Goal: Task Accomplishment & Management: Use online tool/utility

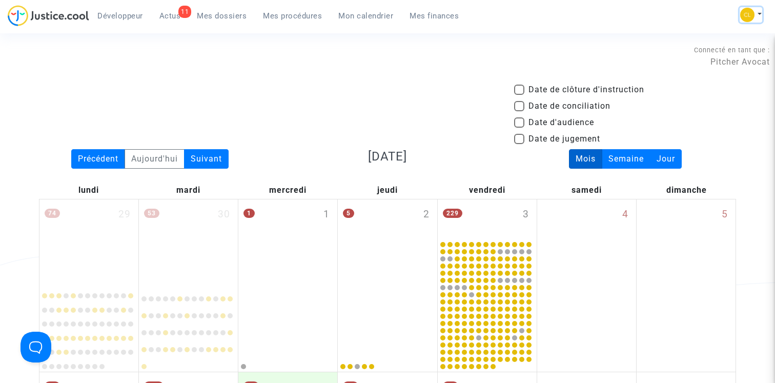
click at [754, 14] on button at bounding box center [751, 14] width 23 height 15
click at [318, 63] on div "Connecté en tant que : Pitcher Avocat" at bounding box center [385, 56] width 770 height 25
click at [282, 17] on span "Mes procédures" at bounding box center [292, 15] width 59 height 9
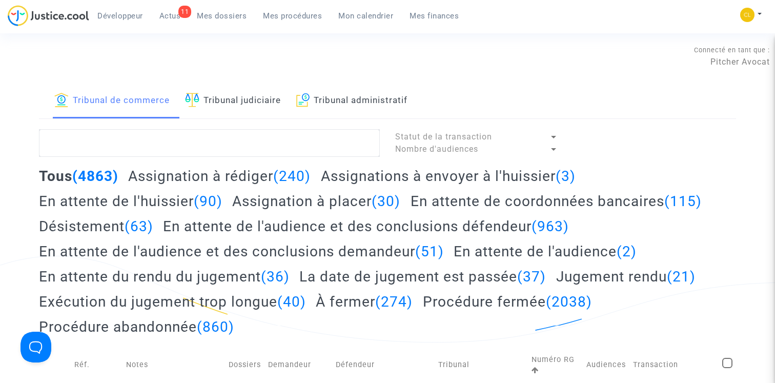
click at [372, 112] on link "Tribunal administratif" at bounding box center [352, 101] width 112 height 35
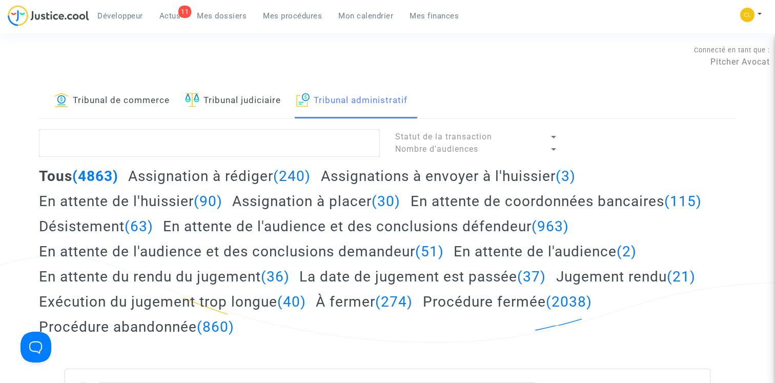
click at [370, 104] on link "Tribunal administratif" at bounding box center [352, 101] width 112 height 35
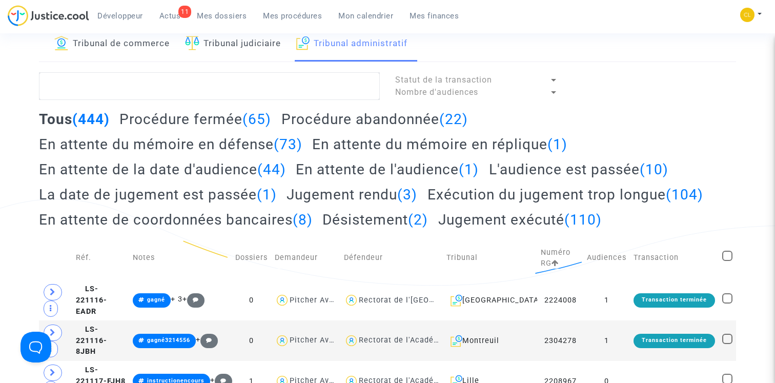
scroll to position [46, 0]
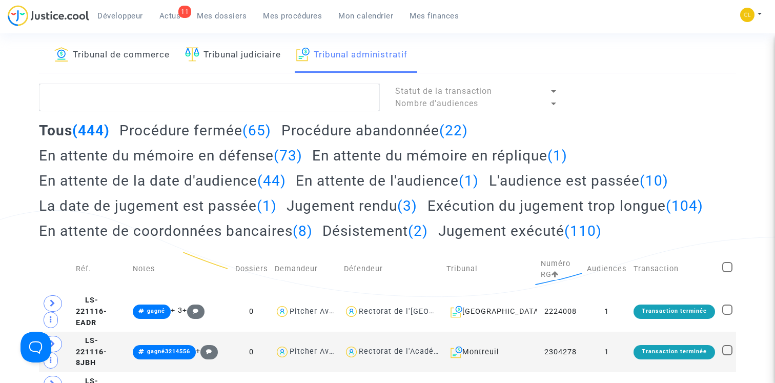
click at [239, 156] on h2 "En attente du mémoire en défense (73)" at bounding box center [170, 156] width 263 height 18
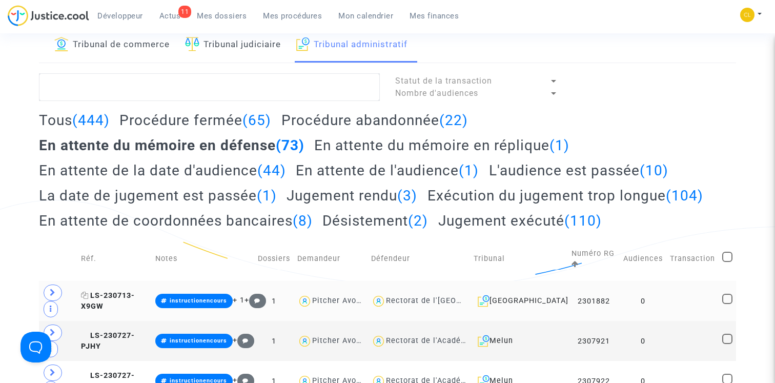
click at [116, 294] on span "LS-230713-X9GW" at bounding box center [108, 301] width 54 height 20
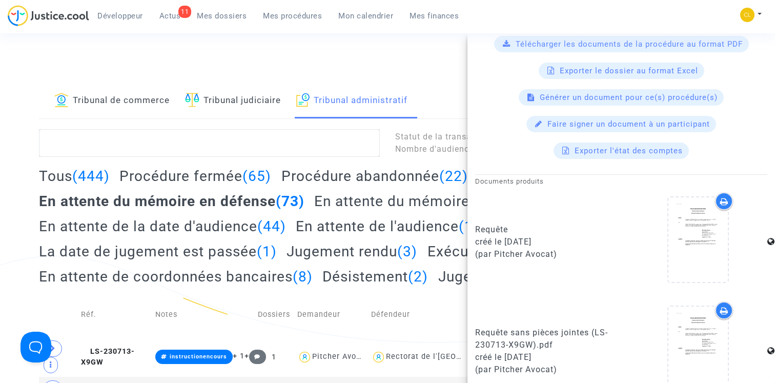
scroll to position [311, 0]
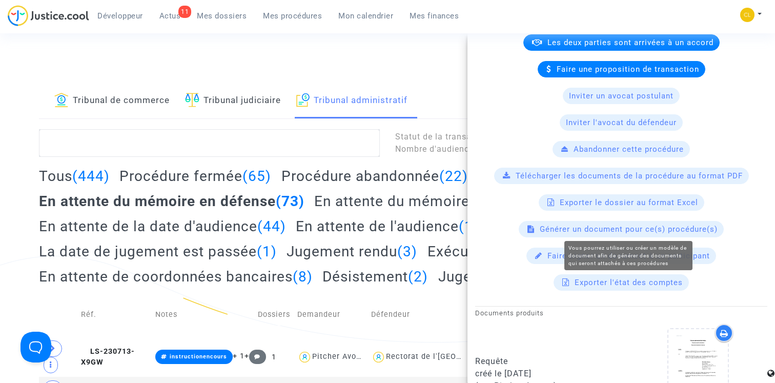
click at [639, 232] on span "Générer un document pour ce(s) procédure(s)" at bounding box center [629, 228] width 178 height 9
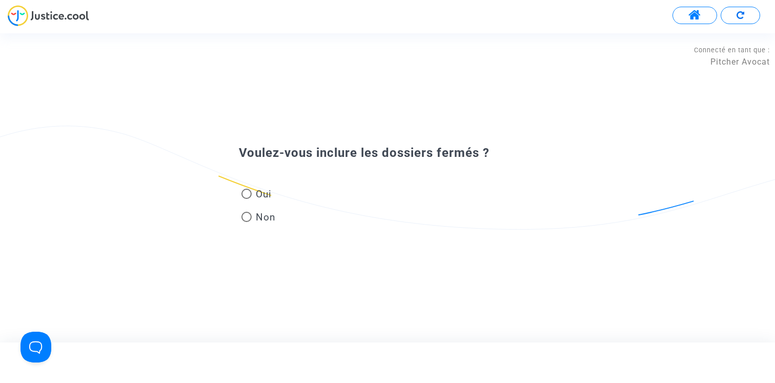
click at [277, 189] on mat-radio-group "Oui Non" at bounding box center [258, 208] width 39 height 46
click at [270, 193] on span "Oui" at bounding box center [262, 194] width 20 height 14
click at [247, 199] on input "Oui" at bounding box center [246, 199] width 1 height 1
radio input "true"
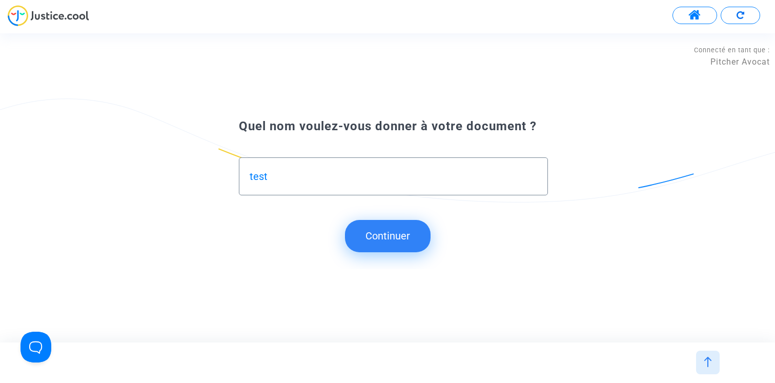
type input "test"
click at [390, 223] on button "Continuer" at bounding box center [388, 236] width 86 height 32
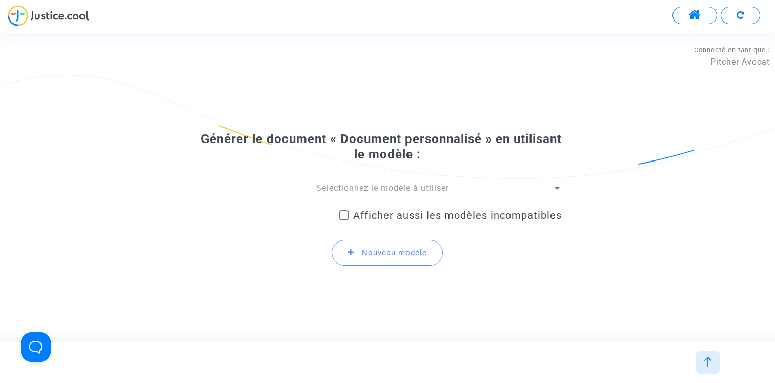
click at [367, 190] on span "Sélectionnez le modèle à utiliser" at bounding box center [382, 188] width 133 height 10
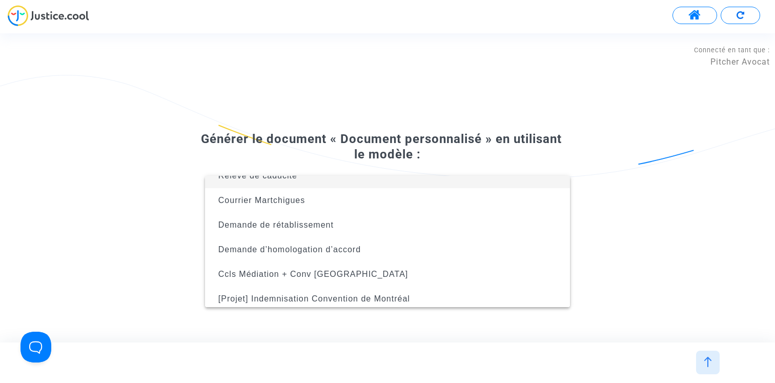
scroll to position [66, 0]
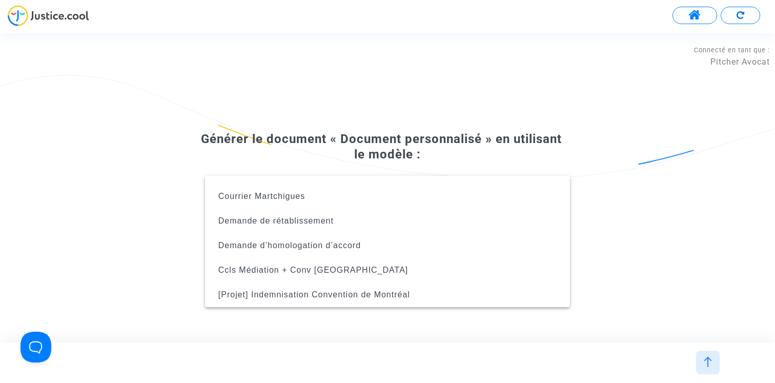
click at [373, 160] on div at bounding box center [387, 191] width 775 height 383
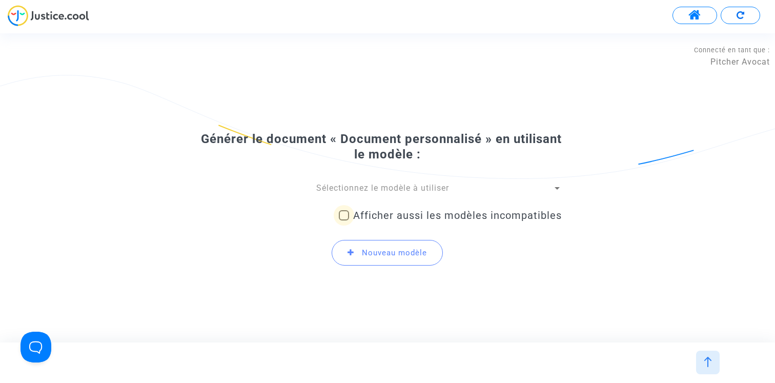
click at [366, 218] on span "Afficher aussi les modèles incompatibles" at bounding box center [457, 215] width 209 height 12
click at [344, 220] on input "Afficher aussi les modèles incompatibles" at bounding box center [343, 220] width 1 height 1
checkbox input "true"
click at [355, 191] on span "Sélectionnez le modèle à utiliser" at bounding box center [382, 188] width 133 height 10
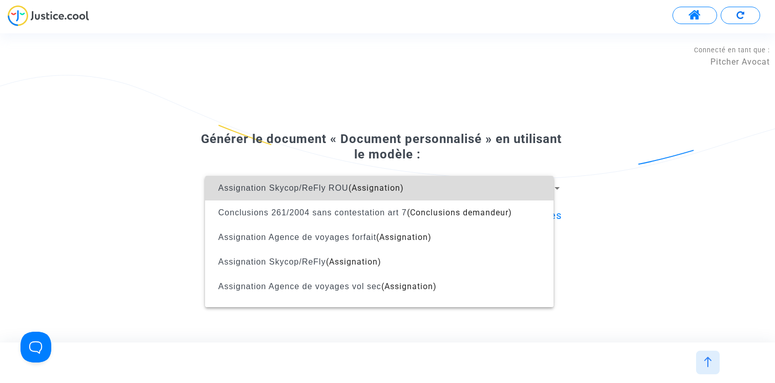
click at [355, 191] on span "(Assignation)" at bounding box center [376, 188] width 55 height 10
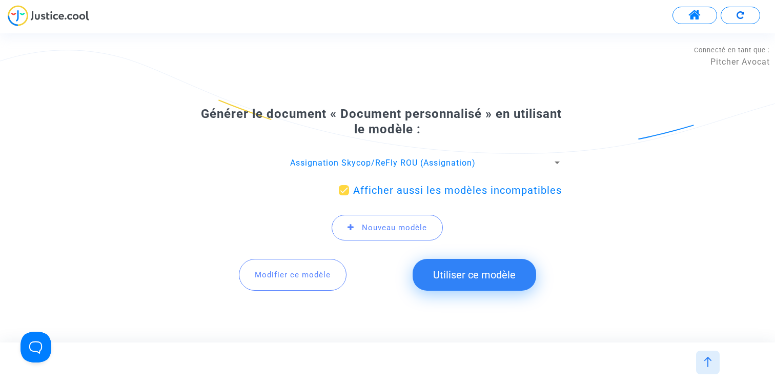
click at [406, 153] on div "Générer le document « Document personnalisé » en utilisant le modèle : Assignat…" at bounding box center [387, 203] width 349 height 194
click at [398, 158] on span "Assignation Skycop/ReFly ROU (Assignation)" at bounding box center [383, 163] width 186 height 10
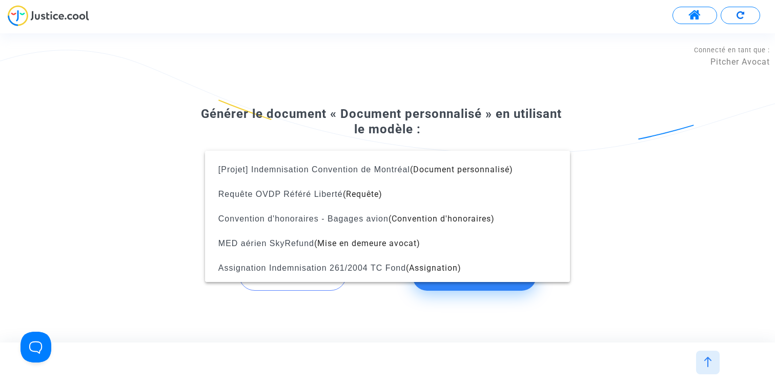
scroll to position [1345, 0]
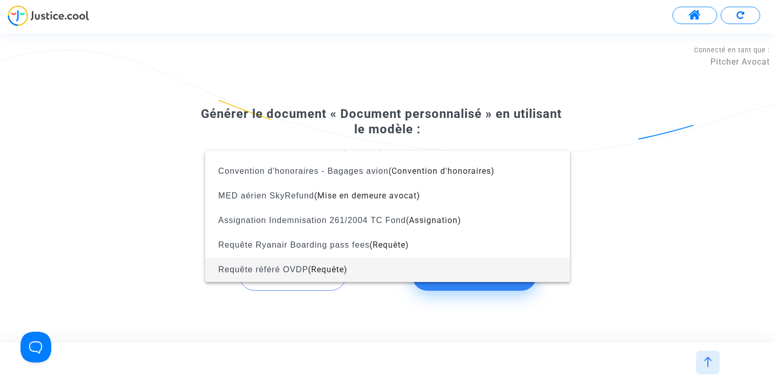
click at [325, 273] on span "(Requête)" at bounding box center [327, 269] width 39 height 10
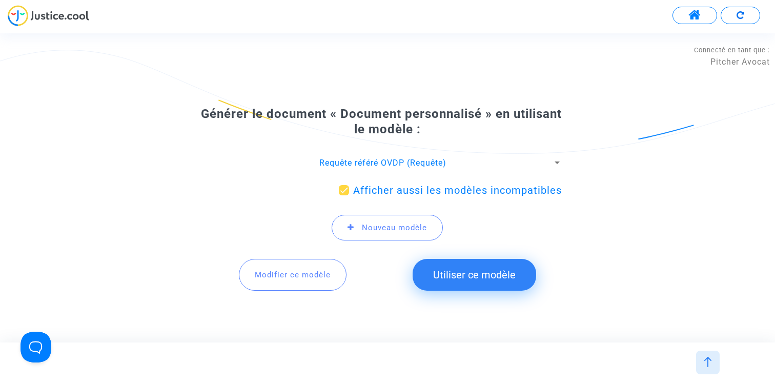
click at [295, 275] on span "Modifier ce modèle" at bounding box center [293, 274] width 76 height 9
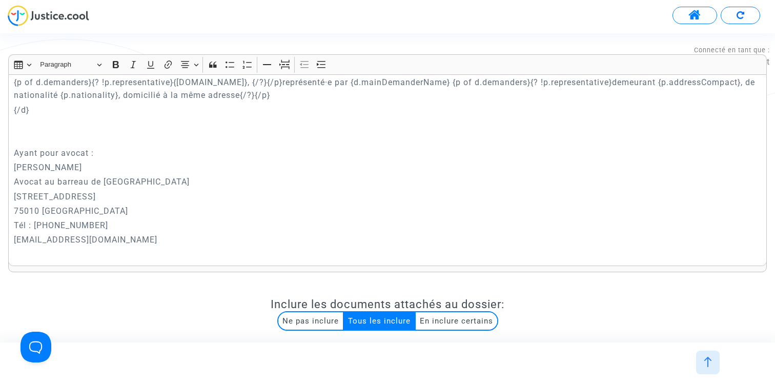
scroll to position [138, 0]
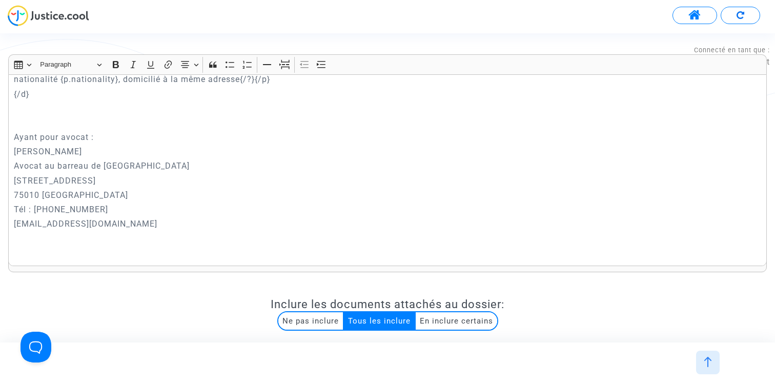
click at [13, 165] on div "{court.name} REQUETE EN REFERE MESURES UTILES Article L.521-3 du Code de Justic…" at bounding box center [387, 170] width 759 height 192
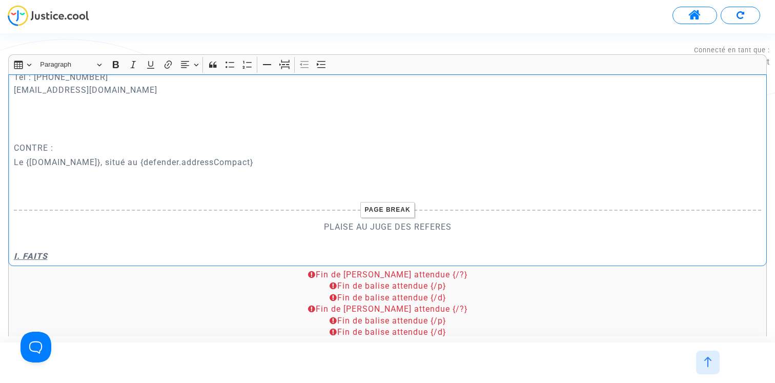
scroll to position [251, 0]
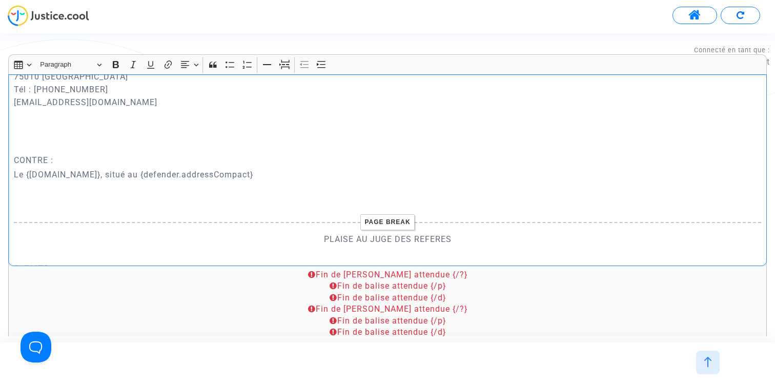
drag, startPoint x: 52, startPoint y: 157, endPoint x: 0, endPoint y: 157, distance: 52.3
drag, startPoint x: 114, startPoint y: 65, endPoint x: 115, endPoint y: 70, distance: 5.7
click at [115, 65] on icon "Editor toolbar" at bounding box center [116, 64] width 10 height 10
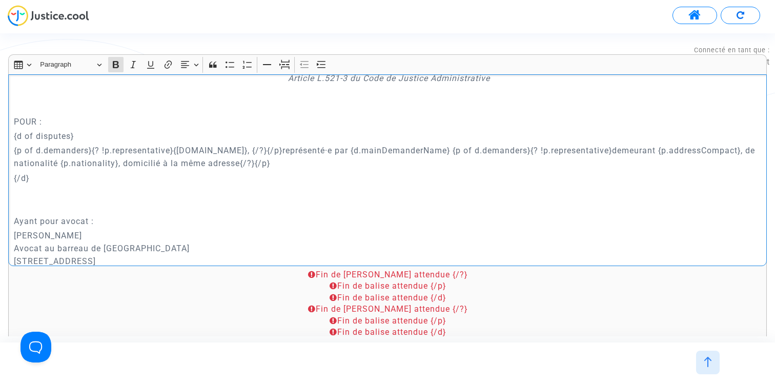
scroll to position [38, 0]
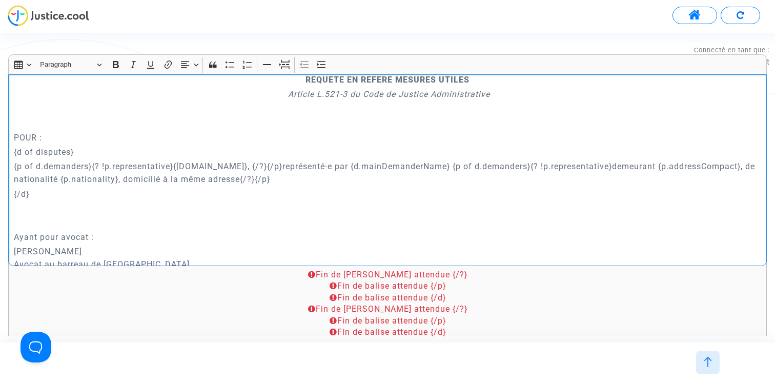
drag, startPoint x: 26, startPoint y: 137, endPoint x: 0, endPoint y: 137, distance: 26.1
click at [116, 66] on icon "Editor toolbar" at bounding box center [116, 64] width 10 height 10
click at [94, 196] on p "{/d}" at bounding box center [388, 194] width 748 height 13
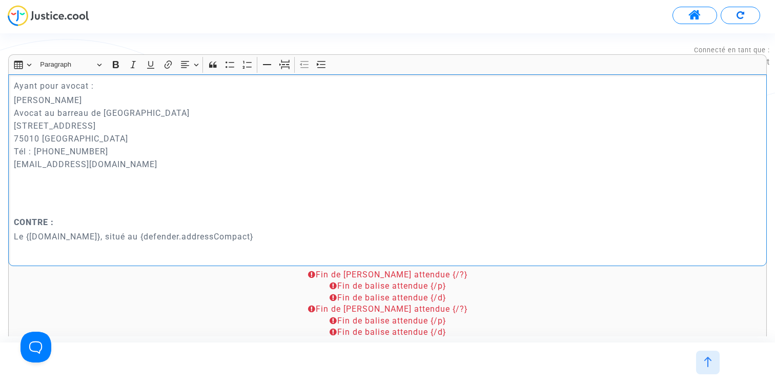
scroll to position [180, 0]
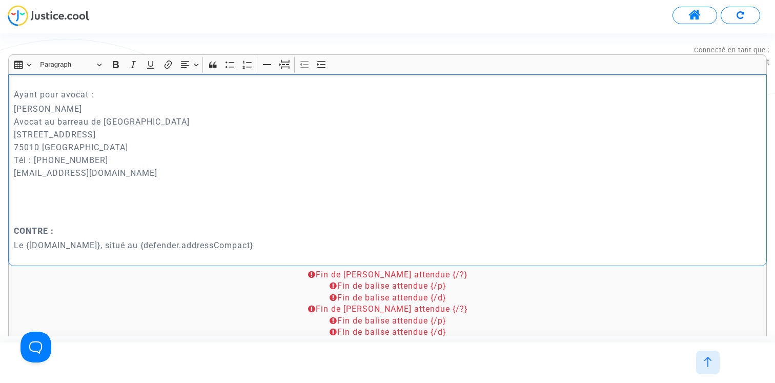
drag, startPoint x: 152, startPoint y: 172, endPoint x: 9, endPoint y: 92, distance: 164.1
click at [9, 92] on div "{court.name} REQUETE EN REFERE MESURES UTILES Article L.521-3 du Code de Justic…" at bounding box center [387, 170] width 759 height 192
click at [324, 61] on icon "Editor toolbar" at bounding box center [321, 64] width 9 height 7
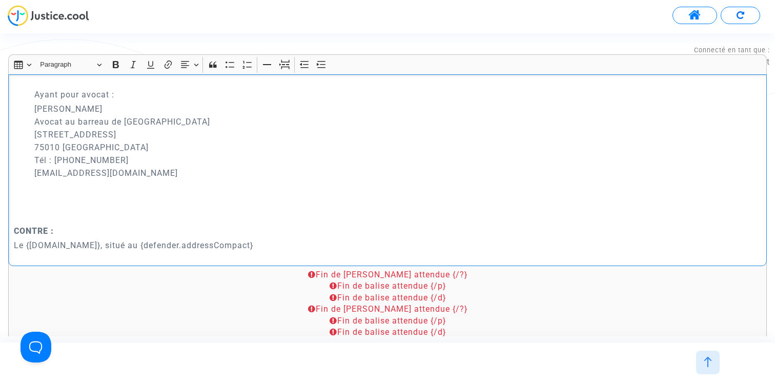
click at [216, 118] on p "Joyce Pitcher Avocat au barreau de Paris 201 rue du Faubourg Saint-Denis 75010 …" at bounding box center [397, 141] width 727 height 77
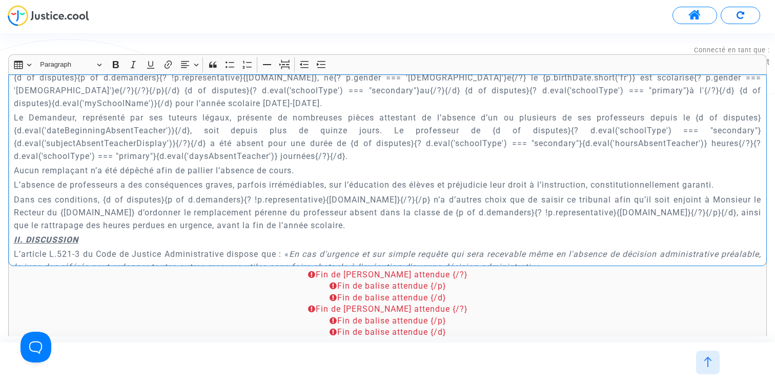
scroll to position [403, 0]
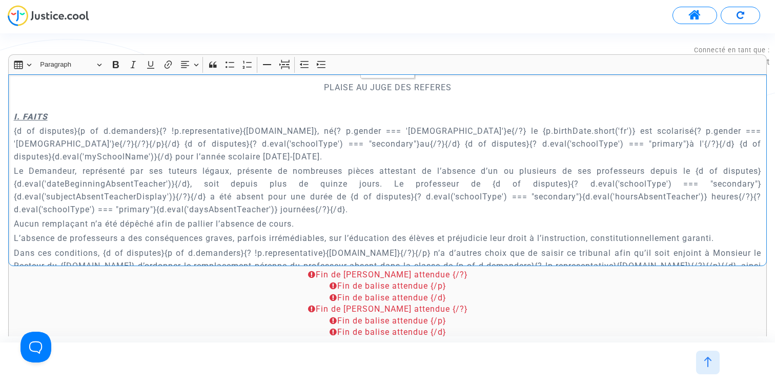
click at [198, 149] on p "{d of disputes}{p of d.demanders}{? !p.representative}{p.name}, né{? p.gender =…" at bounding box center [388, 144] width 748 height 38
click at [191, 149] on p "{d of disputes}{p of d.demanders}{? !p.representative}{p.name}, né{? p.gender =…" at bounding box center [388, 144] width 748 height 38
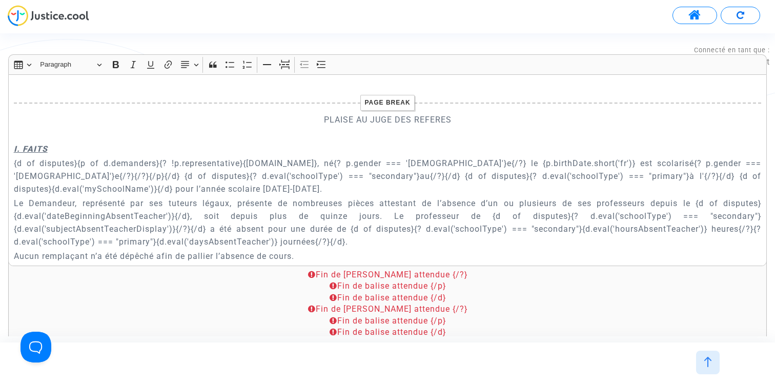
scroll to position [364, 0]
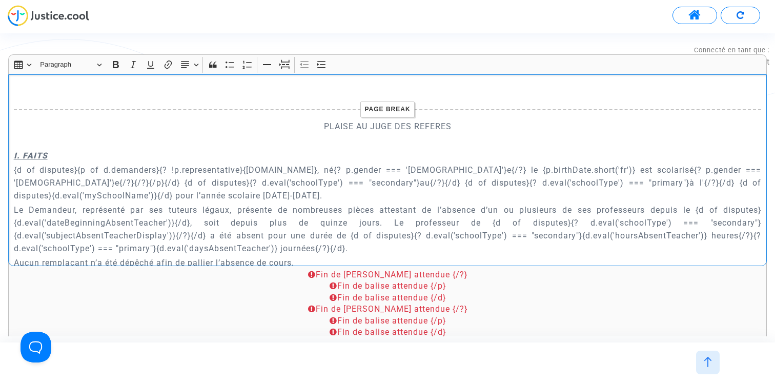
click at [618, 179] on p "{d of disputes}{p of d.demanders}{? !p.representative}{p.name}, né{? p.gender =…" at bounding box center [388, 182] width 748 height 38
drag, startPoint x: 585, startPoint y: 182, endPoint x: 691, endPoint y: 182, distance: 106.1
click at [691, 182] on p "{d of disputes}{p of d.demanders}{? !p.representative}{p.name}, né{? p.gender =…" at bounding box center [388, 182] width 748 height 38
copy p "{d.eval('mySchoolName')}"
drag, startPoint x: 48, startPoint y: 195, endPoint x: 92, endPoint y: 195, distance: 44.1
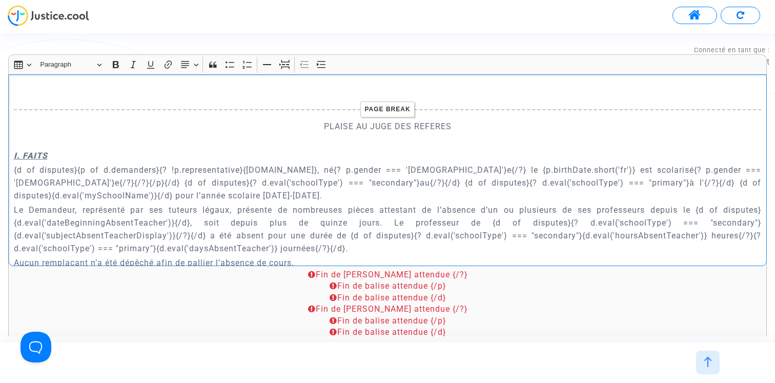
click at [92, 195] on p "{d of disputes}{p of d.demanders}{? !p.representative}{p.name}, né{? p.gender =…" at bounding box center [388, 182] width 748 height 38
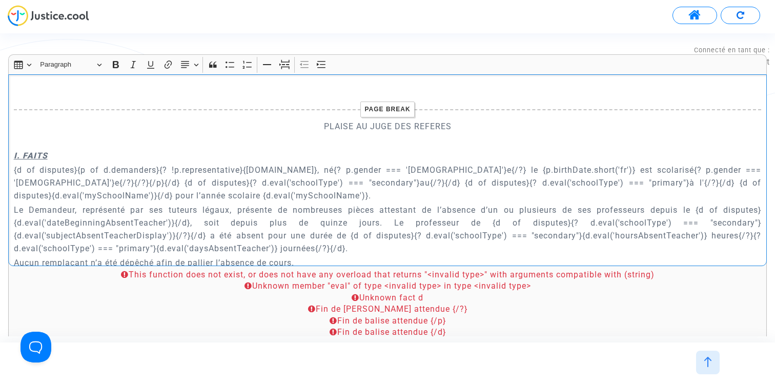
drag, startPoint x: 585, startPoint y: 183, endPoint x: 505, endPoint y: 184, distance: 80.0
click at [505, 184] on p "{d of disputes}{p of d.demanders}{? !p.representative}{p.name}, né{? p.gender =…" at bounding box center [388, 182] width 748 height 38
click at [157, 194] on p "{d of disputes}{p of d.demanders}{? !p.representative}{p.name}, né{? p.gender =…" at bounding box center [388, 182] width 748 height 38
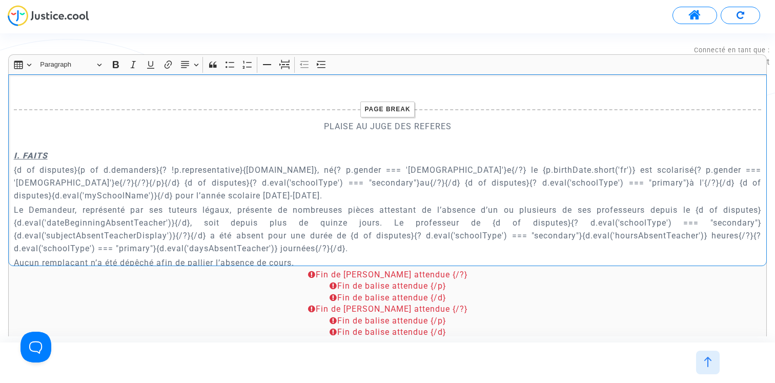
click at [157, 194] on p "{d of disputes}{p of d.demanders}{? !p.representative}{p.name}, né{? p.gender =…" at bounding box center [388, 182] width 748 height 38
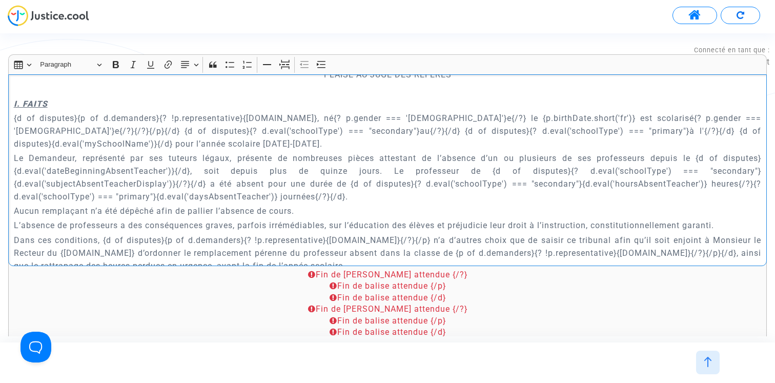
scroll to position [432, 0]
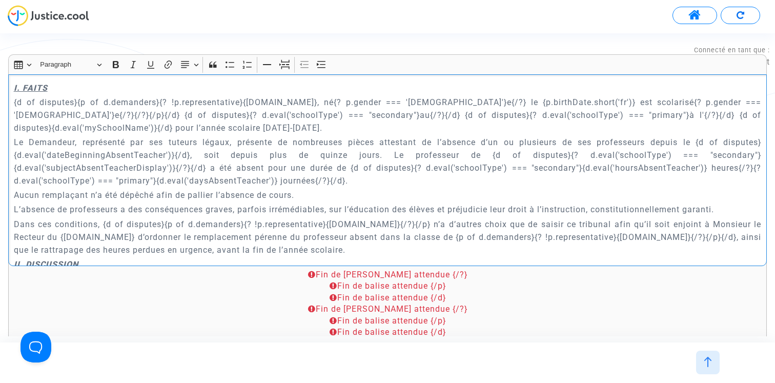
click at [503, 58] on div "Insert table Insert table Heading Paragraph Paragraph Heading 1 Heading 2 Headi…" at bounding box center [387, 64] width 753 height 19
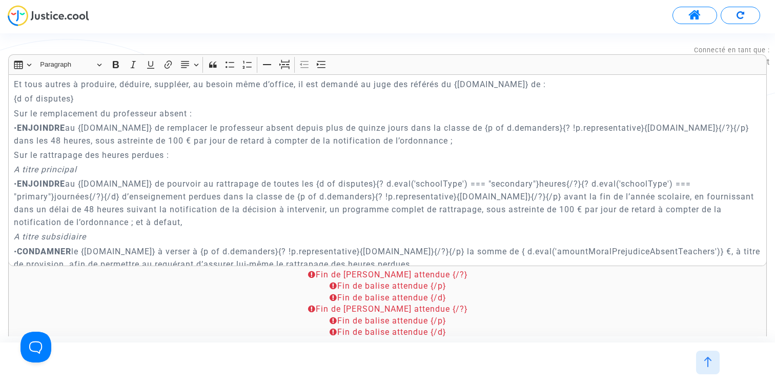
scroll to position [2810, 0]
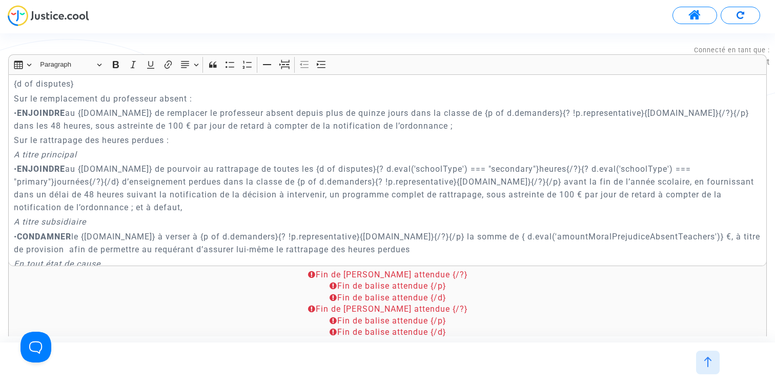
click at [114, 183] on p "• ENJOINDRE au {defender.name} de pourvoir au rattrapage de toutes les {d of di…" at bounding box center [388, 187] width 748 height 51
drag, startPoint x: 118, startPoint y: 182, endPoint x: 108, endPoint y: 183, distance: 10.3
click at [108, 183] on p "• ENJOINDRE au {defender.name} de pourvoir au rattrapage de toutes les {d of di…" at bounding box center [388, 187] width 748 height 51
drag, startPoint x: 120, startPoint y: 183, endPoint x: 106, endPoint y: 183, distance: 14.9
click at [106, 183] on p "• ENJOINDRE au {defender.name} de pourvoir au rattrapage de toutes les {d of di…" at bounding box center [388, 187] width 748 height 51
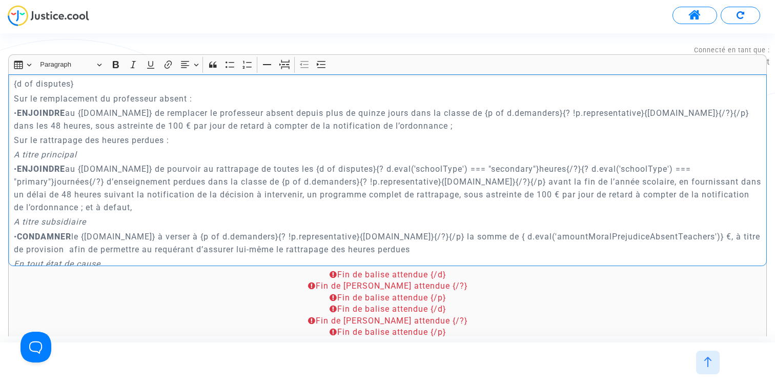
click at [513, 182] on p "• ENJOINDRE au {defender.name} de pourvoir au rattrapage de toutes les {d of di…" at bounding box center [388, 187] width 748 height 51
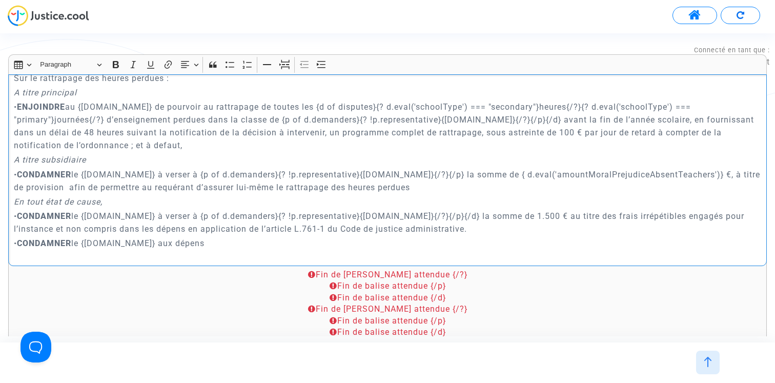
scroll to position [2872, 0]
click at [249, 118] on p "• ENJOINDRE au {defender.name} de pourvoir au rattrapage de toutes les {d of di…" at bounding box center [388, 126] width 748 height 51
drag, startPoint x: 316, startPoint y: 106, endPoint x: 376, endPoint y: 106, distance: 60.0
click at [376, 106] on p "• ENJOINDRE au {defender.name} de pourvoir au rattrapage de toutes les {d of di…" at bounding box center [388, 126] width 748 height 51
copy p "{d of disputes}"
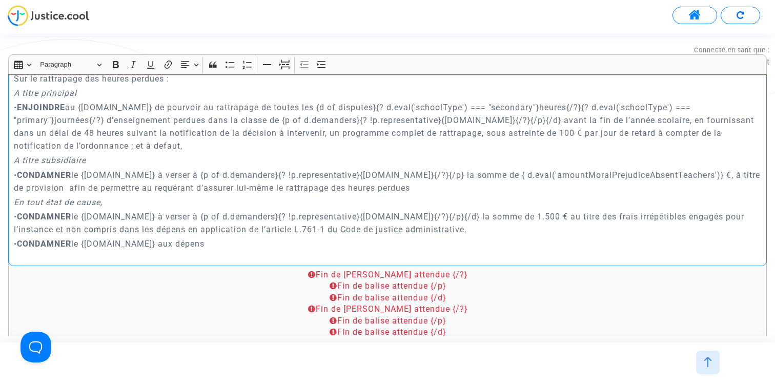
click at [200, 174] on p "• CONDAMNER le {defender.name} à verser à {p of d.demanders}{? !p.representativ…" at bounding box center [388, 182] width 748 height 26
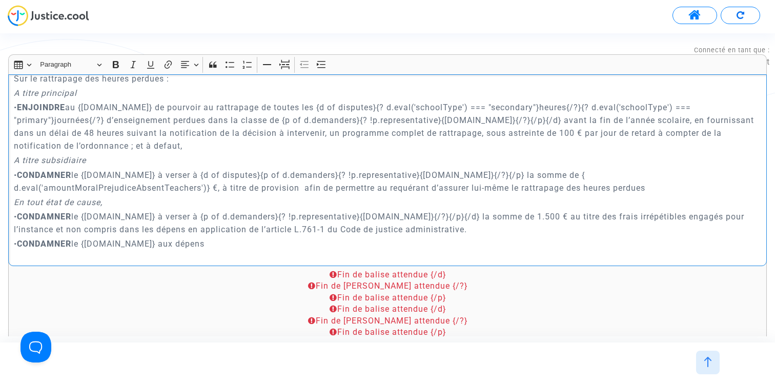
click at [490, 175] on p "• CONDAMNER le {defender.name} à verser à {d of disputes}{p of d.demanders}{? !…" at bounding box center [388, 182] width 748 height 26
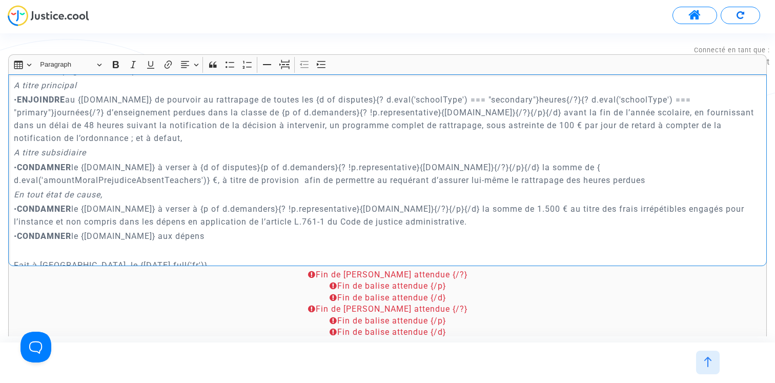
scroll to position [2881, 0]
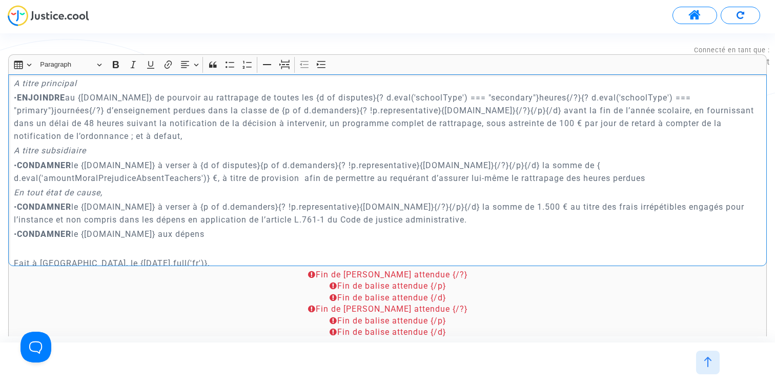
drag, startPoint x: 505, startPoint y: 166, endPoint x: 490, endPoint y: 166, distance: 14.9
click at [490, 166] on p "• CONDAMNER le {defender.name} à verser à {d of disputes}{p of d.demanders}{? !…" at bounding box center [388, 172] width 748 height 26
click at [753, 165] on p "• CONDAMNER le {defender.name} à verser à {d of disputes}{p of d.demanders}{? !…" at bounding box center [388, 172] width 748 height 26
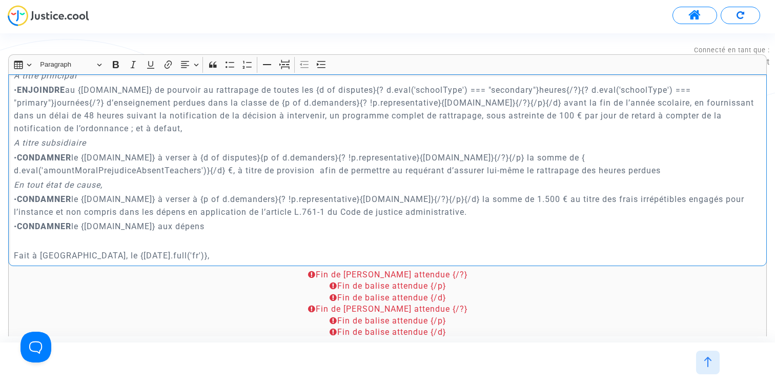
drag, startPoint x: 200, startPoint y: 158, endPoint x: 260, endPoint y: 158, distance: 60.5
click at [260, 158] on p "• CONDAMNER le {defender.name} à verser à {d of disputes}{p of d.demanders}{? !…" at bounding box center [388, 164] width 748 height 26
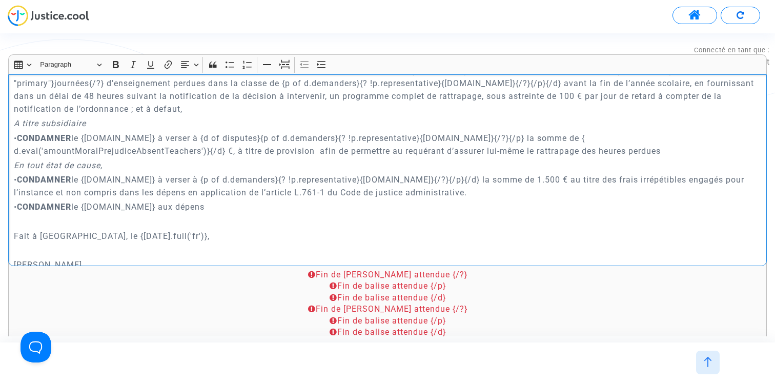
scroll to position [2910, 0]
copy p "{d of disputes}"
click at [199, 178] on p "• CONDAMNER le {defender.name} à verser à {p of d.demanders}{? !p.representativ…" at bounding box center [388, 185] width 748 height 26
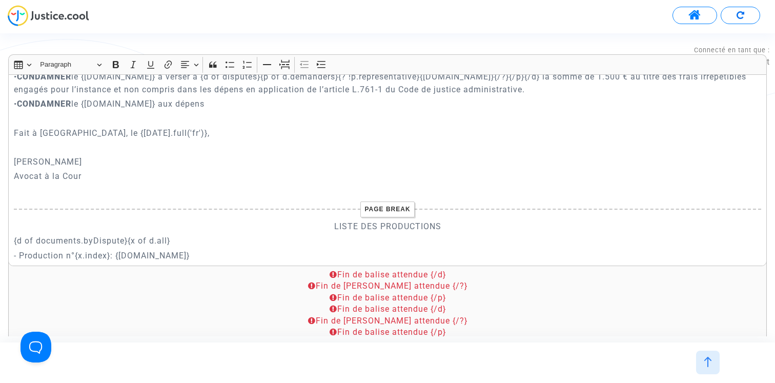
scroll to position [3061, 0]
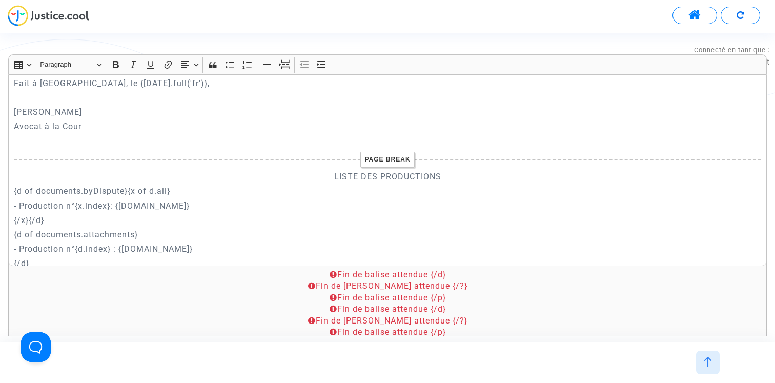
click at [356, 174] on p "LISTE DES PRODUCTIONS" at bounding box center [388, 176] width 748 height 13
click at [114, 60] on icon "Editor toolbar" at bounding box center [116, 64] width 10 height 10
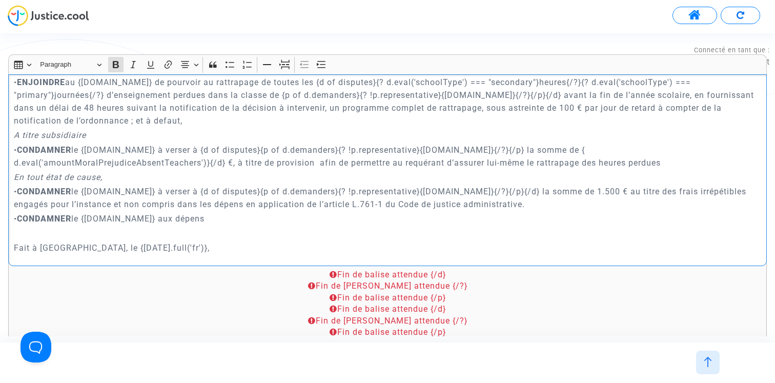
scroll to position [2874, 0]
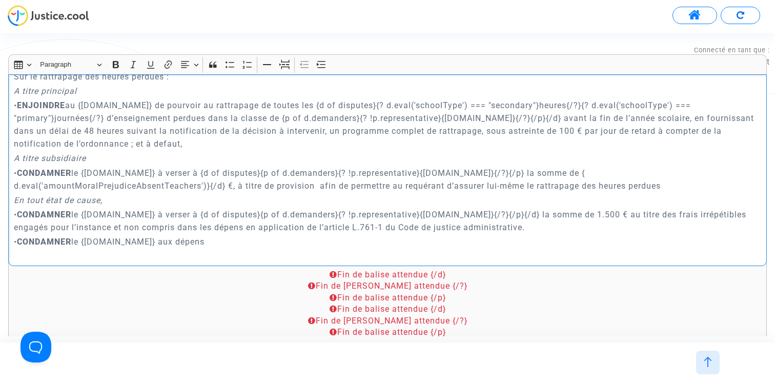
click at [556, 174] on p "• CONDAMNER le {defender.name} à verser à {d of disputes}{p of d.demanders}{? !…" at bounding box center [388, 180] width 748 height 26
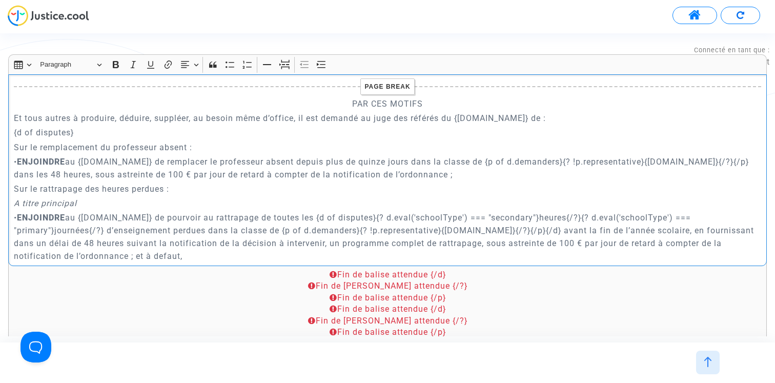
scroll to position [2757, 0]
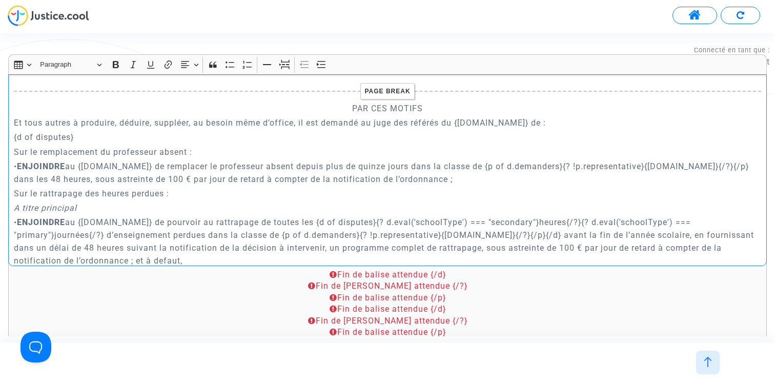
click at [483, 162] on p "• ENJOINDRE au {defender.name} de remplacer le professeur absent depuis plus de…" at bounding box center [388, 173] width 748 height 26
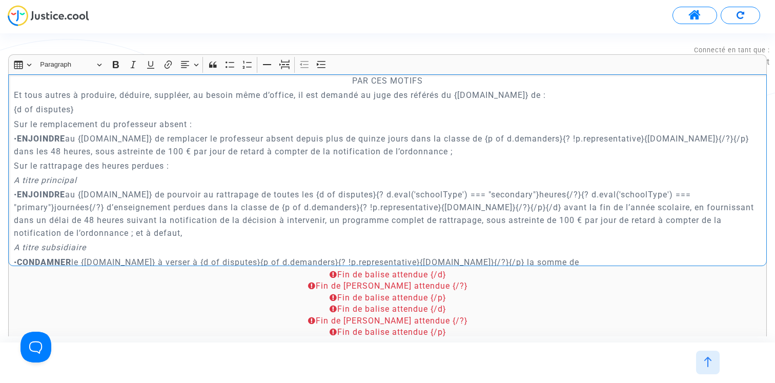
scroll to position [2786, 0]
drag, startPoint x: 76, startPoint y: 108, endPoint x: 13, endPoint y: 108, distance: 62.5
click at [14, 108] on p "{d of disputes}" at bounding box center [388, 107] width 748 height 13
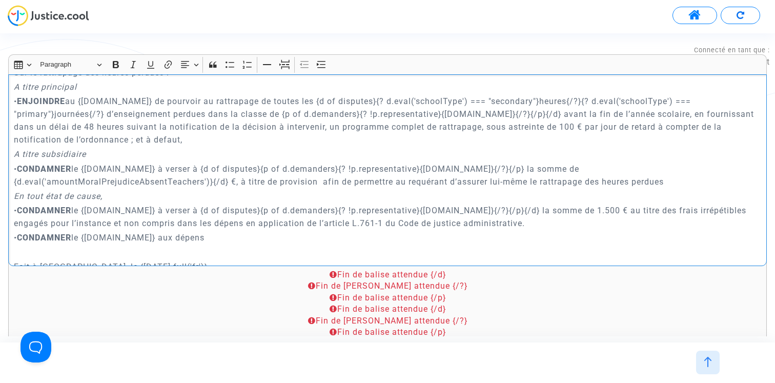
scroll to position [2866, 0]
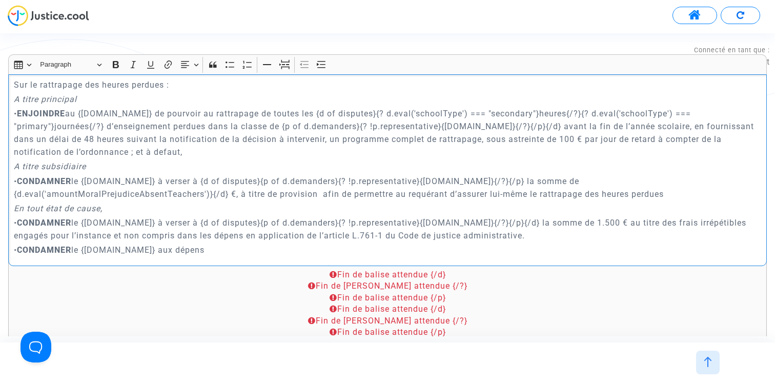
drag, startPoint x: 377, startPoint y: 113, endPoint x: 317, endPoint y: 114, distance: 60.0
click at [317, 114] on p "• ENJOINDRE au {defender.name} de pourvoir au rattrapage de toutes les {d of di…" at bounding box center [388, 132] width 748 height 51
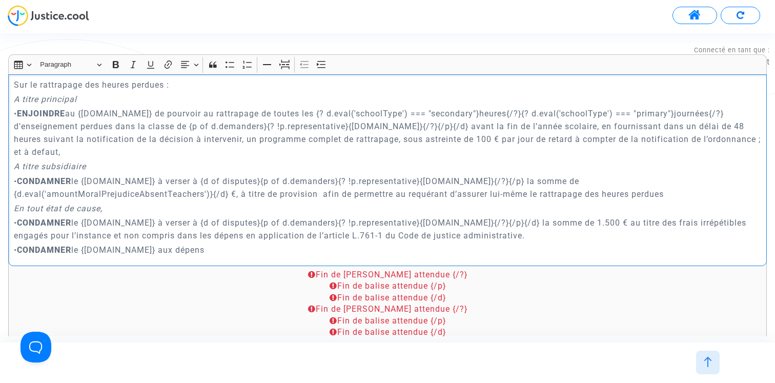
drag, startPoint x: 261, startPoint y: 180, endPoint x: 200, endPoint y: 181, distance: 60.5
click at [200, 181] on p "• CONDAMNER le {defender.name} à verser à {d of disputes}{p of d.demanders}{? !…" at bounding box center [388, 188] width 748 height 26
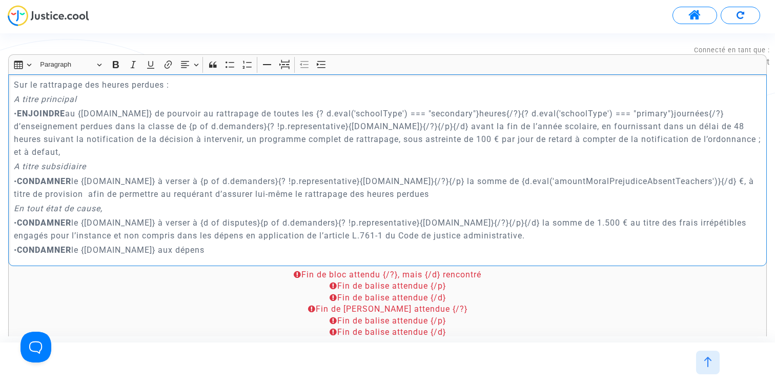
drag, startPoint x: 436, startPoint y: 126, endPoint x: 420, endPoint y: 126, distance: 15.9
click at [420, 126] on p "• ENJOINDRE au {defender.name} de pourvoir au rattrapage de toutes les {? d.eva…" at bounding box center [388, 132] width 748 height 51
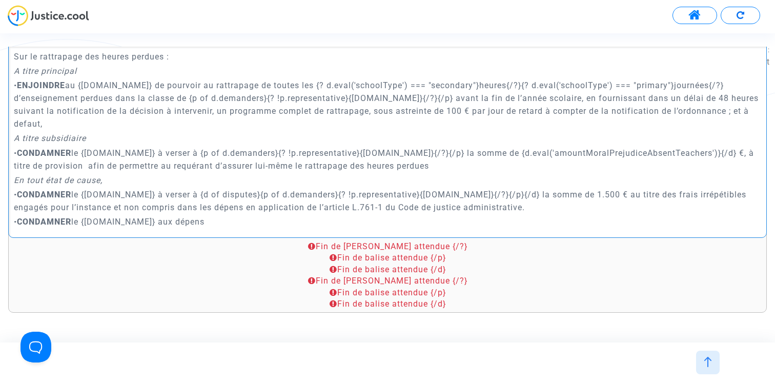
click at [141, 215] on p "• CONDAMNER le {defender.name} aux dépens" at bounding box center [388, 221] width 748 height 13
click at [134, 230] on p "Rich Text Editor, main" at bounding box center [388, 236] width 748 height 13
drag, startPoint x: 704, startPoint y: 141, endPoint x: 688, endPoint y: 142, distance: 16.4
click at [688, 147] on p "• CONDAMNER le {defender.name} à verser à {p of d.demanders}{? !p.representativ…" at bounding box center [388, 160] width 748 height 26
drag, startPoint x: 505, startPoint y: 182, endPoint x: 490, endPoint y: 182, distance: 14.9
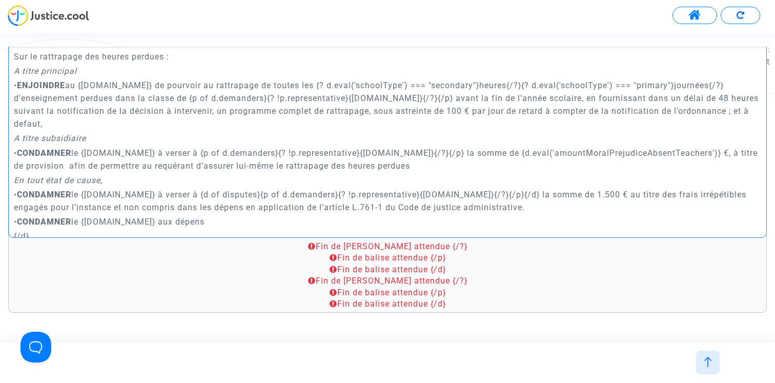
click at [490, 188] on p "• CONDAMNER le {defender.name} à verser à {d of disputes}{p of d.demanders}{? !…" at bounding box center [388, 201] width 748 height 26
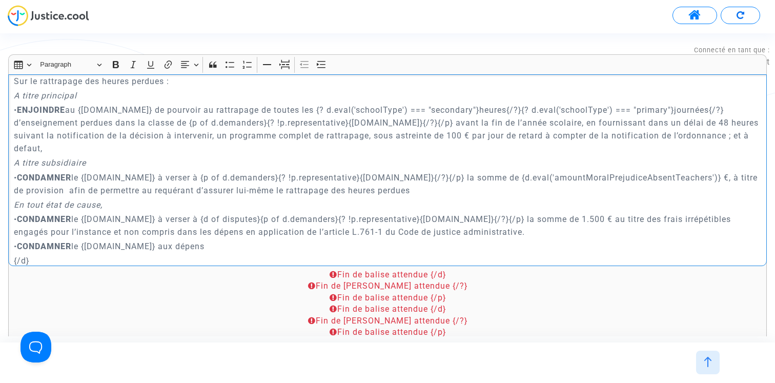
scroll to position [2870, 0]
click at [91, 254] on p "{/d}" at bounding box center [388, 260] width 748 height 13
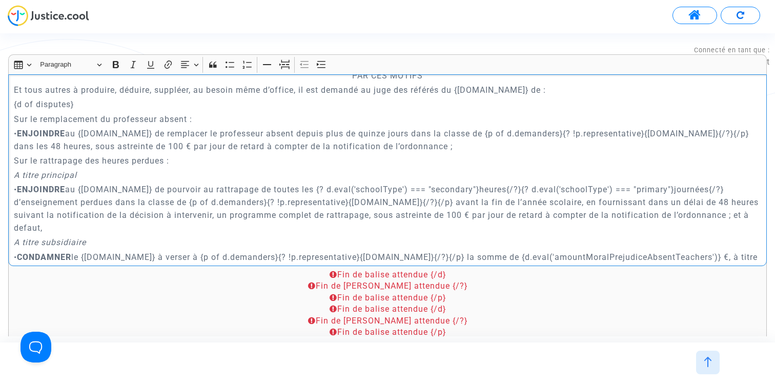
scroll to position [2788, 0]
click at [11, 104] on div "{court.name} REQUETE EN REFERE MESURES UTILES Article L.521-3 du Code de Justic…" at bounding box center [387, 170] width 759 height 192
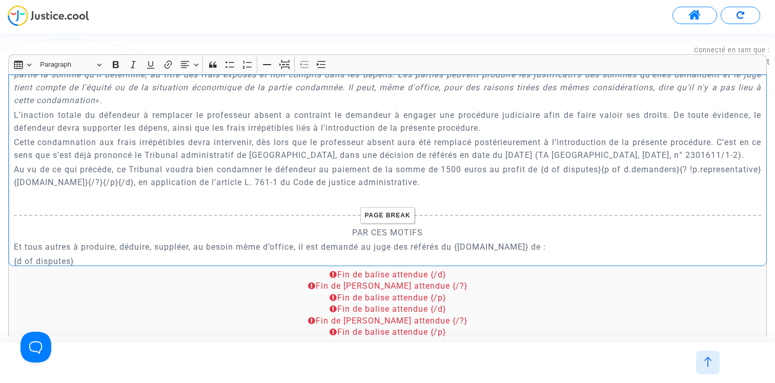
scroll to position [2613, 0]
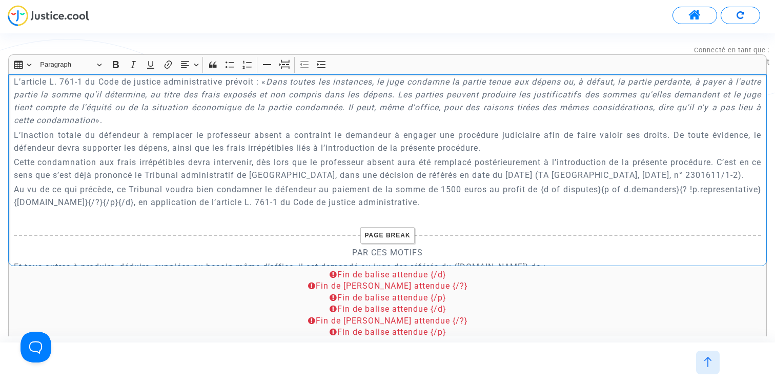
click at [192, 178] on p "Cette condamnation aux frais irrépétibles devra intervenir, dès lors que le pro…" at bounding box center [388, 169] width 748 height 26
click at [96, 204] on p "Au vu de ce qui précède, ce Tribunal voudra bien condamner le défendeur au paie…" at bounding box center [388, 196] width 748 height 26
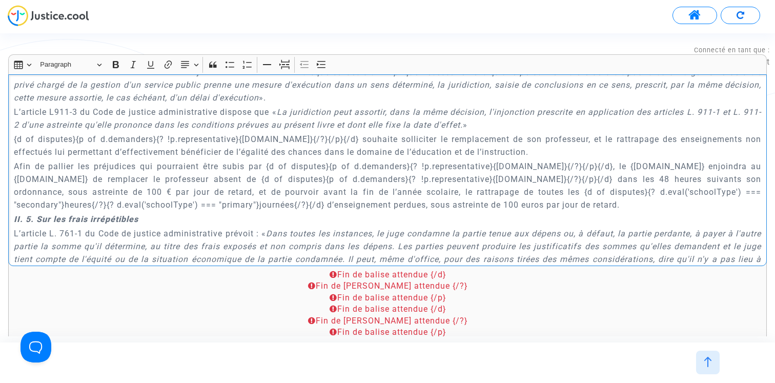
scroll to position [2459, 0]
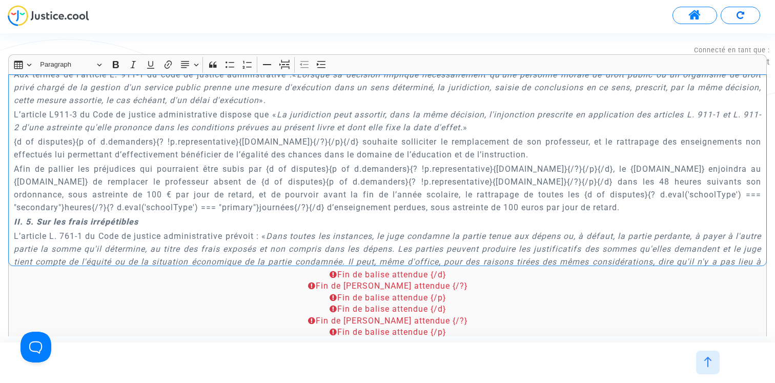
click at [460, 23] on div at bounding box center [387, 19] width 775 height 28
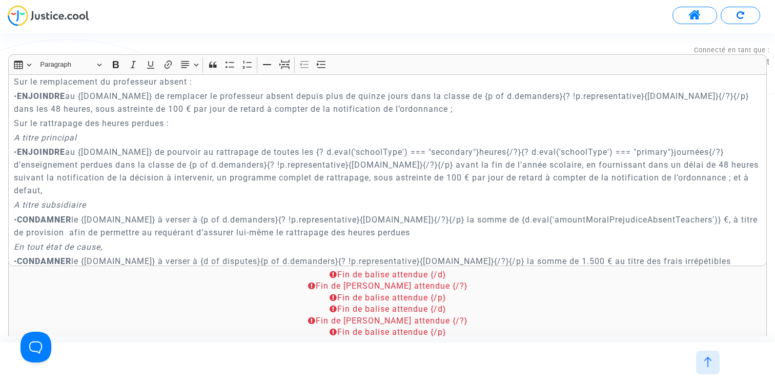
scroll to position [2826, 0]
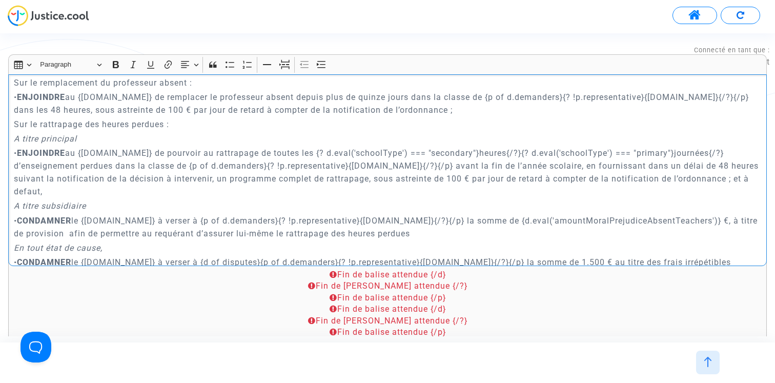
click at [405, 169] on p "• ENJOINDRE au {defender.name} de pourvoir au rattrapage de toutes les {? d.eva…" at bounding box center [388, 172] width 748 height 51
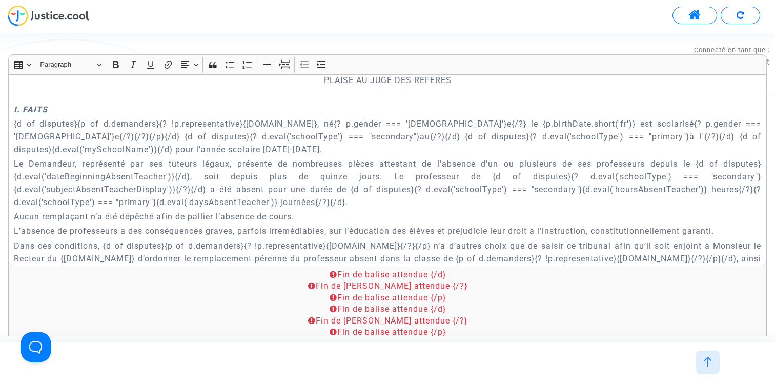
scroll to position [418, 0]
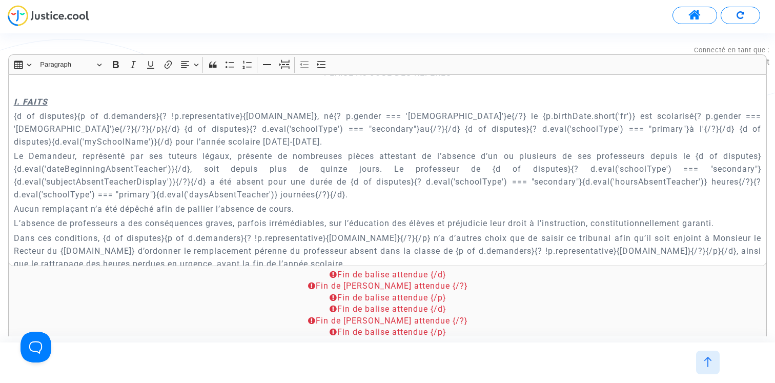
click at [475, 194] on p "Le Demandeur, représenté par ses tuteurs légaux, présente de nombreuses pièces …" at bounding box center [388, 175] width 748 height 51
click at [53, 129] on p "{d of disputes}{p of d.demanders}{? !p.representative}{p.name}, né{? p.gender =…" at bounding box center [388, 129] width 748 height 38
click at [504, 130] on p "{d of disputes}{p of d.demanders}{? !p.representative}{p.name}, né{? p.gender =…" at bounding box center [388, 129] width 748 height 38
copy p "{? d.eval('schoolType') === "secondary"}au{/?}{/d} {d of disputes}{? d.eval('sc…"
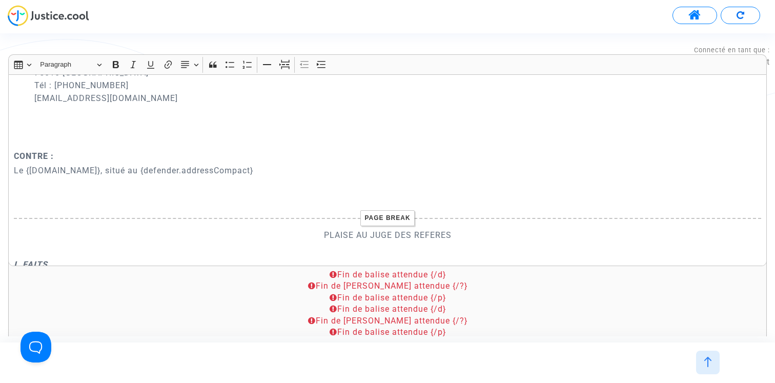
scroll to position [1415, 0]
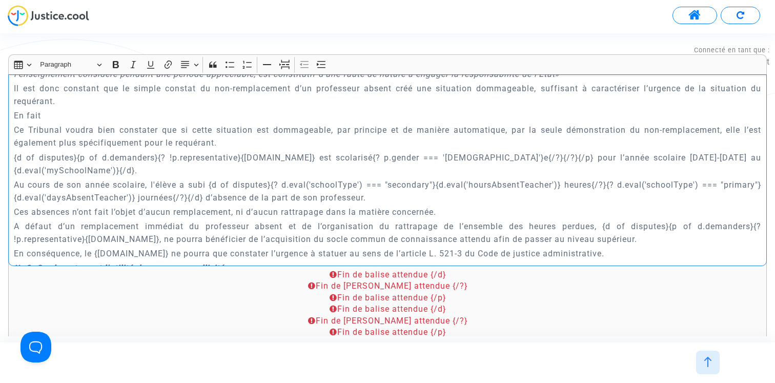
click at [634, 172] on p "{d of disputes}{p of d.demanders}{? !p.representative}{p.name} est scolarisé{? …" at bounding box center [388, 164] width 748 height 26
click at [616, 172] on p "{d of disputes}{p of d.demanders}{? !p.representative}{p.name} est scolarisé{? …" at bounding box center [388, 164] width 748 height 26
drag, startPoint x: 617, startPoint y: 172, endPoint x: 629, endPoint y: 172, distance: 12.3
click at [629, 172] on p "{d of disputes}{p of d.demanders}{? !p.representative}{p.name} est scolarisé{? …" at bounding box center [388, 164] width 748 height 26
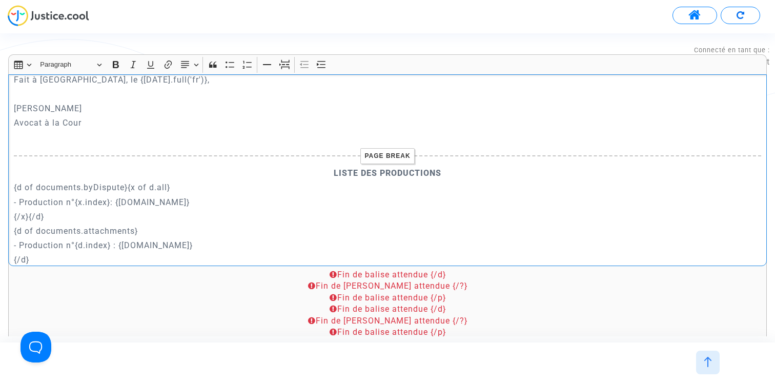
scroll to position [2966, 0]
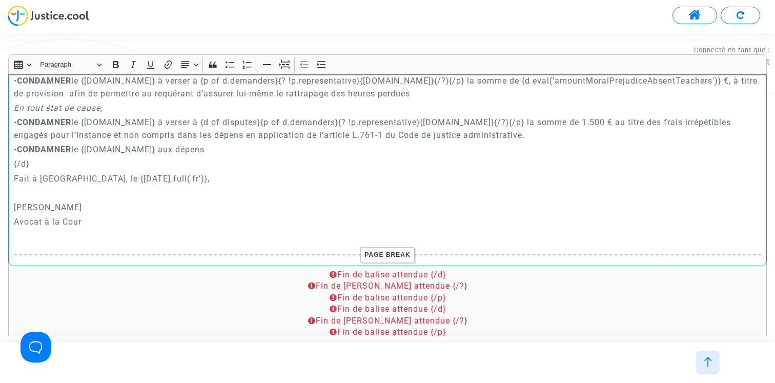
click at [89, 159] on p "{/d}" at bounding box center [388, 163] width 748 height 13
click at [131, 178] on p "Fait à Paris, le {today.full('fr')}," at bounding box center [388, 178] width 748 height 13
click at [146, 178] on p "Fait à Paris, le {today.full('fr')}," at bounding box center [388, 178] width 748 height 13
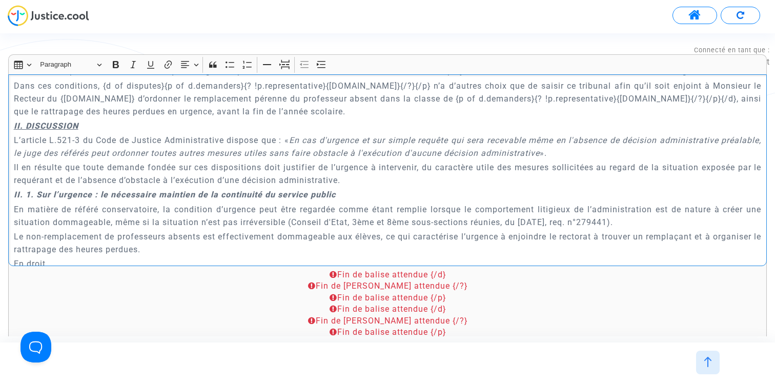
scroll to position [571, 0]
click at [12, 138] on div "{court.name} REQUETE EN REFERE MESURES UTILES Article L.521-3 du Code de Justic…" at bounding box center [387, 170] width 759 height 192
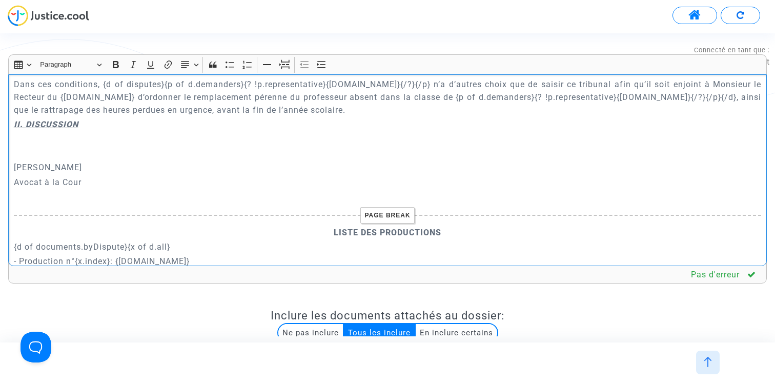
scroll to position [2884, 0]
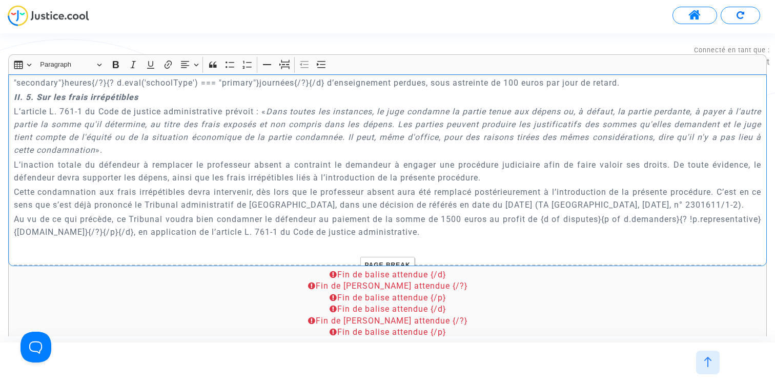
click at [14, 102] on strong "II. 5. Sur les frais irrépétibles" at bounding box center [76, 97] width 125 height 10
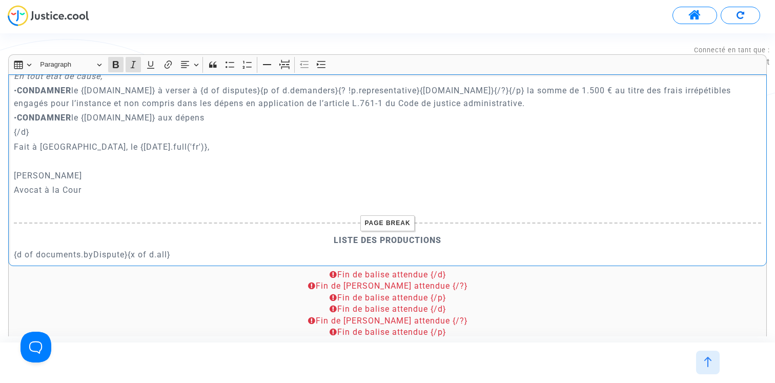
scroll to position [2988, 0]
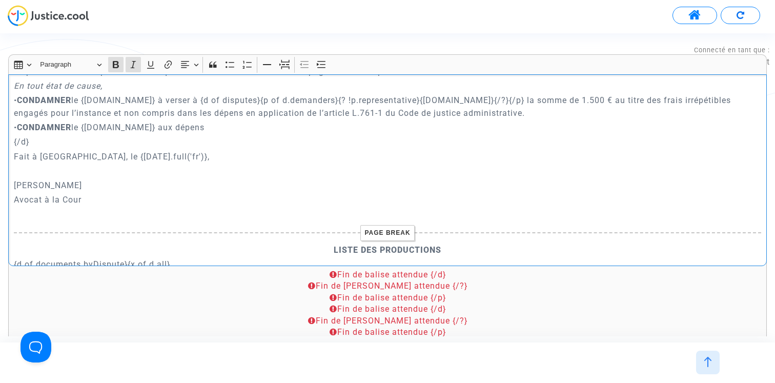
click at [153, 156] on p "Fait à Paris, le {today.full('fr')}," at bounding box center [388, 156] width 748 height 13
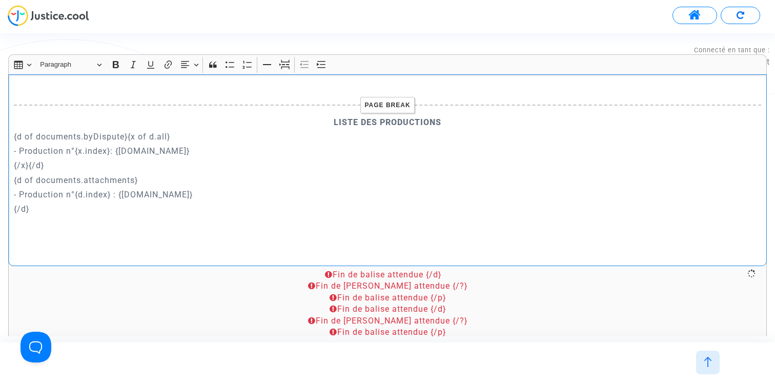
scroll to position [2537, 0]
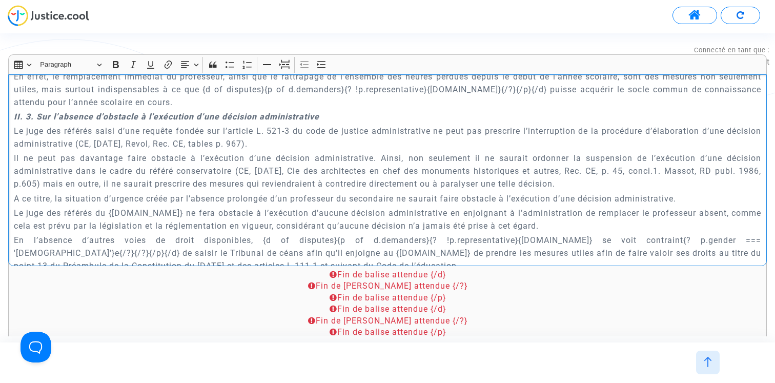
click at [12, 125] on div "{court.name} REQUETE EN REFERE MESURES UTILES Article L.521-3 du Code de Justic…" at bounding box center [387, 170] width 759 height 192
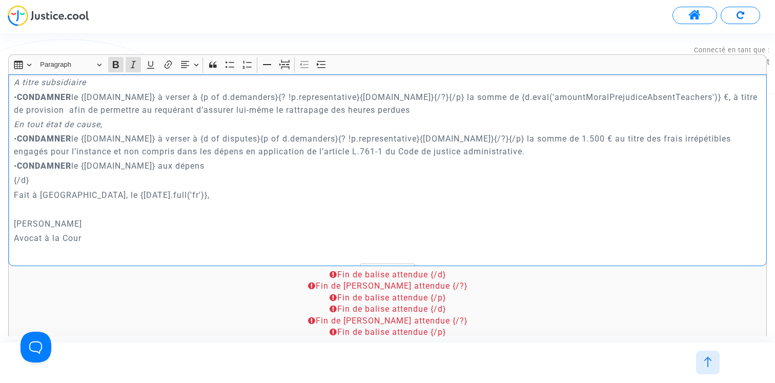
scroll to position [2932, 0]
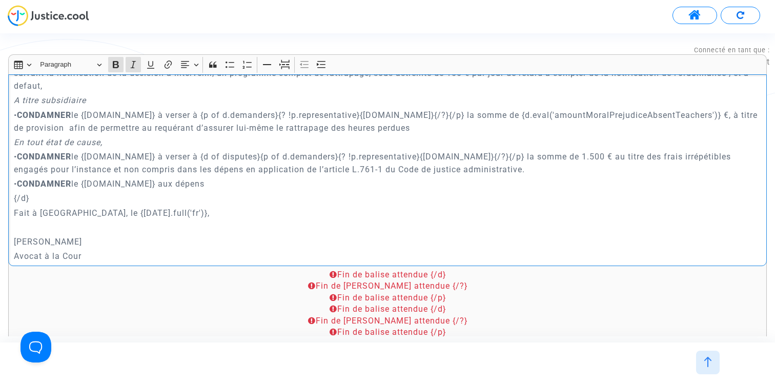
click at [130, 194] on p "{/d}" at bounding box center [388, 198] width 748 height 13
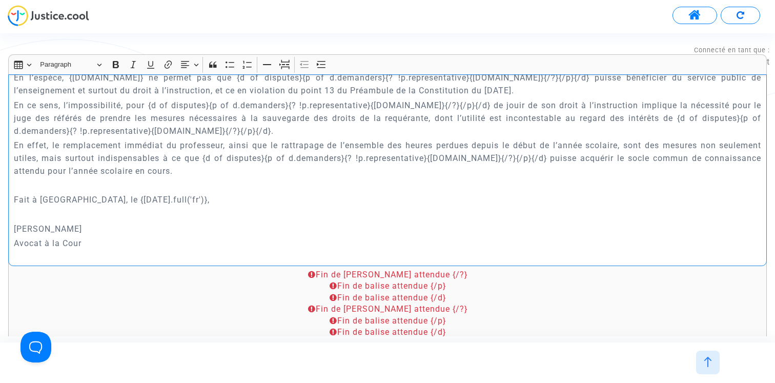
click at [130, 192] on p "Rich Text Editor, main" at bounding box center [388, 185] width 748 height 13
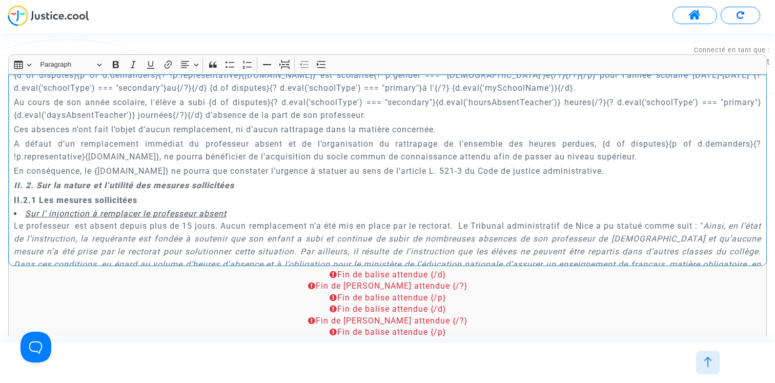
scroll to position [1527, 0]
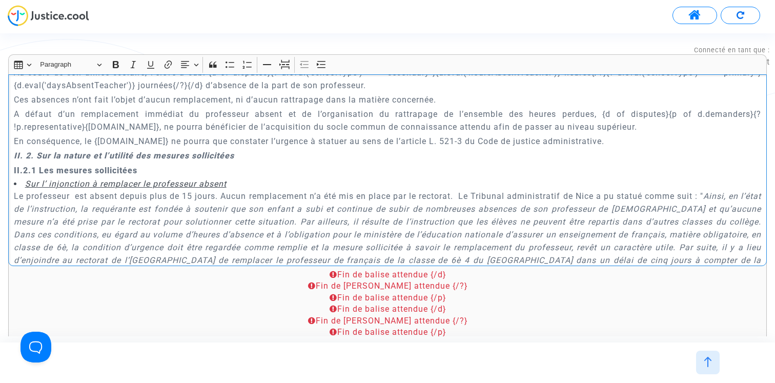
click at [13, 167] on div "{court.name} REQUETE EN REFERE MESURES UTILES Article L.521-3 du Code de Justic…" at bounding box center [387, 170] width 759 height 192
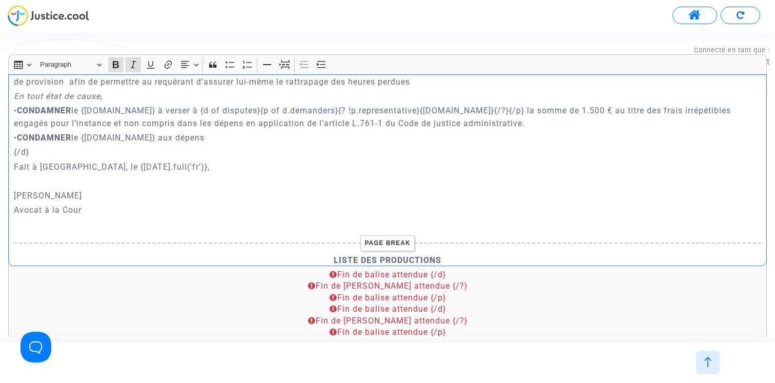
click at [162, 164] on p "Fait à Paris, le {today.full('fr')}," at bounding box center [388, 166] width 748 height 13
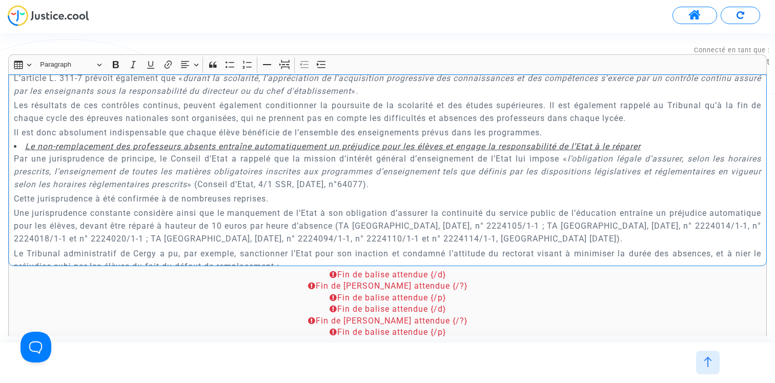
scroll to position [1174, 0]
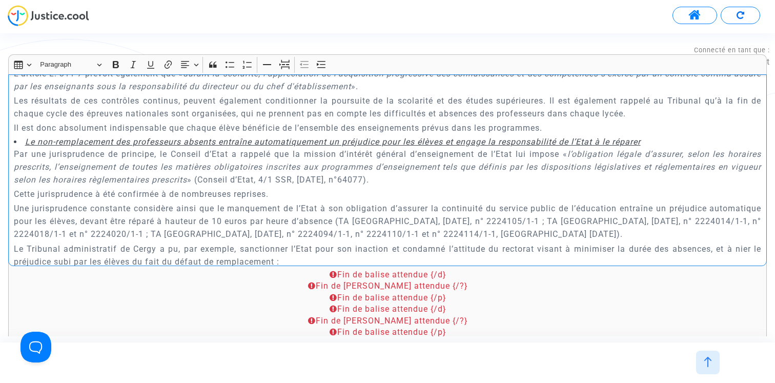
click at [14, 167] on p "Par une jurisprudence de principe, le Conseil d’Etat a rappelé que la mission d…" at bounding box center [388, 167] width 748 height 38
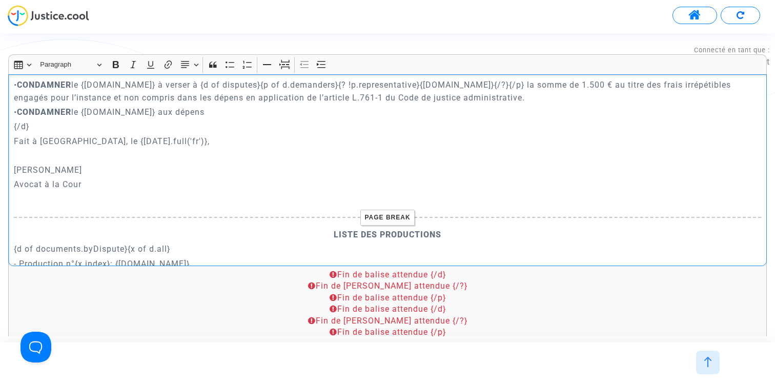
scroll to position [2959, 0]
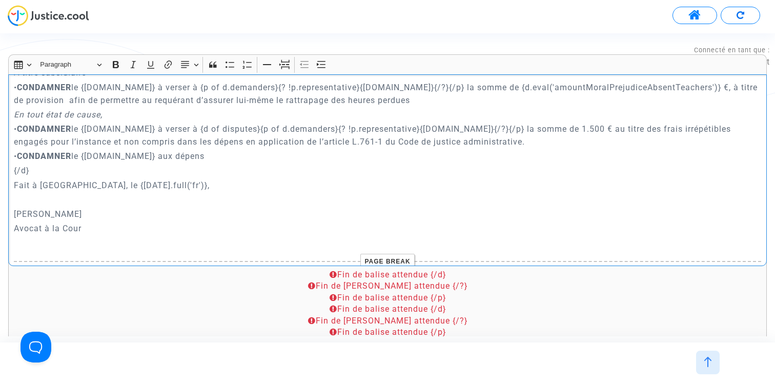
click at [111, 230] on p "Avocat à la Cour" at bounding box center [388, 228] width 748 height 13
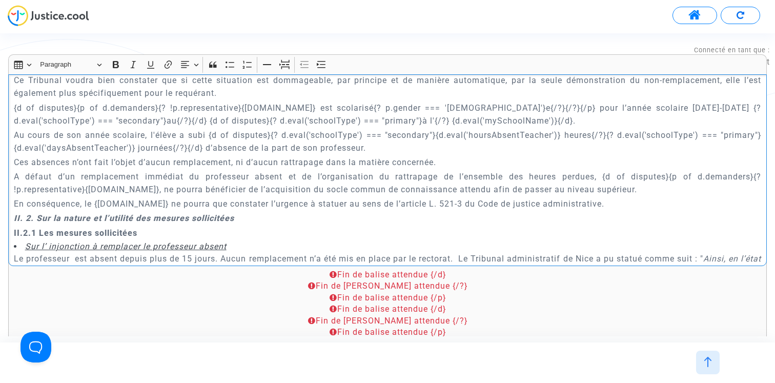
scroll to position [1469, 0]
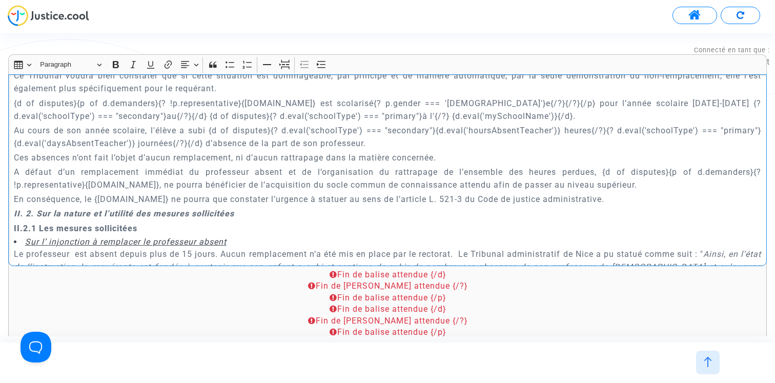
click at [11, 118] on div "{court.name} REQUETE EN REFERE MESURES UTILES Article L.521-3 du Code de Justic…" at bounding box center [387, 170] width 759 height 192
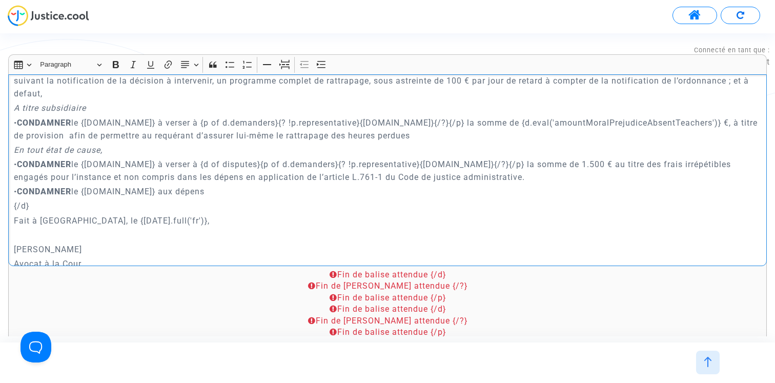
scroll to position [2954, 0]
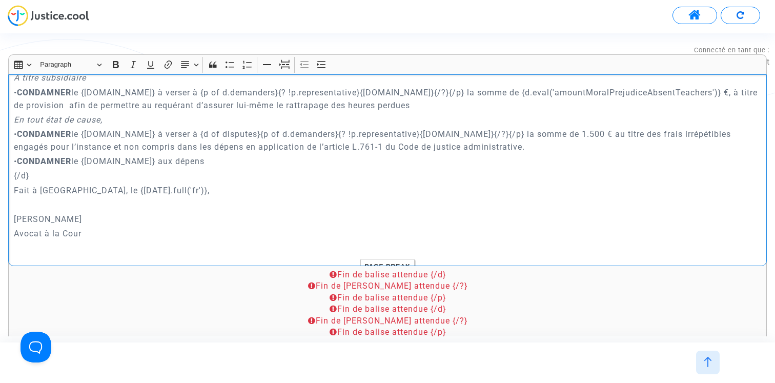
click at [168, 196] on p "Fait à Paris, le {today.full('fr')}," at bounding box center [388, 190] width 748 height 13
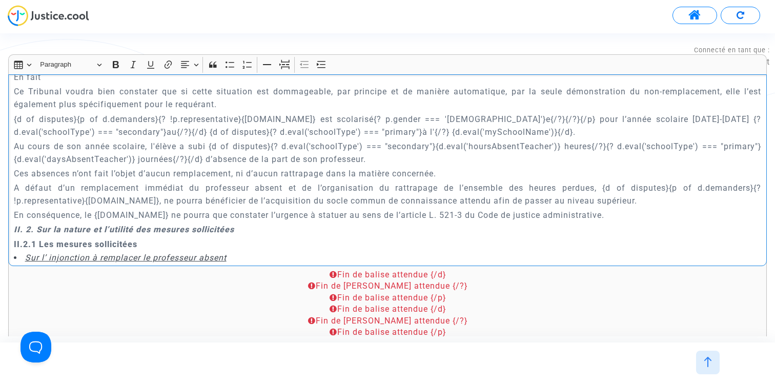
scroll to position [1435, 0]
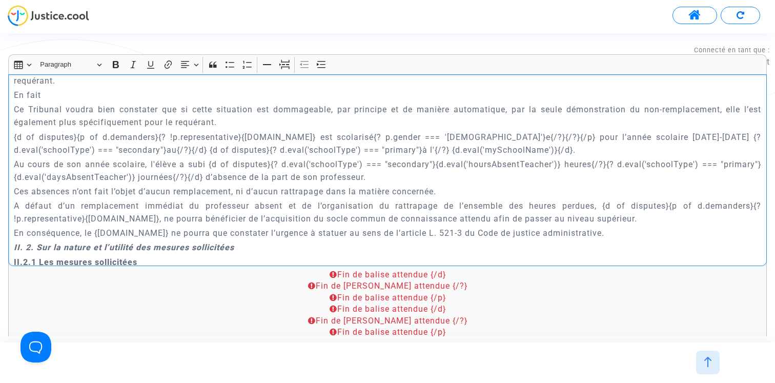
click at [282, 151] on p "{d of disputes}{p of d.demanders}{? !p.representative}{p.name} est scolarisé{? …" at bounding box center [388, 144] width 748 height 26
drag, startPoint x: 90, startPoint y: 162, endPoint x: 168, endPoint y: 163, distance: 77.9
click at [168, 156] on p "{d of disputes}{p of d.demanders}{? !p.representative}{p.name} est scolarisé{? …" at bounding box center [388, 144] width 748 height 26
click at [460, 154] on p "{d of disputes}{p of d.demanders}{? !p.representative}{p.name} est scolarisé{? …" at bounding box center [388, 144] width 748 height 26
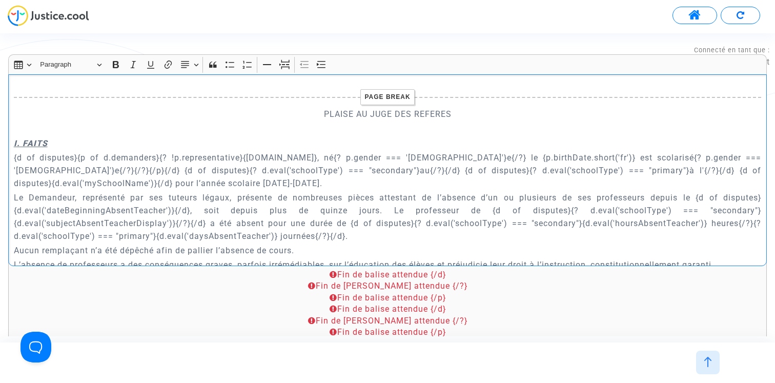
drag, startPoint x: 261, startPoint y: 171, endPoint x: 321, endPoint y: 169, distance: 60.5
click at [321, 169] on p "{d of disputes}{p of d.demanders}{? !p.representative}{p.name}, né{? p.gender =…" at bounding box center [388, 170] width 748 height 38
drag, startPoint x: 241, startPoint y: 169, endPoint x: 322, endPoint y: 168, distance: 81.0
click at [322, 168] on p "{d of disputes}{p of d.demanders}{? !p.representative}{p.name}, né{? p.gender =…" at bounding box center [388, 170] width 748 height 38
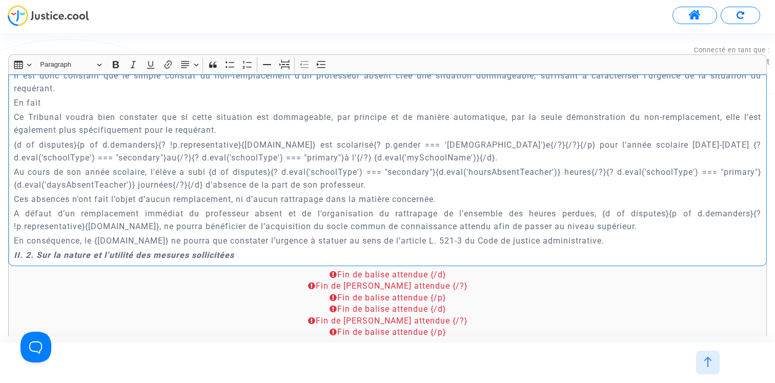
click at [404, 164] on p "{d of disputes}{p of d.demanders}{? !p.representative}{p.name} est scolarisé{? …" at bounding box center [388, 151] width 748 height 26
click at [16, 206] on p "Ces absences n’ont fait l’objet d’aucun remplacement, ni d’aucun rattrapage dan…" at bounding box center [388, 199] width 748 height 13
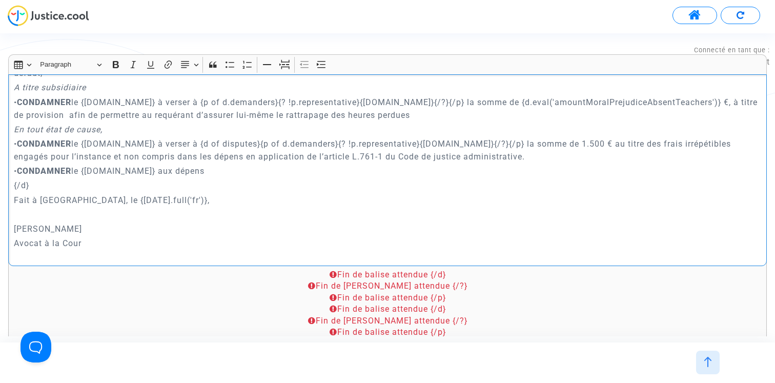
scroll to position [2904, 0]
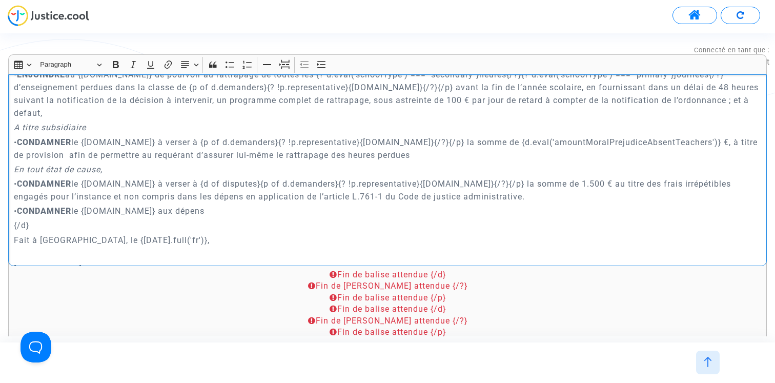
click at [197, 236] on p "Fait à Paris, le {today.full('fr')}," at bounding box center [388, 240] width 748 height 13
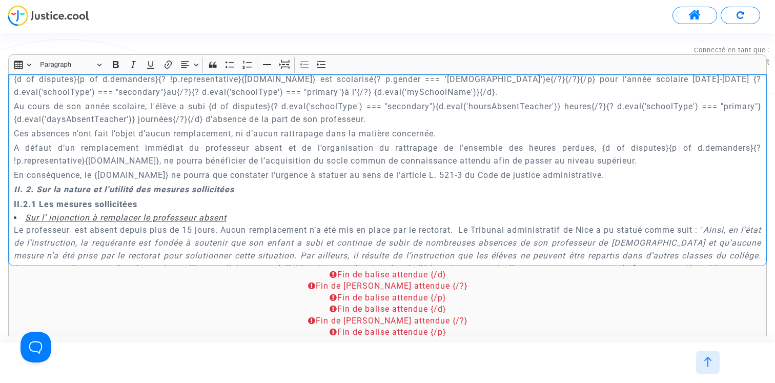
scroll to position [1496, 0]
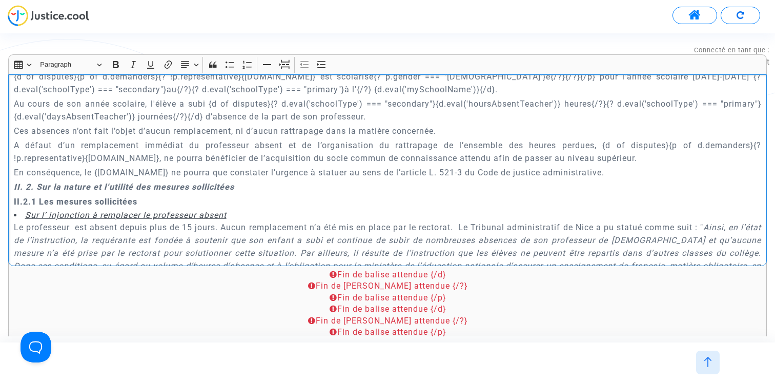
click at [208, 179] on p "En conséquence, le {court.name} ne pourra que constater l’urgence à statuer au …" at bounding box center [388, 172] width 748 height 13
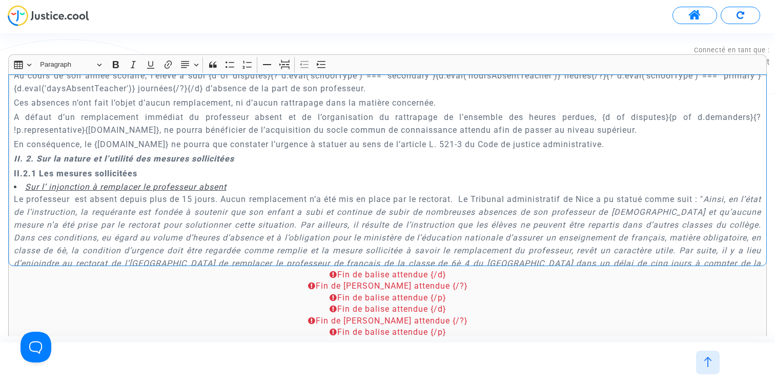
scroll to position [1528, 0]
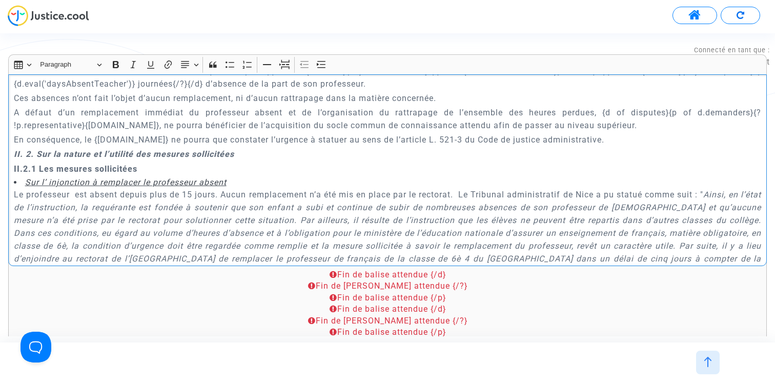
click at [121, 132] on p "A défaut d’un remplacement immédiat du professeur absent et de l’organisation d…" at bounding box center [388, 119] width 748 height 26
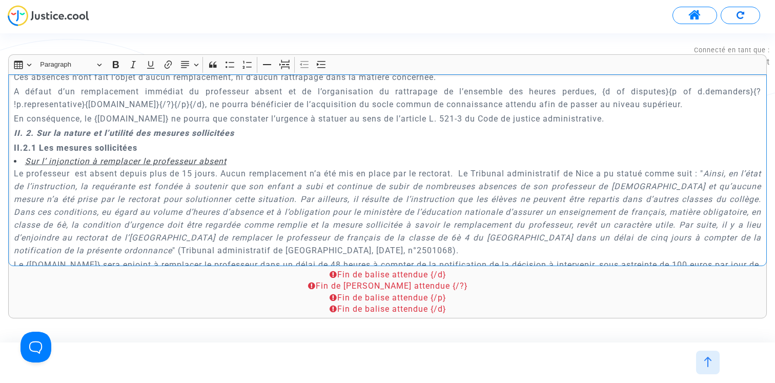
scroll to position [1550, 0]
click at [604, 125] on p "En conséquence, le {court.name} ne pourra que constater l’urgence à statuer au …" at bounding box center [388, 118] width 748 height 13
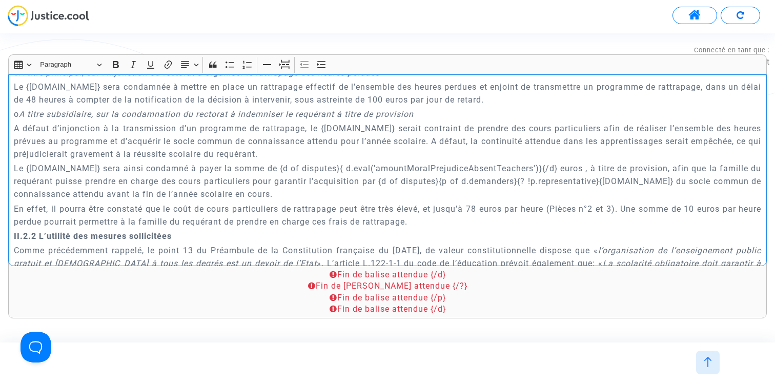
scroll to position [1876, 0]
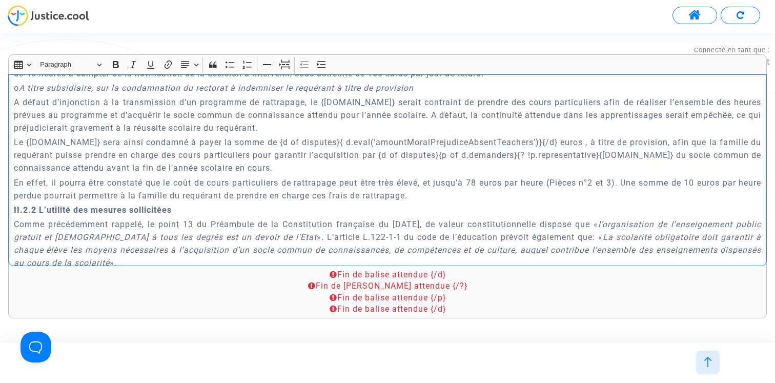
click at [668, 168] on p "Le {defender.name} sera ainsi condamné à payer la somme de {d of disputes}{ d.e…" at bounding box center [388, 155] width 748 height 38
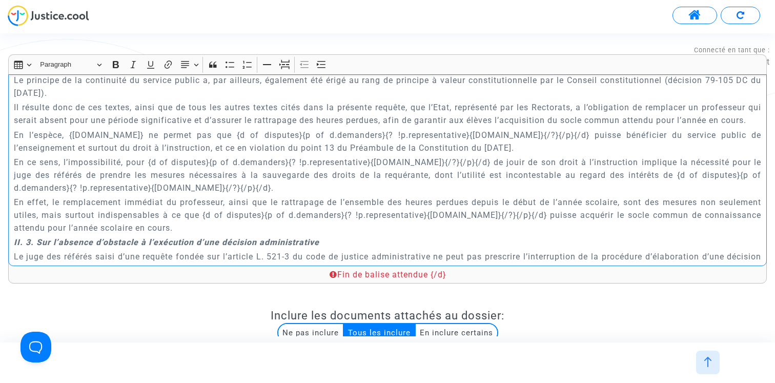
scroll to position [2088, 0]
click at [13, 174] on div "{court.name} REQUETE EN REFERE MESURES UTILES Article L.521-3 du Code de Justic…" at bounding box center [387, 170] width 759 height 192
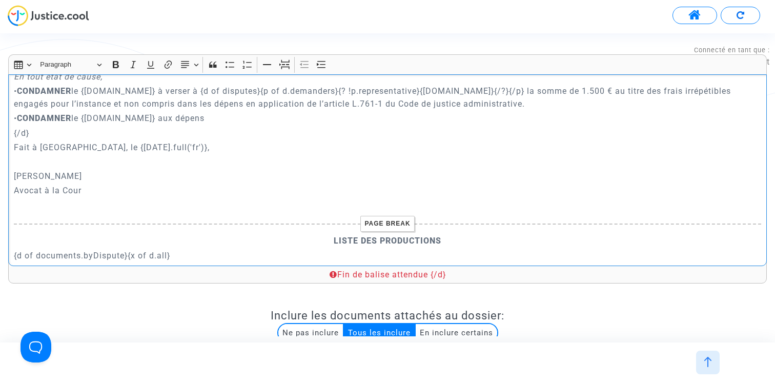
click at [175, 154] on div "{court.name} REQUETE EN REFERE MESURES UTILES Article L.521-3 du Code de Justic…" at bounding box center [387, 170] width 759 height 192
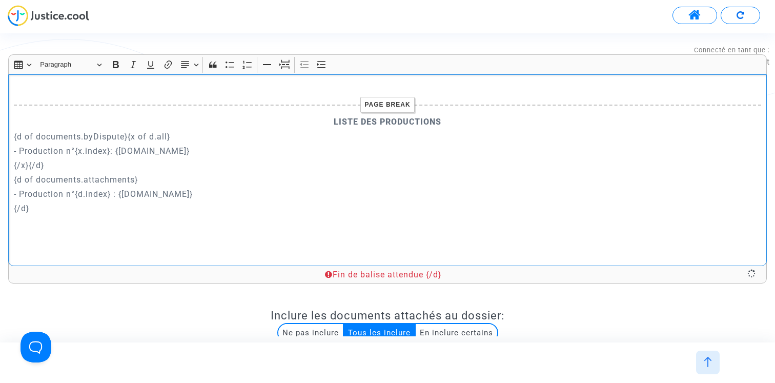
scroll to position [2114, 0]
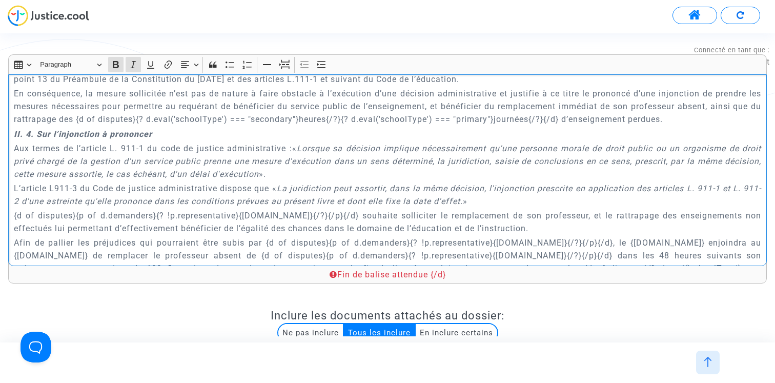
click at [10, 144] on div "{court.name} REQUETE EN REFERE MESURES UTILES Article L.521-3 du Code de Justic…" at bounding box center [387, 170] width 759 height 192
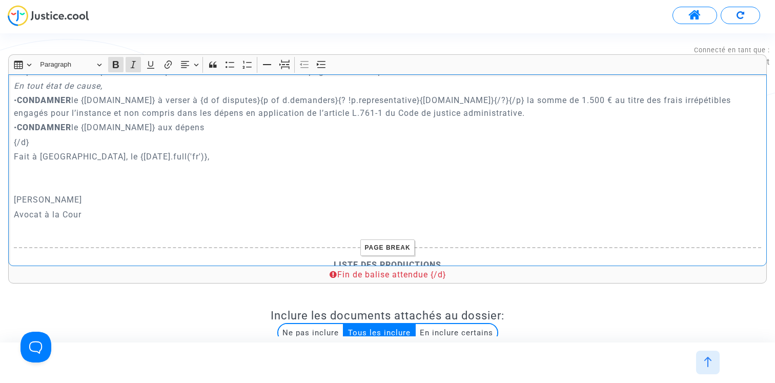
scroll to position [3039, 0]
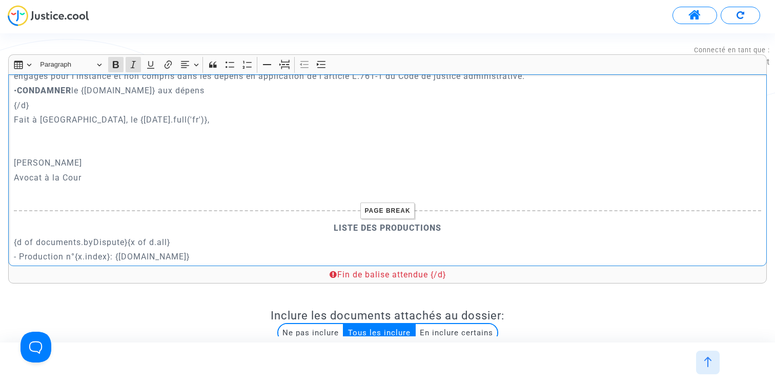
click at [155, 116] on p "Fait à Paris, le {today.full('fr')}," at bounding box center [388, 119] width 748 height 13
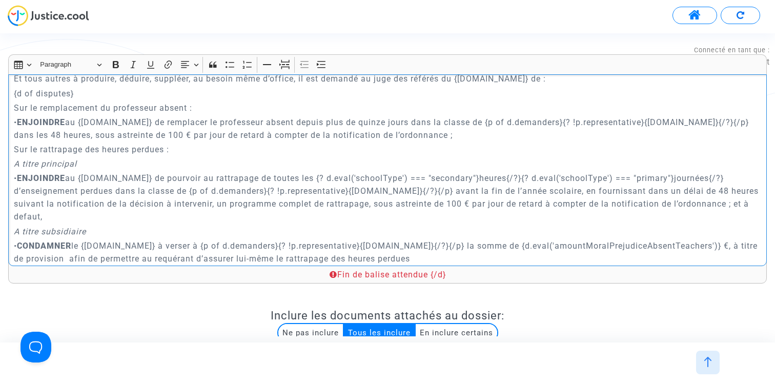
scroll to position [2794, 0]
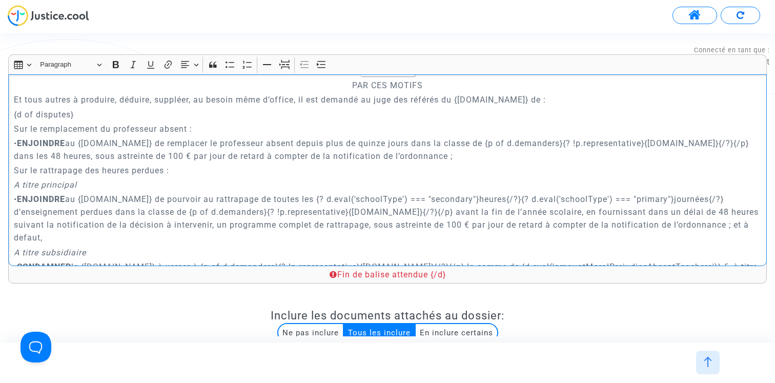
click at [13, 112] on div "{court.name} REQUETE EN REFERE MESURES UTILES Article L.521-3 du Code de Justic…" at bounding box center [387, 170] width 759 height 192
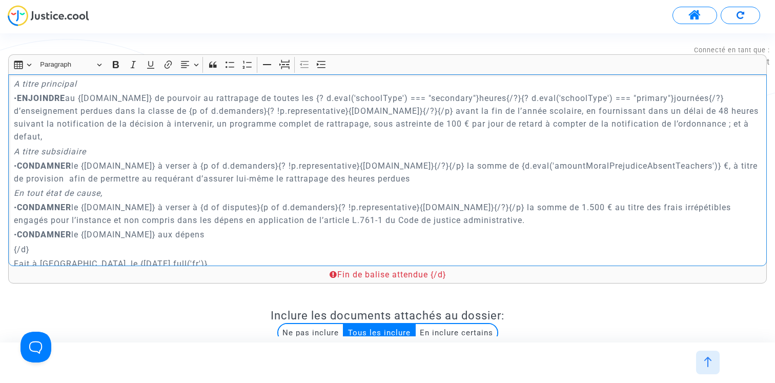
scroll to position [3021, 0]
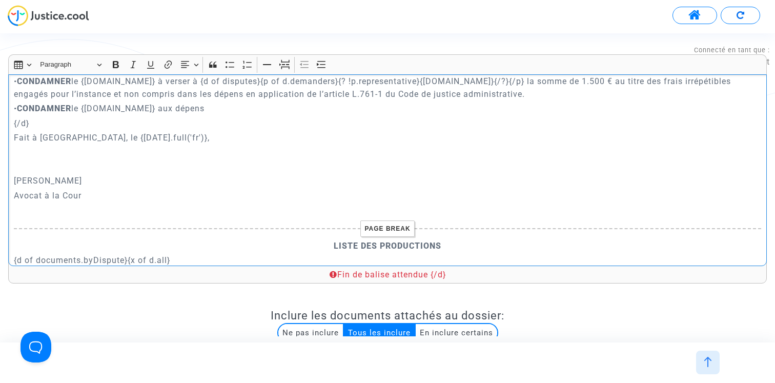
click at [149, 141] on p "Fait à Paris, le {today.full('fr')}," at bounding box center [388, 137] width 748 height 13
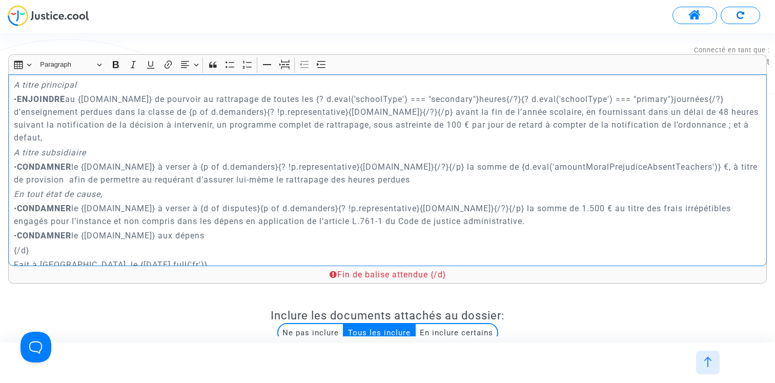
scroll to position [2895, 0]
click at [480, 182] on p "• CONDAMNER le {defender.name} à verser à {p of d.demanders}{? !p.representativ…" at bounding box center [388, 172] width 748 height 26
drag, startPoint x: 260, startPoint y: 208, endPoint x: 199, endPoint y: 208, distance: 61.0
click at [199, 208] on p "• CONDAMNER le {defender.name} à verser à {d of disputes}{p of d.demanders}{? !…" at bounding box center [388, 214] width 748 height 26
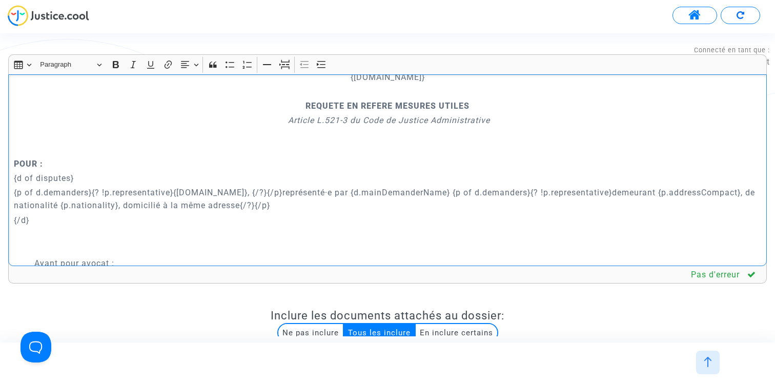
scroll to position [0, 0]
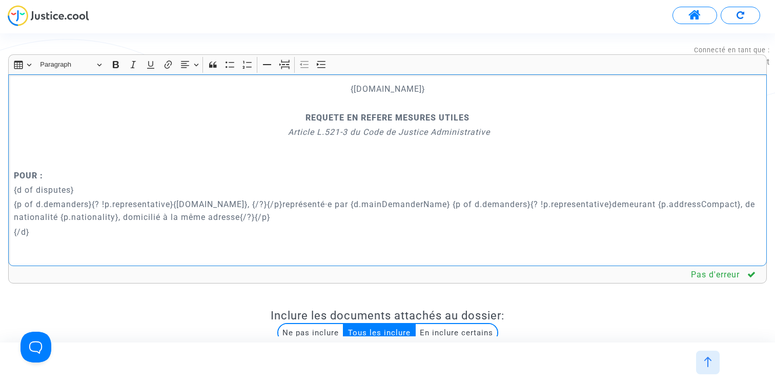
click at [445, 144] on p "Rich Text Editor, main" at bounding box center [388, 146] width 748 height 13
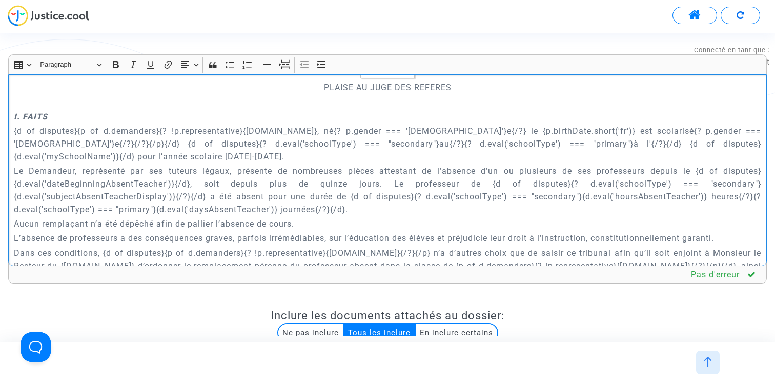
scroll to position [387, 0]
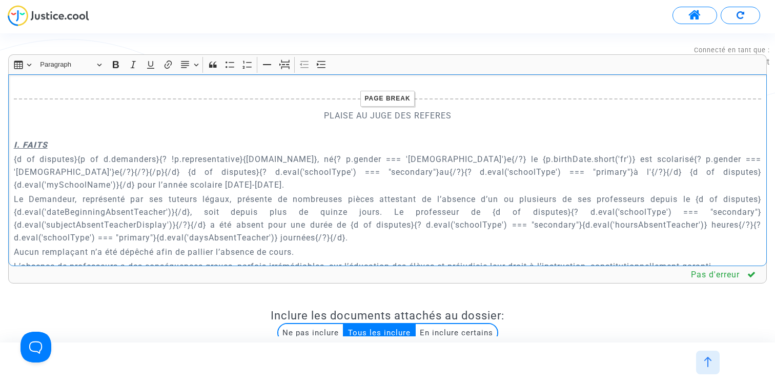
drag, startPoint x: 287, startPoint y: 157, endPoint x: 408, endPoint y: 161, distance: 121.5
click at [408, 161] on p "{d of disputes}{p of d.demanders}{? !p.representative}{p.name}, né{? p.gender =…" at bounding box center [388, 172] width 748 height 38
copy p "{? p.gender === 'female'}e{/?}"
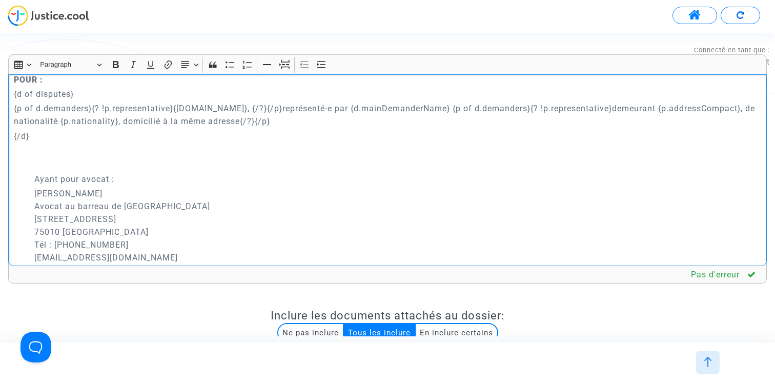
scroll to position [0, 0]
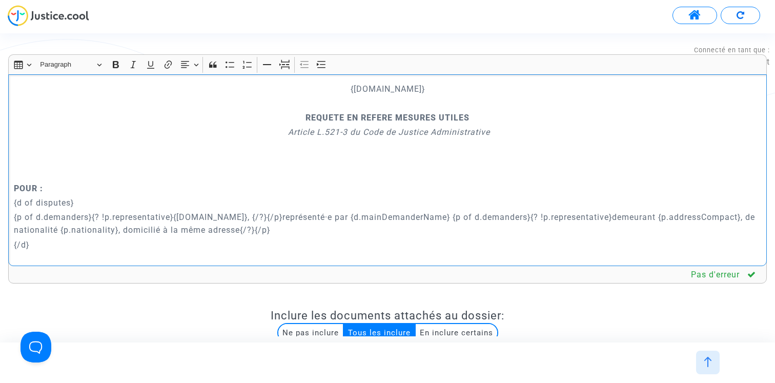
drag, startPoint x: 291, startPoint y: 218, endPoint x: 297, endPoint y: 218, distance: 6.7
click at [297, 218] on p "{p of d.demanders}{? !p.representative}{p.name}, {/?}{/p}représenté·e par {d.ma…" at bounding box center [388, 224] width 748 height 26
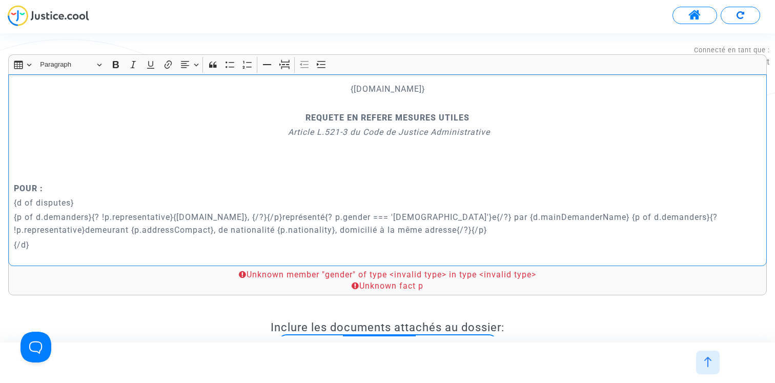
drag, startPoint x: 247, startPoint y: 217, endPoint x: 233, endPoint y: 217, distance: 13.8
click at [233, 217] on p "{p of d.demanders}{? !p.representative}{p.name}, {/?}{/p}représenté{? p.gender …" at bounding box center [388, 224] width 748 height 26
click at [245, 219] on p "{p of d.demanders}{? !p.representative}{p.name}, {/?}{/p}représenté{? p.gender …" at bounding box center [388, 224] width 748 height 26
drag, startPoint x: 248, startPoint y: 217, endPoint x: 217, endPoint y: 220, distance: 31.4
click at [217, 220] on p "{p of d.demanders}{? !p.representative}{p.name}, {/?}{/p}représenté{? p.gender …" at bounding box center [388, 224] width 748 height 26
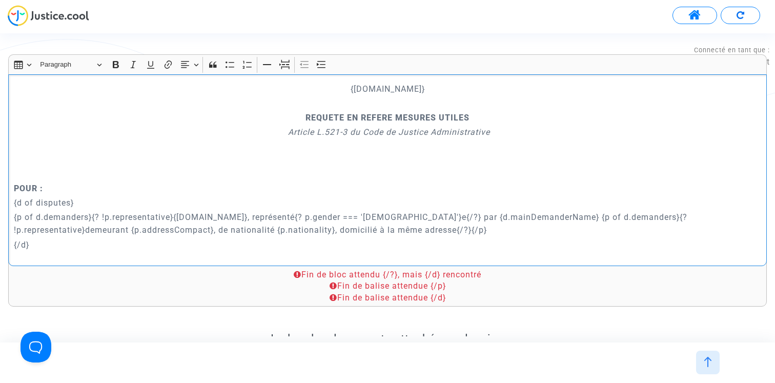
click at [382, 217] on p "{p of d.demanders}{? !p.representative}{p.name}, représenté{? p.gender === 'fem…" at bounding box center [388, 224] width 748 height 26
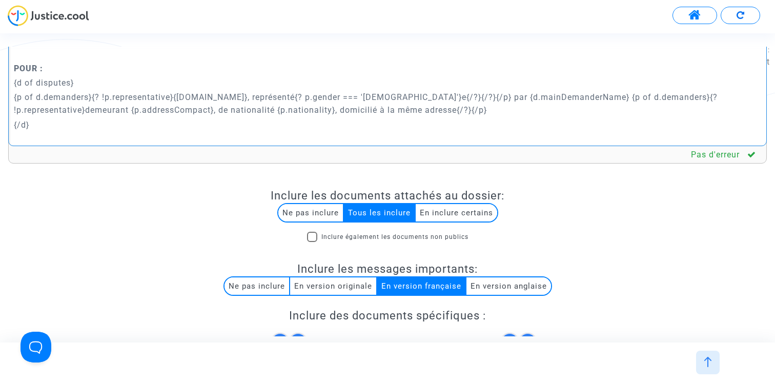
scroll to position [465, 0]
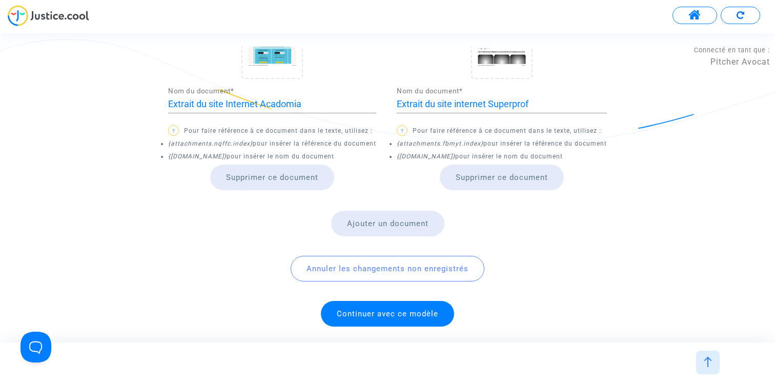
click at [376, 303] on span "Continuer avec ce modèle" at bounding box center [387, 314] width 133 height 26
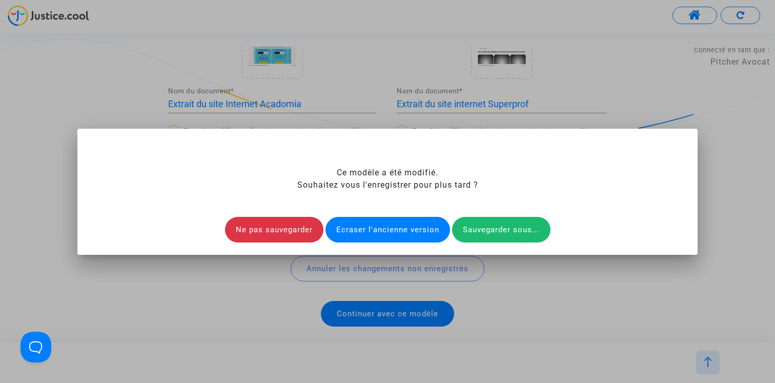
click at [390, 223] on div "Ecraser l'ancienne version" at bounding box center [387, 230] width 125 height 26
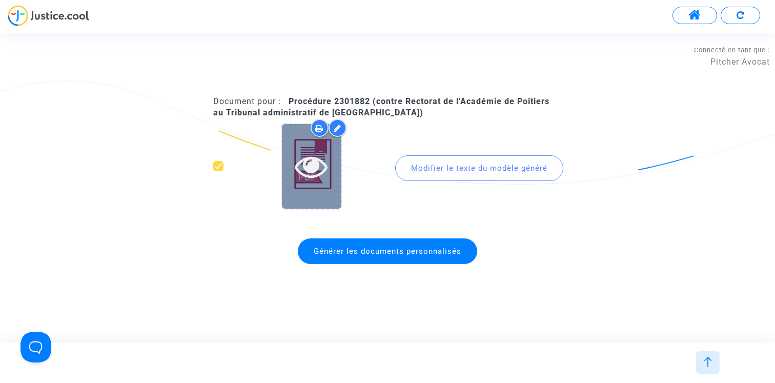
click at [313, 162] on icon at bounding box center [311, 166] width 33 height 33
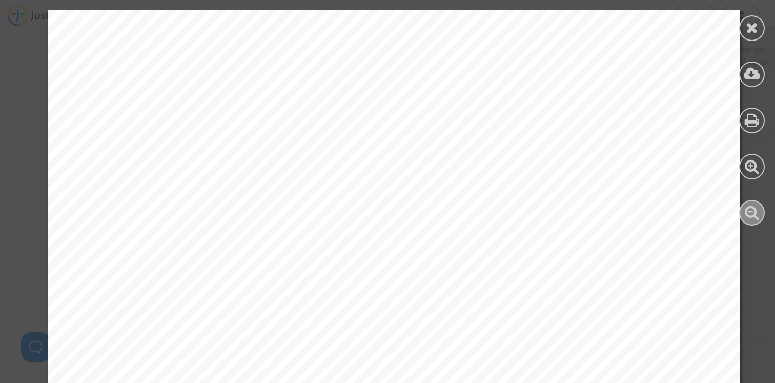
click at [750, 205] on icon at bounding box center [752, 211] width 15 height 15
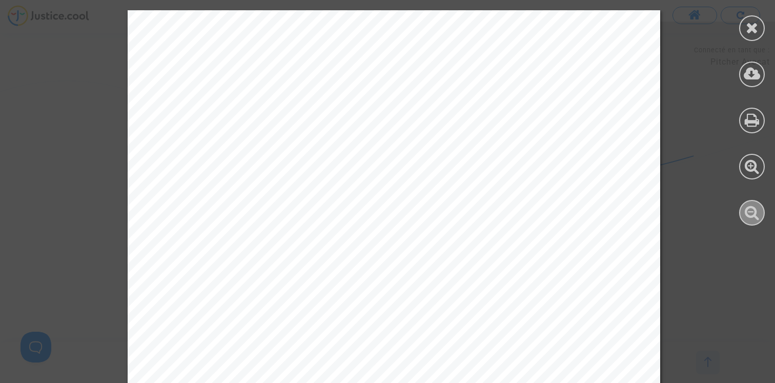
click at [750, 205] on icon at bounding box center [752, 211] width 15 height 15
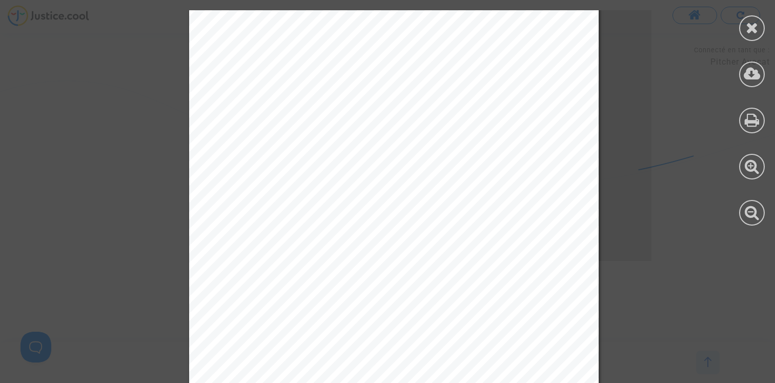
scroll to position [18, 0]
click at [753, 74] on icon at bounding box center [752, 73] width 17 height 15
click at [752, 33] on icon at bounding box center [752, 27] width 13 height 15
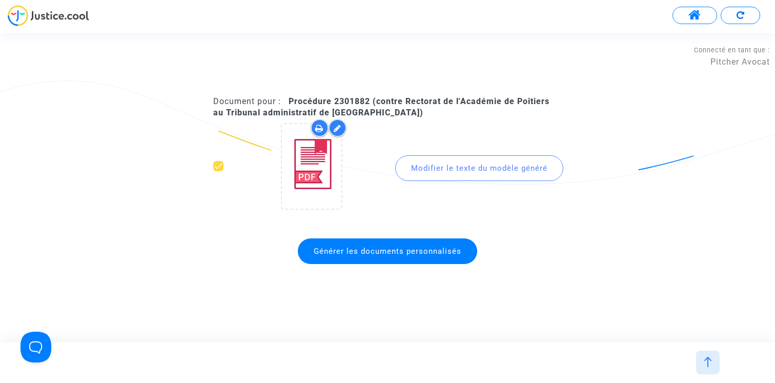
click at [706, 361] on img at bounding box center [708, 362] width 10 height 10
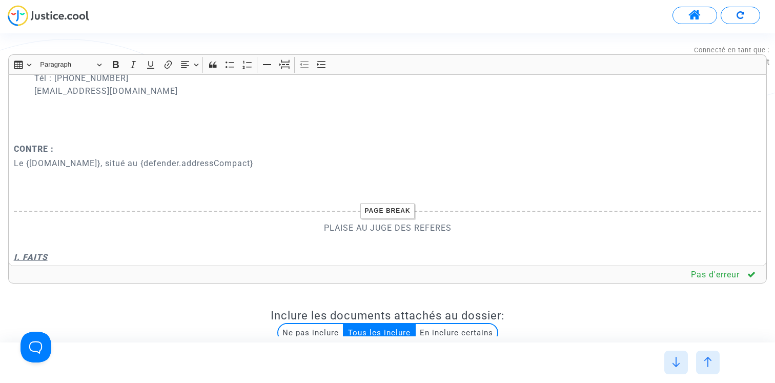
scroll to position [269, 0]
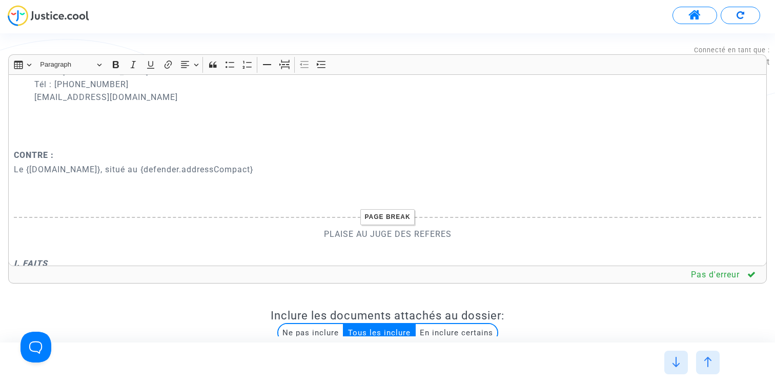
click at [187, 138] on p "Rich Text Editor, main" at bounding box center [388, 140] width 748 height 13
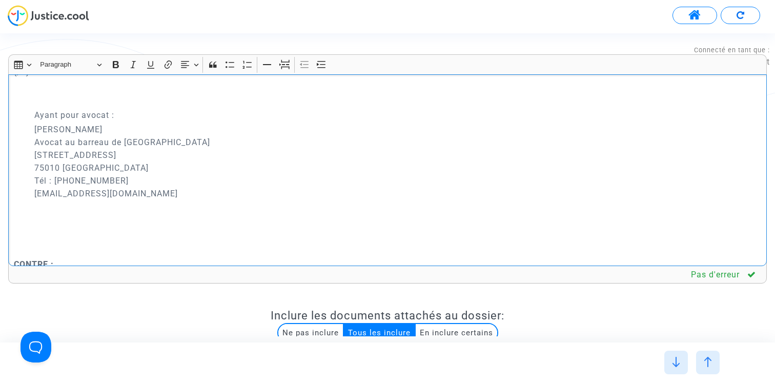
scroll to position [84, 0]
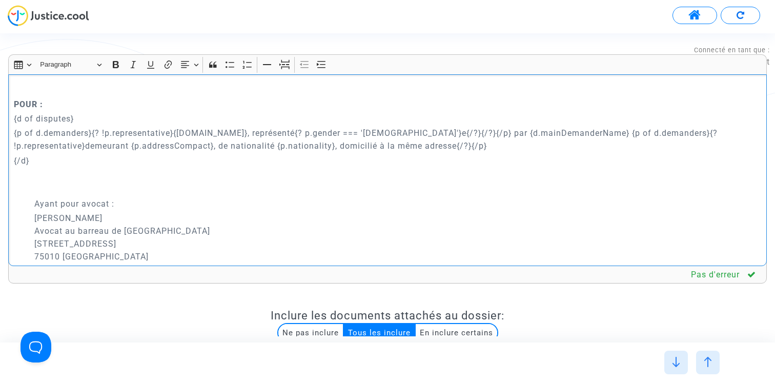
click at [445, 206] on p "Ayant pour avocat :" at bounding box center [397, 203] width 727 height 13
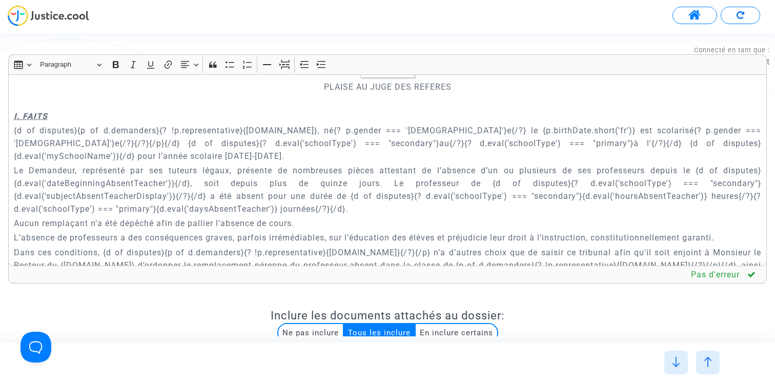
scroll to position [2748, 0]
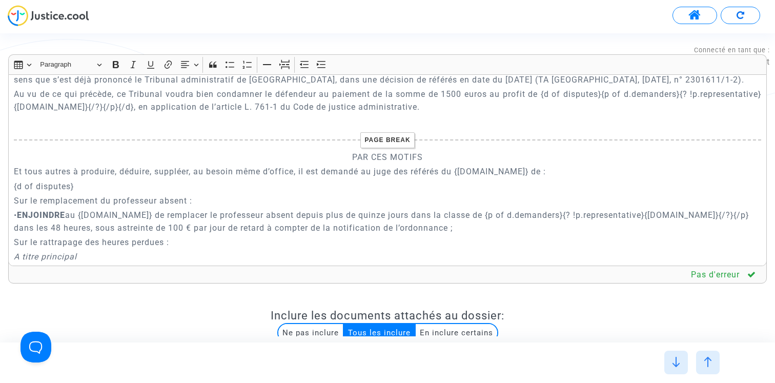
click at [375, 163] on p "PAR CES MOTIFS" at bounding box center [388, 157] width 748 height 13
click at [112, 65] on icon "Editor toolbar" at bounding box center [116, 64] width 10 height 10
click at [474, 163] on p "PAR CES MOTIFS" at bounding box center [388, 157] width 748 height 13
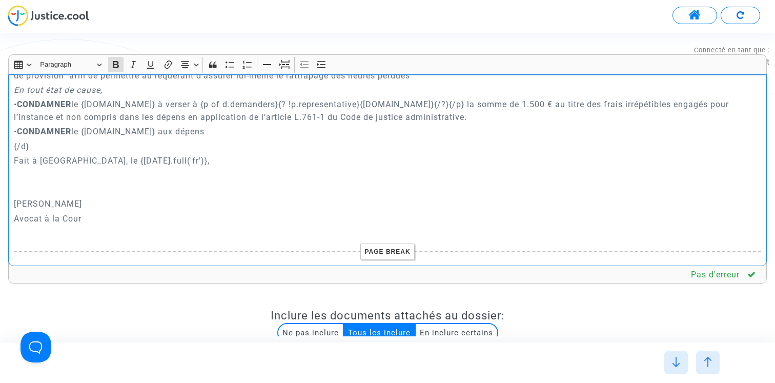
scroll to position [3070, 0]
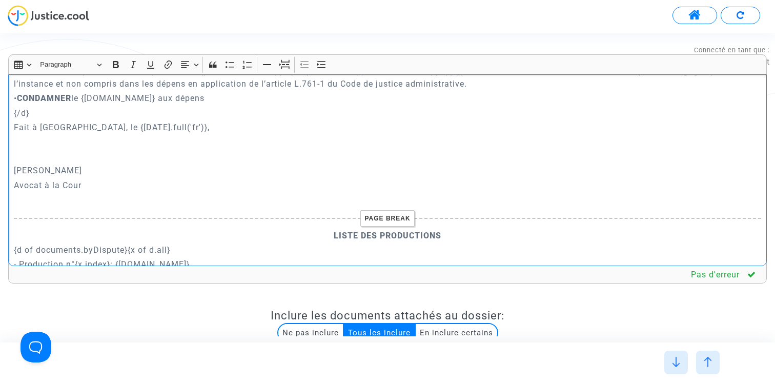
click at [14, 182] on p "Avocat à la Cour" at bounding box center [388, 185] width 748 height 13
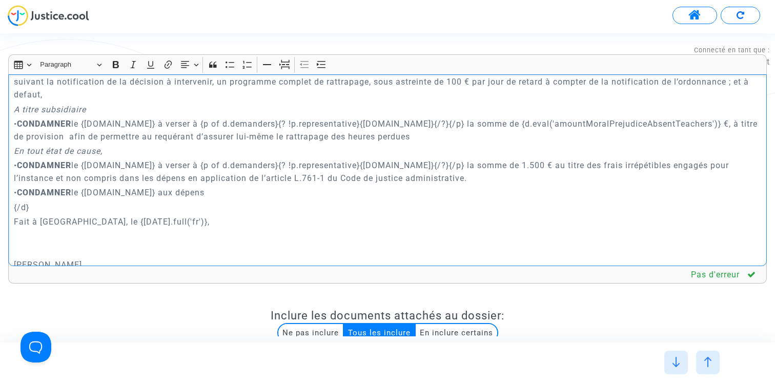
scroll to position [2956, 0]
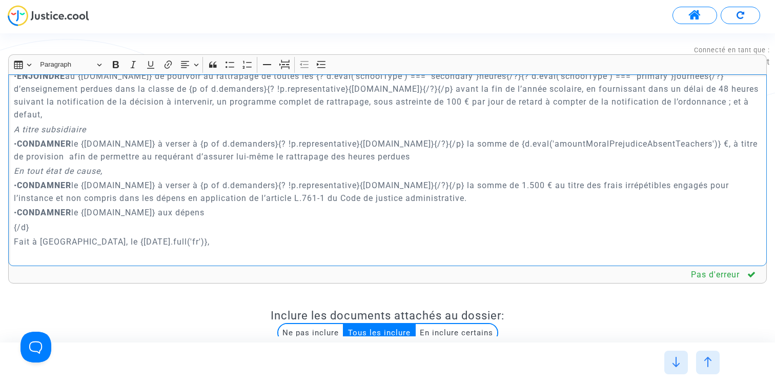
click at [208, 213] on p "• CONDAMNER le {defender.name} aux dépens" at bounding box center [388, 212] width 748 height 13
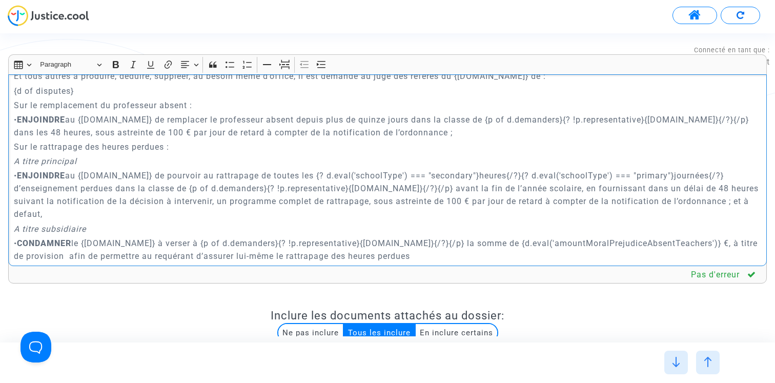
scroll to position [2788, 0]
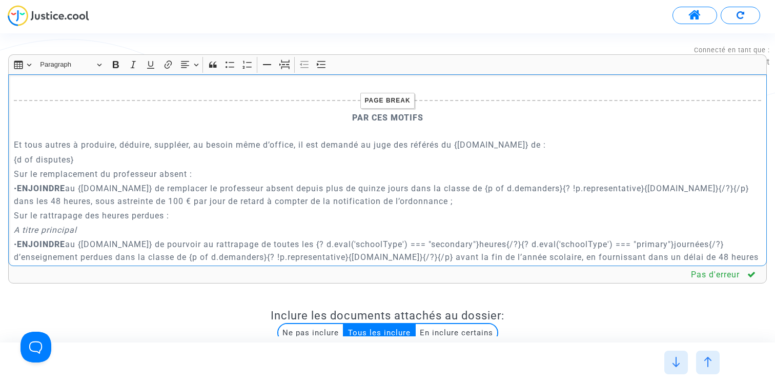
click at [13, 151] on div "{court.name} REQUETE EN REFERE MESURES UTILES Article L.521-3 du Code de Justic…" at bounding box center [387, 170] width 759 height 192
click at [187, 63] on icon "Editor toolbar" at bounding box center [185, 64] width 10 height 10
click at [187, 124] on icon "Text alignment toolbar" at bounding box center [189, 126] width 10 height 10
click at [227, 134] on p "PAR CES MOTIFS" at bounding box center [388, 124] width 748 height 26
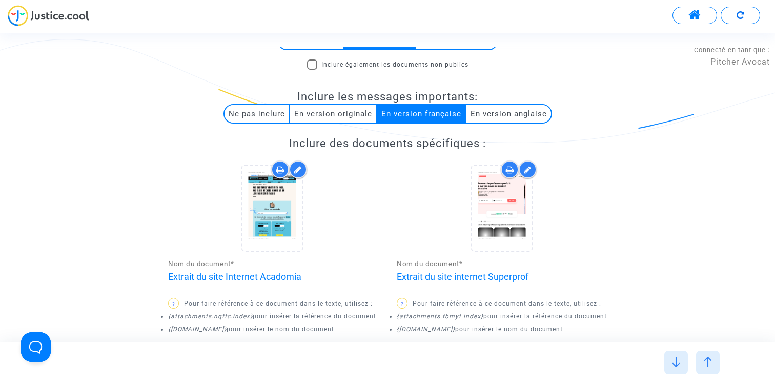
scroll to position [465, 0]
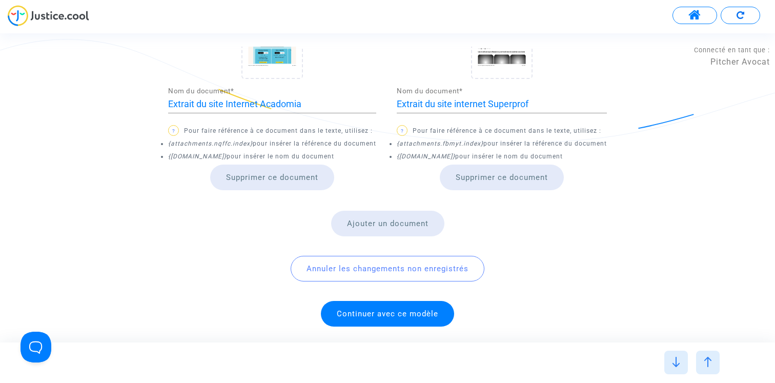
click at [386, 316] on span "Continuer avec ce modèle" at bounding box center [387, 313] width 101 height 9
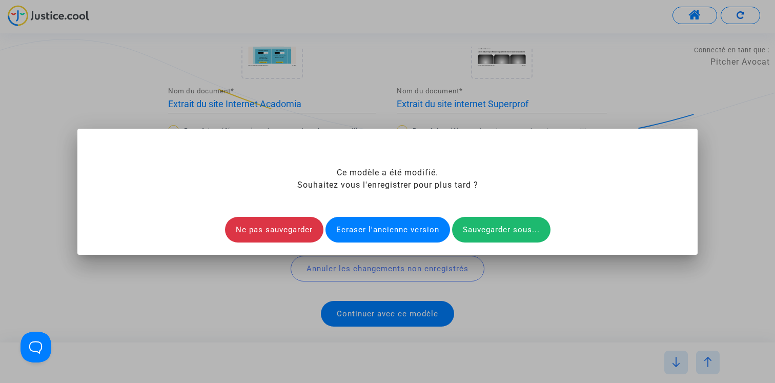
click at [382, 224] on div "Ecraser l'ancienne version" at bounding box center [387, 230] width 125 height 26
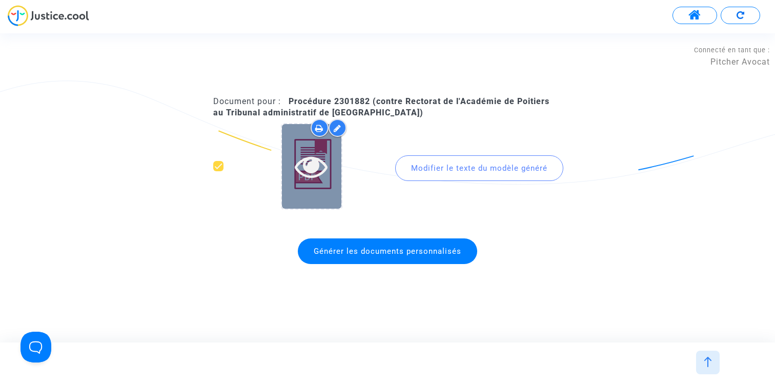
click at [308, 164] on icon at bounding box center [311, 166] width 33 height 33
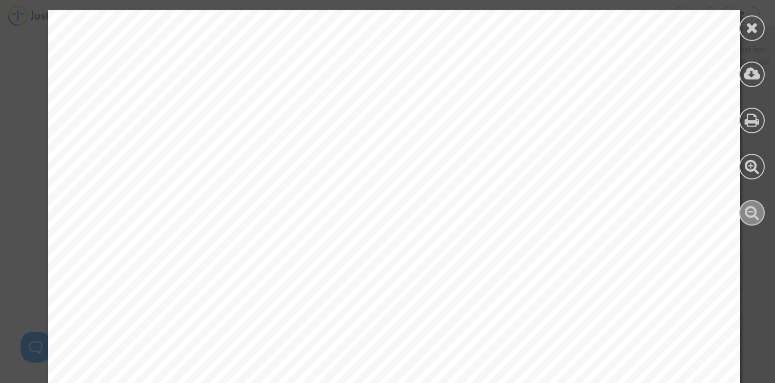
click at [750, 214] on icon at bounding box center [752, 211] width 15 height 15
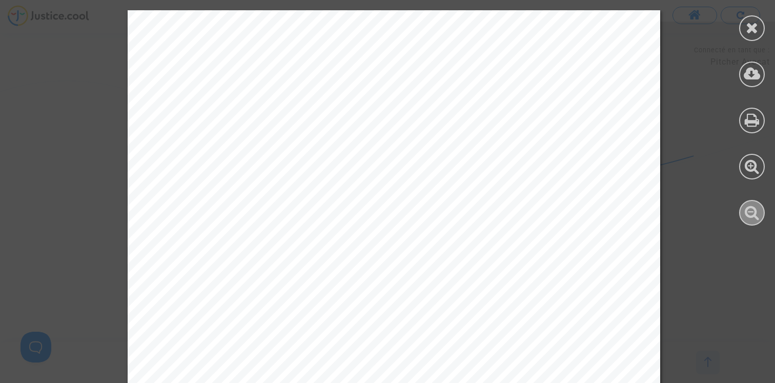
click at [750, 214] on icon at bounding box center [752, 211] width 15 height 15
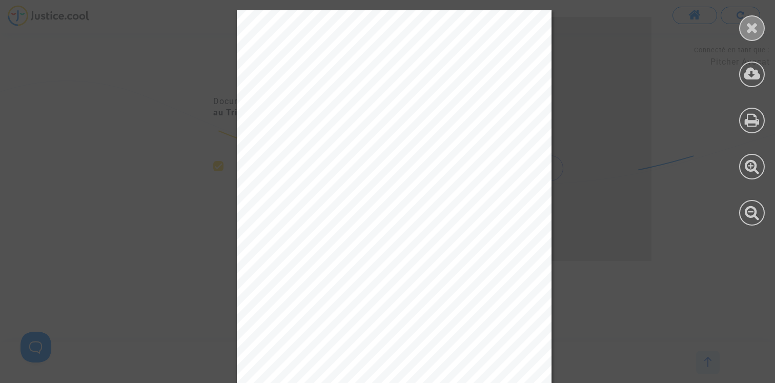
click at [754, 27] on icon at bounding box center [752, 27] width 13 height 15
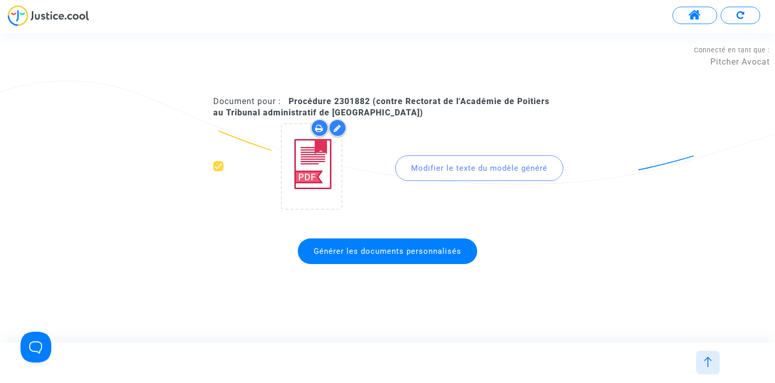
click at [691, 18] on span at bounding box center [694, 15] width 13 height 13
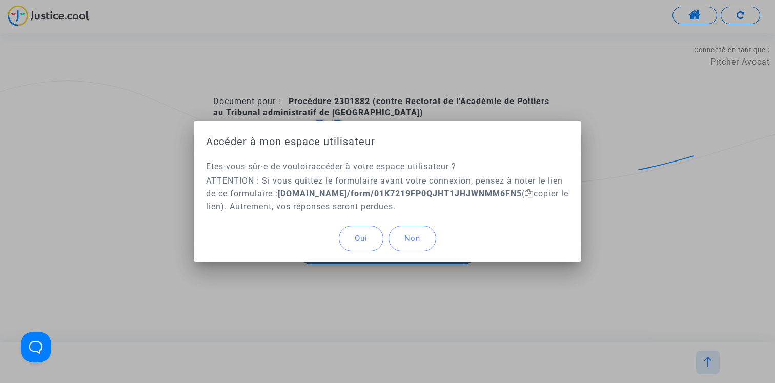
click at [357, 228] on button "Oui" at bounding box center [361, 239] width 45 height 26
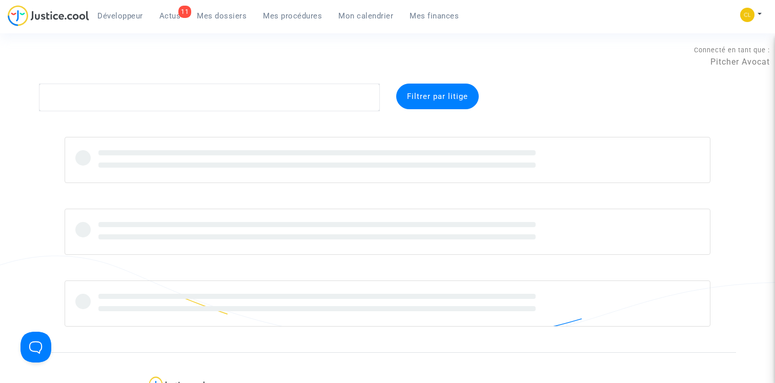
click at [275, 13] on span "Mes procédures" at bounding box center [292, 15] width 59 height 9
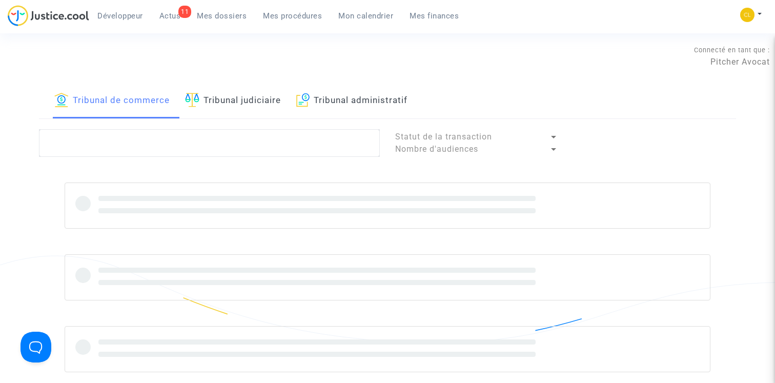
click at [370, 96] on link "Tribunal administratif" at bounding box center [352, 101] width 112 height 35
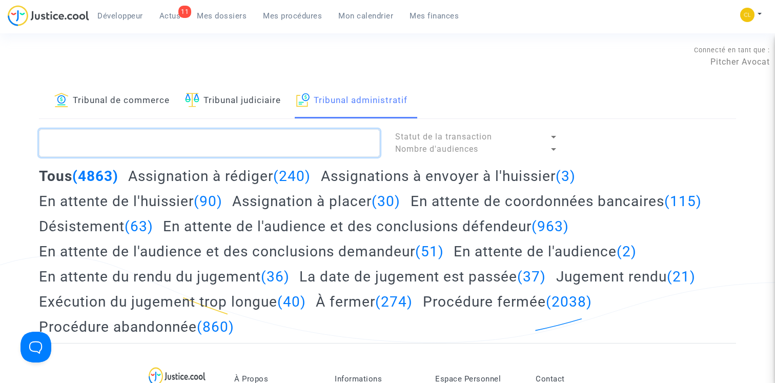
click at [178, 136] on textarea at bounding box center [209, 143] width 341 height 28
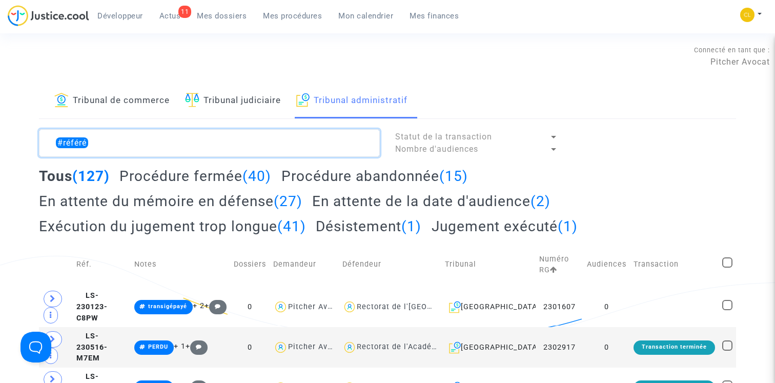
type textarea "#référé"
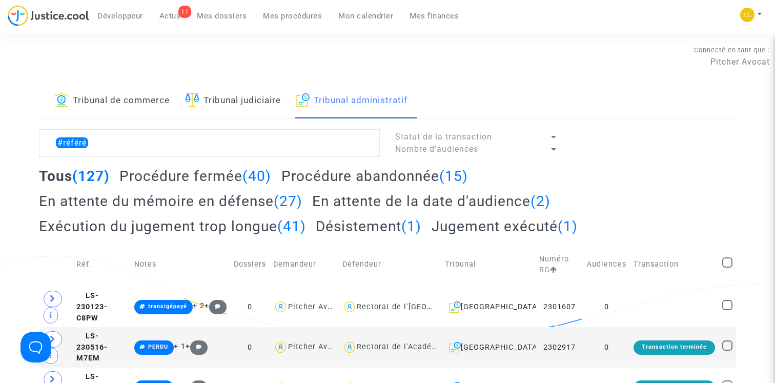
click at [162, 201] on h2 "En attente du mémoire en défense (27)" at bounding box center [170, 201] width 263 height 18
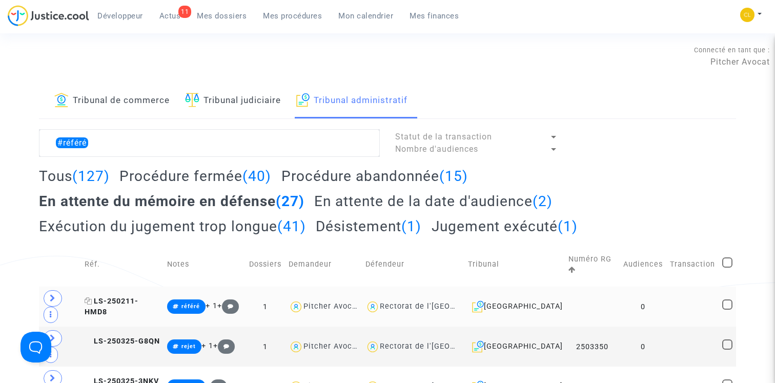
click at [137, 297] on span "LS-250211-HMD8" at bounding box center [112, 307] width 54 height 20
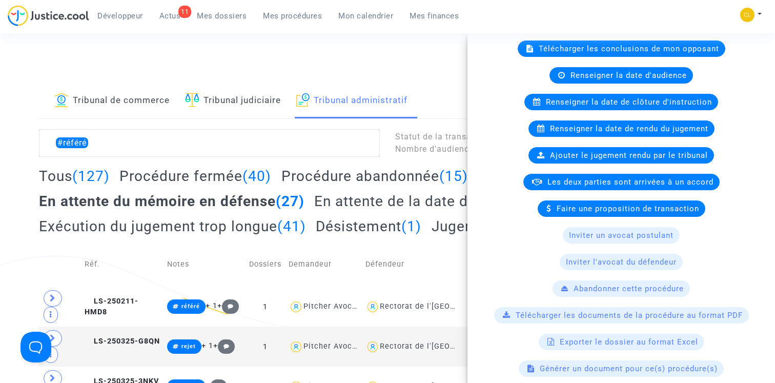
scroll to position [197, 0]
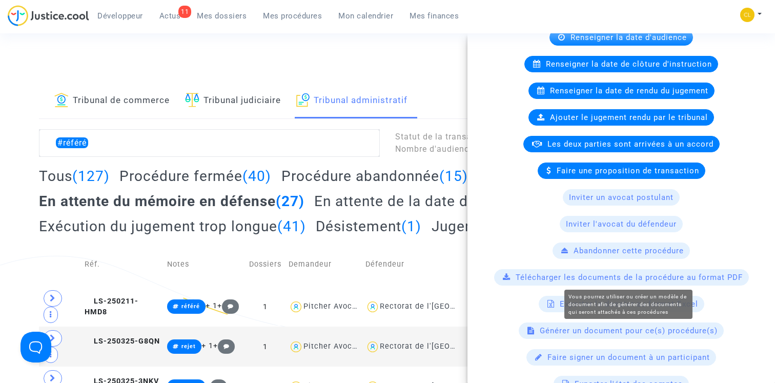
click at [613, 332] on span "Générer un document pour ce(s) procédure(s)" at bounding box center [629, 330] width 178 height 9
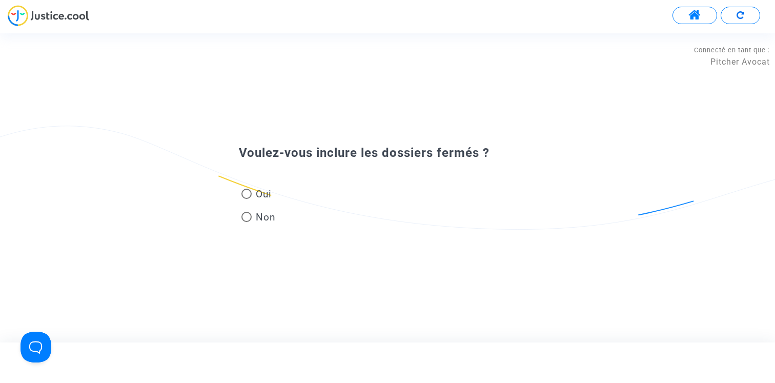
click at [271, 191] on label "Oui" at bounding box center [258, 194] width 34 height 14
click at [247, 199] on input "Oui" at bounding box center [246, 199] width 1 height 1
radio input "true"
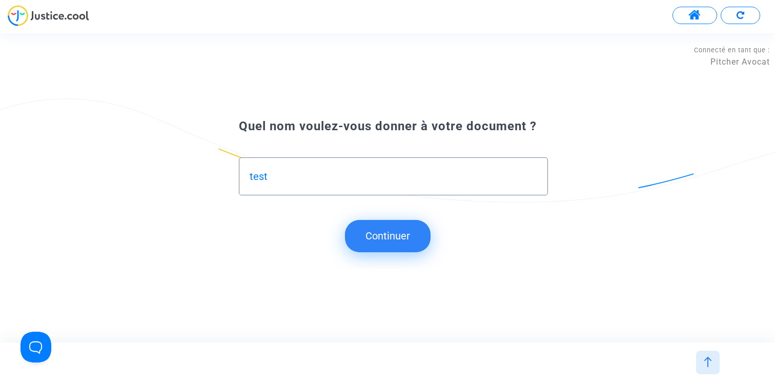
type input "test"
click at [388, 243] on button "Continuer" at bounding box center [388, 236] width 86 height 32
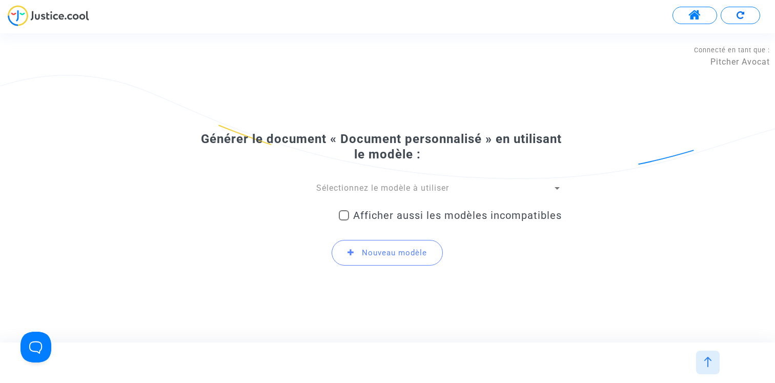
click at [376, 182] on div "Sélectionnez le modèle à utiliser" at bounding box center [382, 187] width 339 height 11
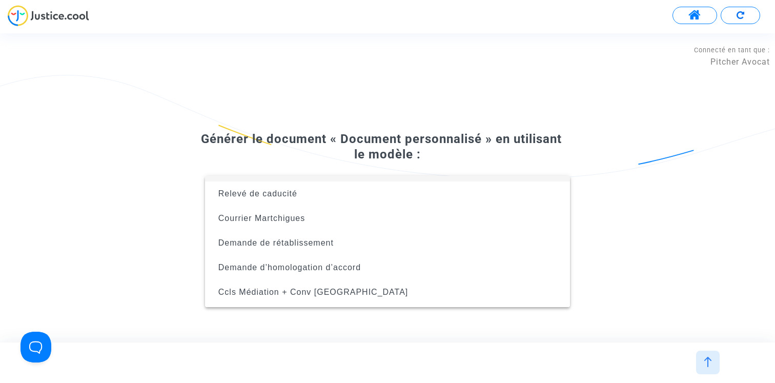
scroll to position [66, 0]
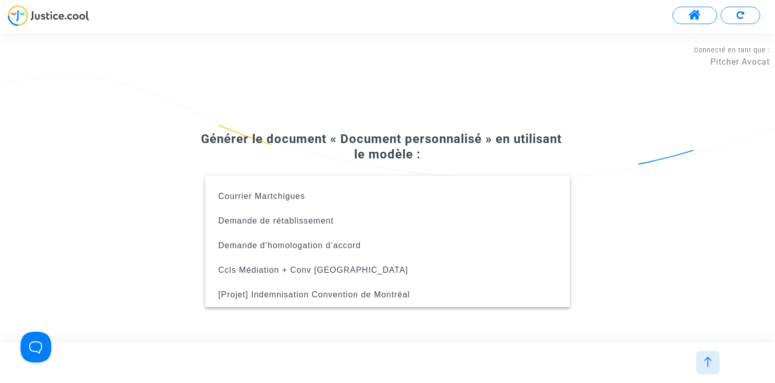
click at [404, 137] on div at bounding box center [387, 191] width 775 height 383
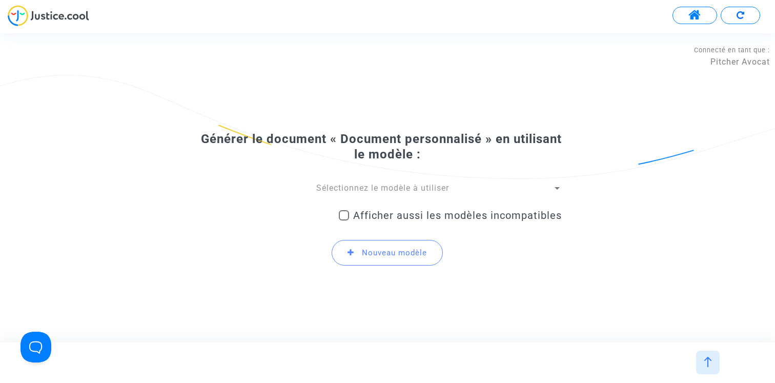
click at [400, 217] on span "Afficher aussi les modèles incompatibles" at bounding box center [457, 215] width 209 height 12
click at [344, 220] on input "Afficher aussi les modèles incompatibles" at bounding box center [343, 220] width 1 height 1
checkbox input "true"
click at [393, 187] on span "Sélectionnez le modèle à utiliser" at bounding box center [382, 188] width 133 height 10
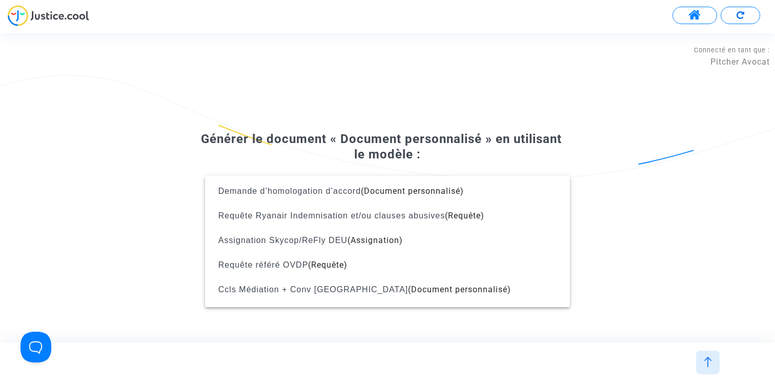
scroll to position [1200, 0]
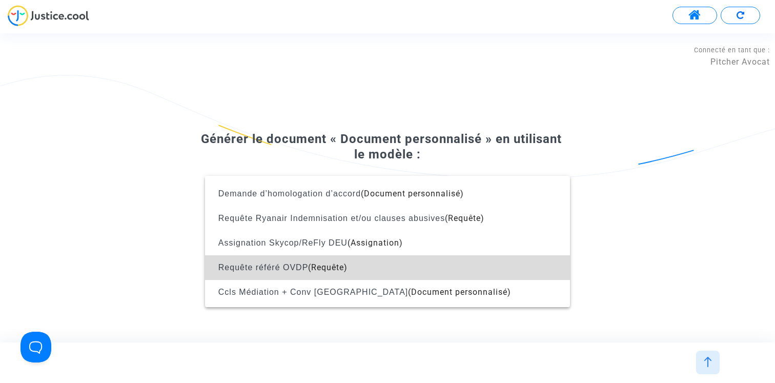
click at [374, 269] on span "Requête référé OVDP (Requête)" at bounding box center [387, 267] width 349 height 25
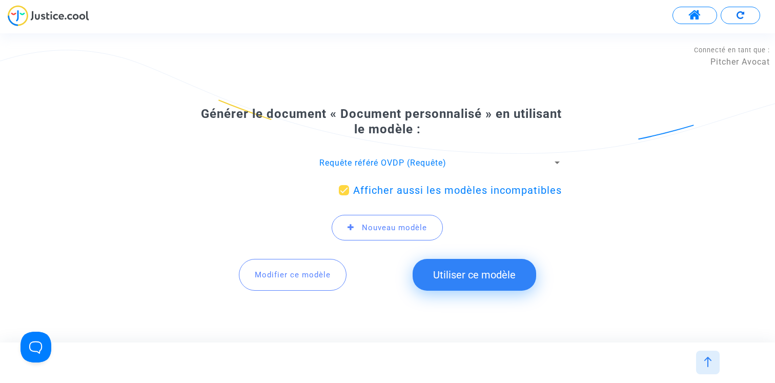
click at [305, 278] on span "Modifier ce modèle" at bounding box center [293, 274] width 76 height 9
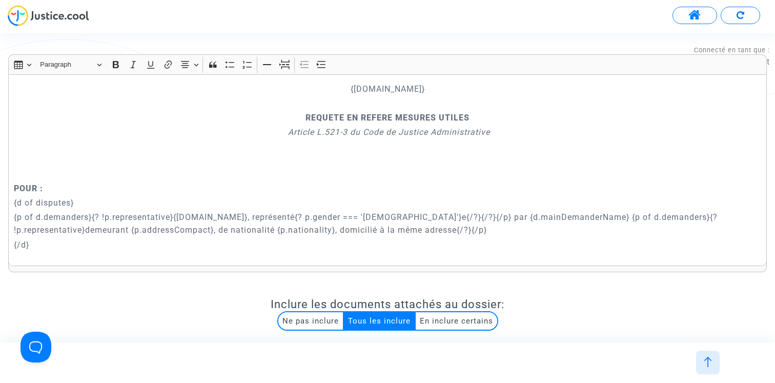
click at [708, 357] on img at bounding box center [708, 362] width 10 height 10
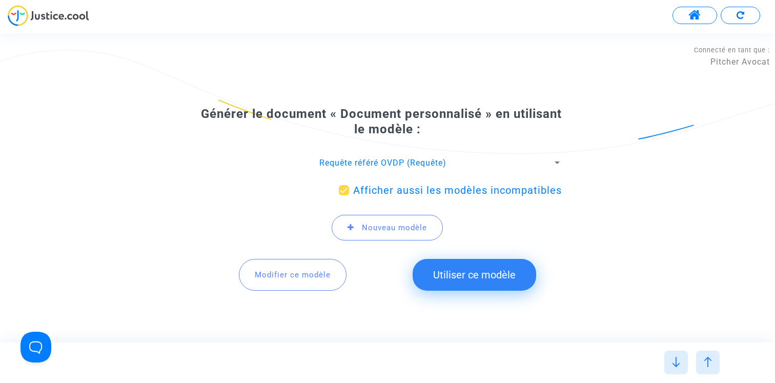
click at [475, 276] on button "Utiliser ce modèle" at bounding box center [475, 275] width 124 height 32
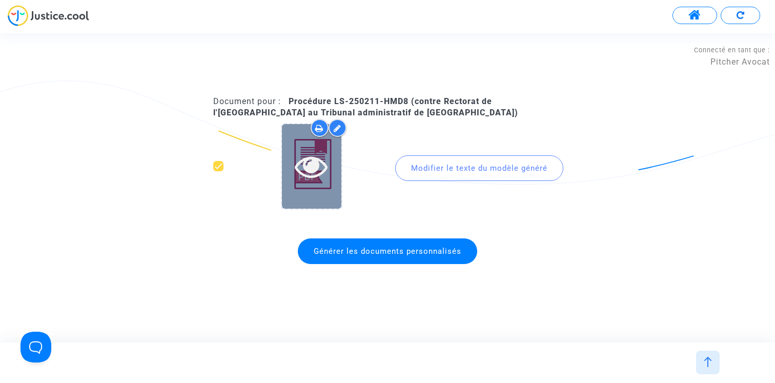
click at [313, 172] on icon at bounding box center [311, 166] width 33 height 33
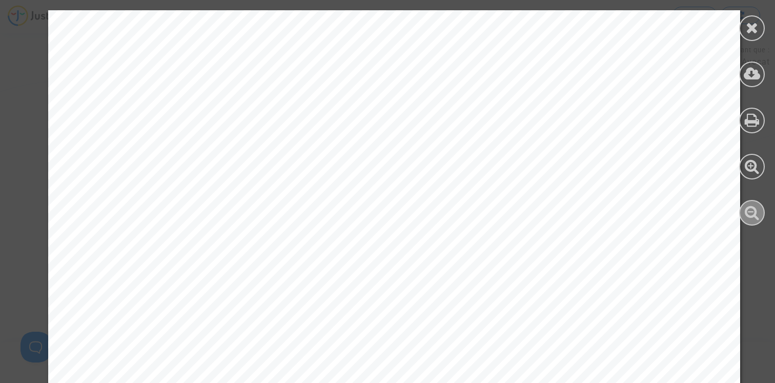
click at [748, 211] on icon at bounding box center [752, 211] width 15 height 15
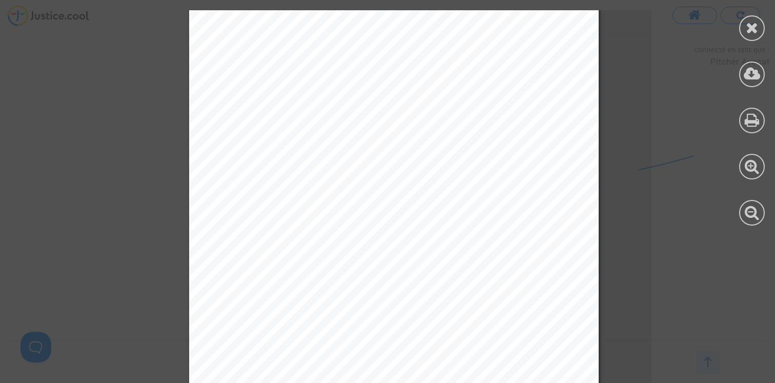
scroll to position [615, 0]
click at [754, 30] on icon at bounding box center [752, 27] width 13 height 15
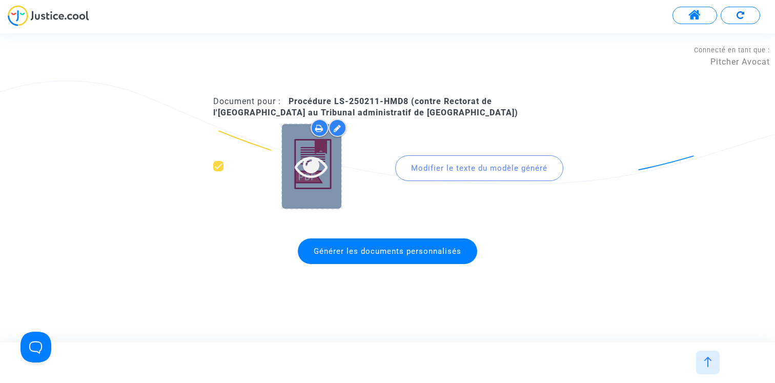
click at [314, 165] on icon at bounding box center [311, 166] width 33 height 33
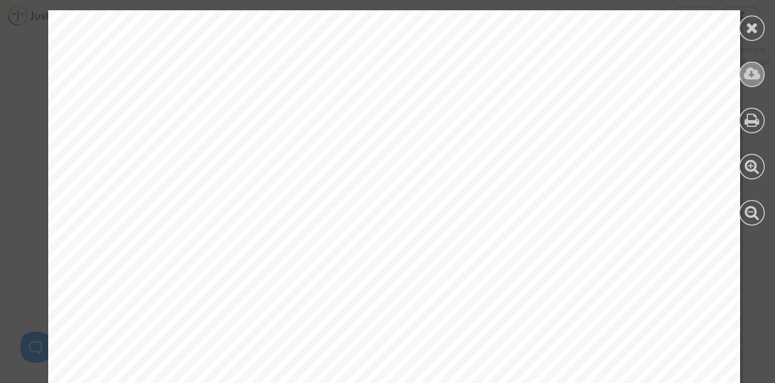
click at [753, 76] on icon at bounding box center [752, 73] width 17 height 15
click at [748, 34] on icon at bounding box center [752, 27] width 13 height 15
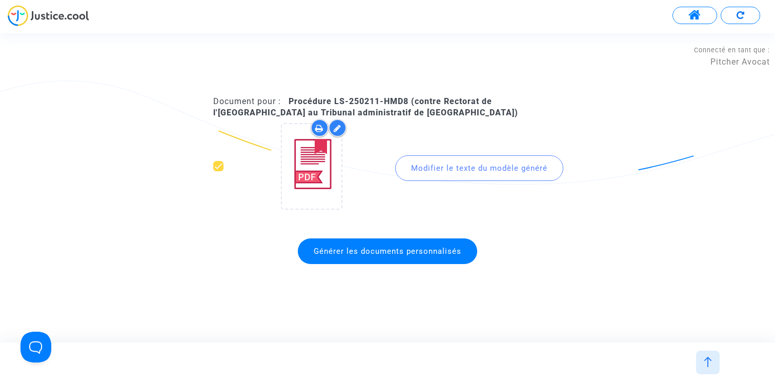
click at [701, 371] on div at bounding box center [708, 363] width 24 height 24
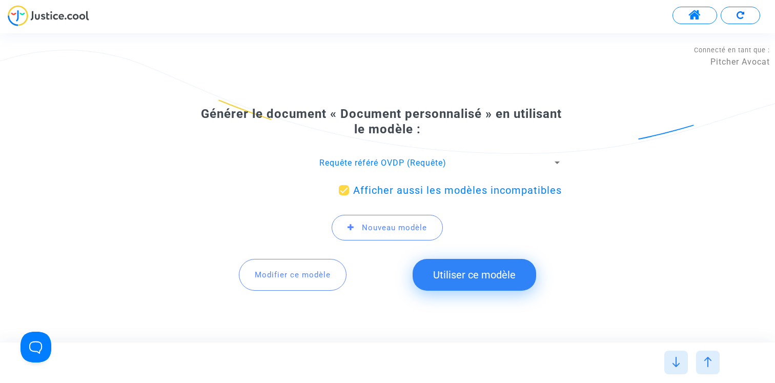
click at [311, 290] on button "Modifier ce modèle" at bounding box center [293, 275] width 108 height 32
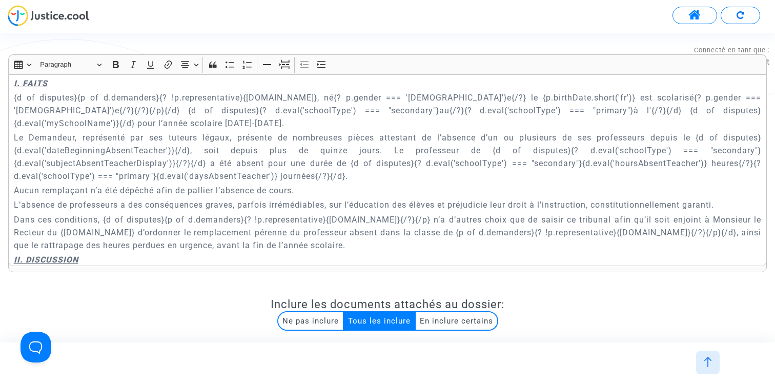
scroll to position [477, 0]
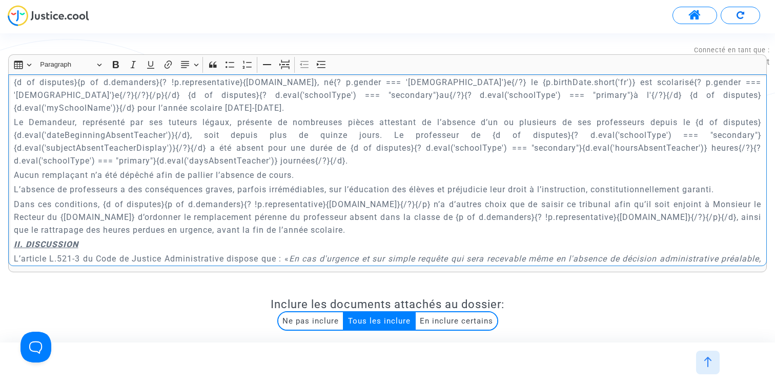
click at [485, 133] on p "Le Demandeur, représenté par ses tuteurs légaux, présente de nombreuses pièces …" at bounding box center [388, 141] width 748 height 51
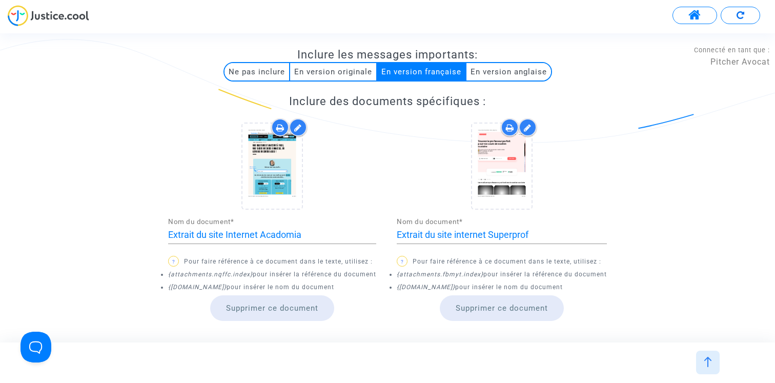
scroll to position [465, 0]
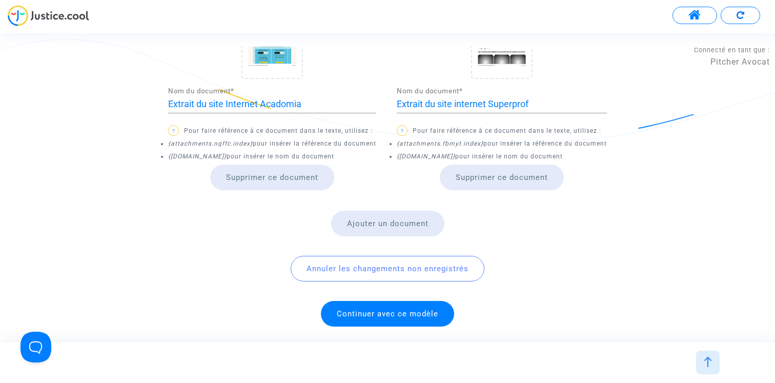
click at [382, 317] on span "Continuer avec ce modèle" at bounding box center [387, 313] width 101 height 9
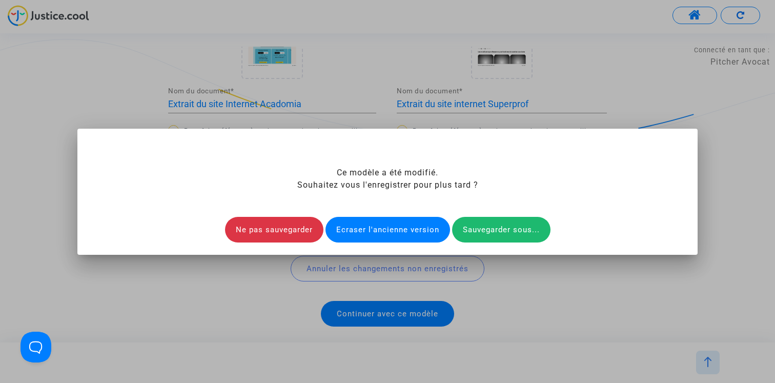
click at [400, 228] on div "Ecraser l'ancienne version" at bounding box center [387, 230] width 125 height 26
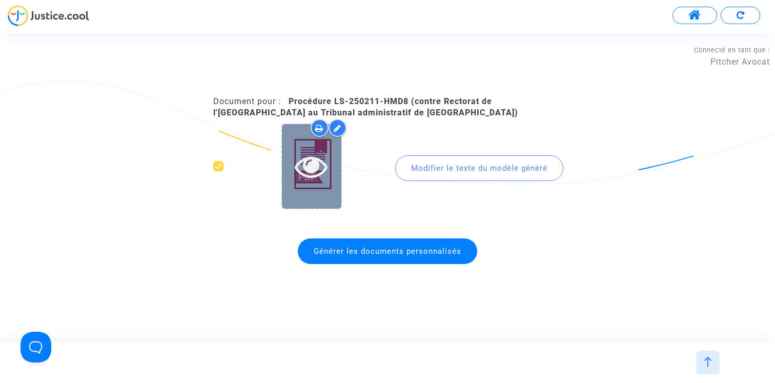
click at [332, 157] on div at bounding box center [311, 166] width 59 height 33
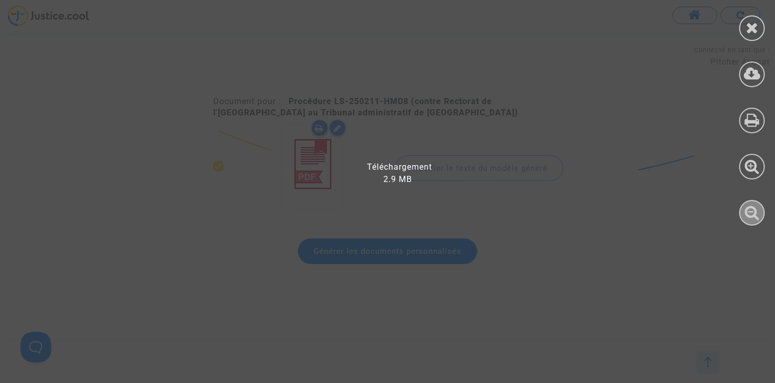
click at [753, 211] on icon at bounding box center [752, 211] width 15 height 15
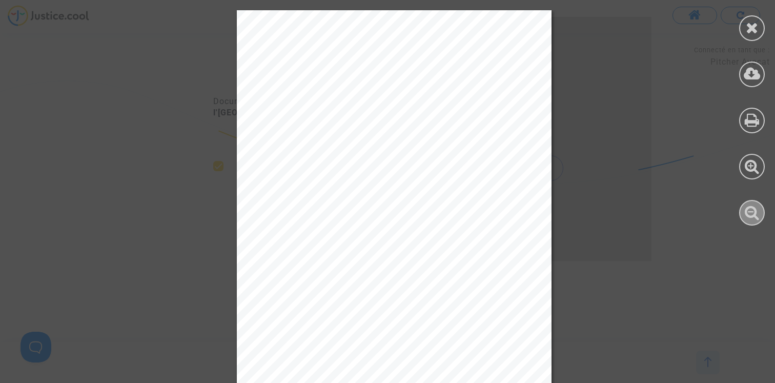
click at [752, 212] on icon at bounding box center [752, 211] width 15 height 15
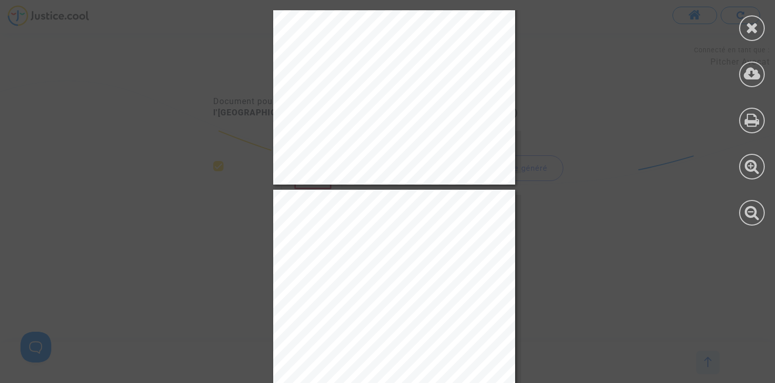
scroll to position [333, 0]
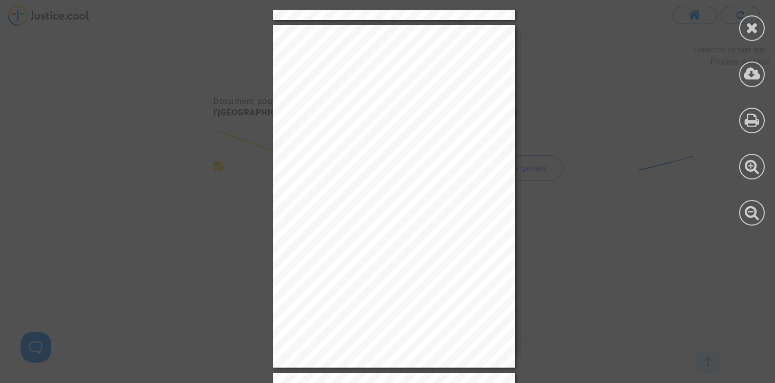
click at [749, 29] on icon at bounding box center [752, 27] width 13 height 15
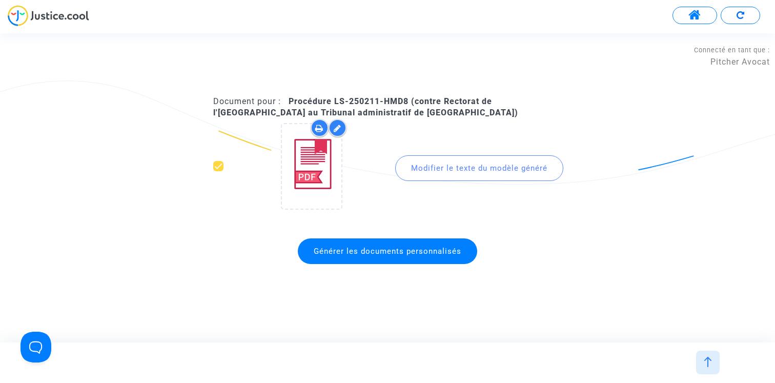
click at [714, 365] on div at bounding box center [708, 363] width 24 height 24
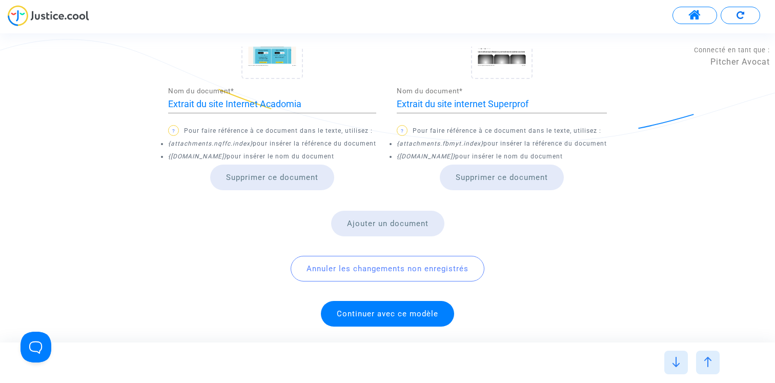
click at [225, 145] on icon "{attachments.nqffc.index}" at bounding box center [210, 143] width 85 height 7
copy icon "nqffc"
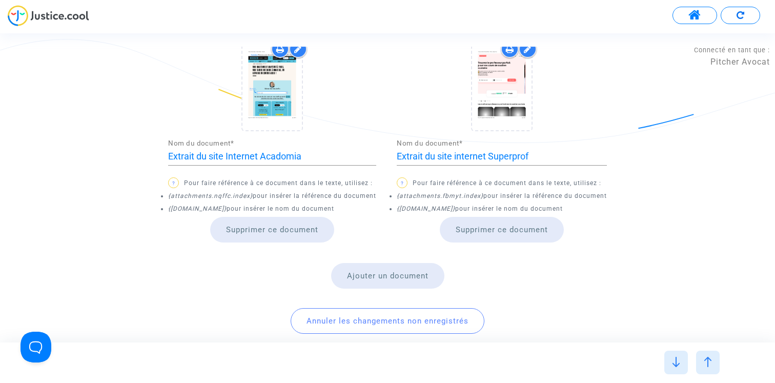
scroll to position [438, 0]
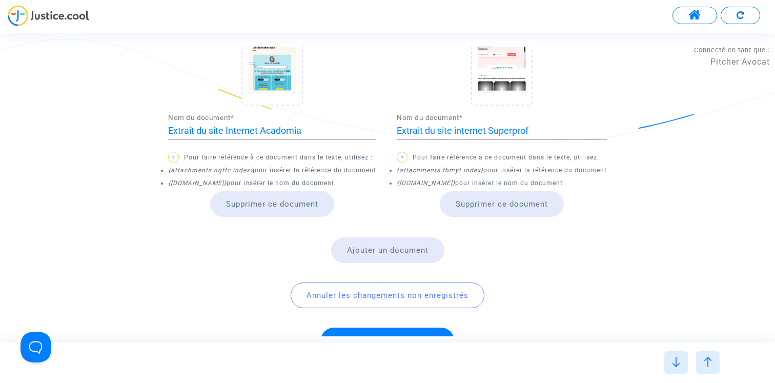
click at [167, 170] on div "Inclure des documents spécifiques : Extrait du site Internet Acadomia Nom du do…" at bounding box center [387, 127] width 738 height 272
drag, startPoint x: 167, startPoint y: 170, endPoint x: 252, endPoint y: 171, distance: 85.1
click at [252, 171] on div "Inclure des documents spécifiques : Extrait du site Internet Acadomia Nom du do…" at bounding box center [387, 127] width 738 height 272
click at [253, 171] on span "pour insérer la référence du document" at bounding box center [315, 170] width 124 height 7
drag, startPoint x: 252, startPoint y: 169, endPoint x: 168, endPoint y: 170, distance: 84.1
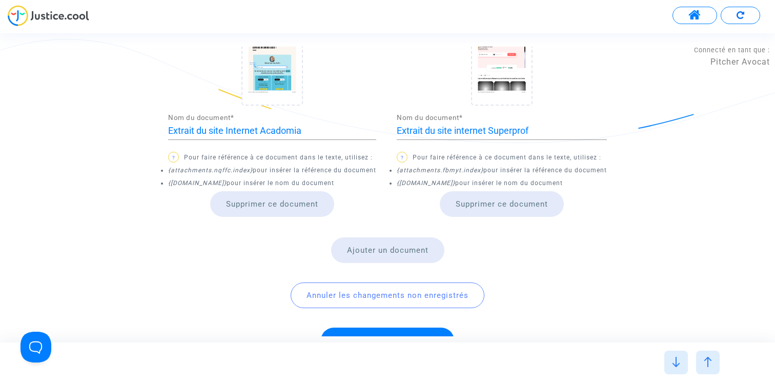
click at [168, 170] on li "{attachments.nqffc.index} pour insérer la référence du document" at bounding box center [272, 170] width 208 height 13
copy icon "{attachments.nqffc.index}"
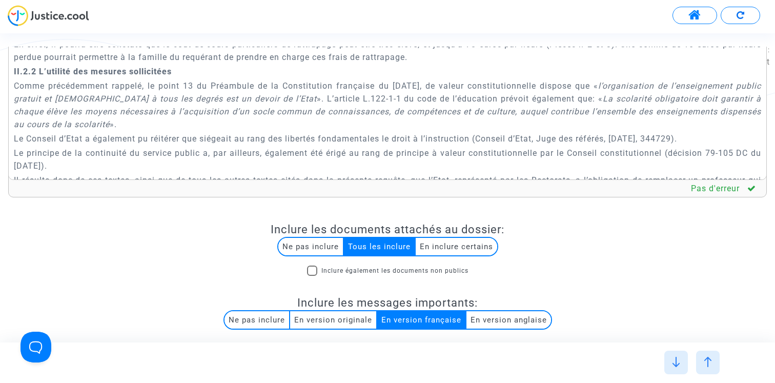
scroll to position [30, 0]
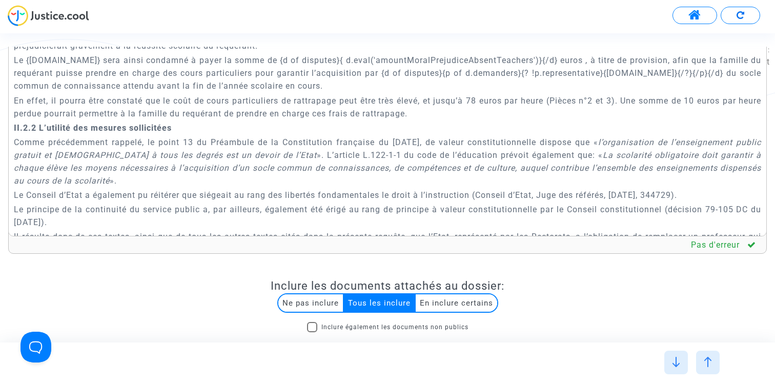
click at [585, 112] on p "En effet, il pourra être constaté que le coût de cours particuliers de rattrapa…" at bounding box center [388, 107] width 748 height 26
click at [592, 112] on p "En effet, il pourra être constaté que le coût de cours particuliers de rattrapa…" at bounding box center [388, 107] width 748 height 26
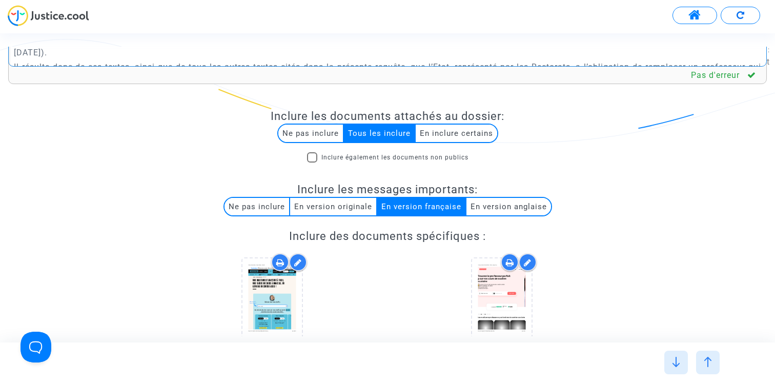
scroll to position [382, 0]
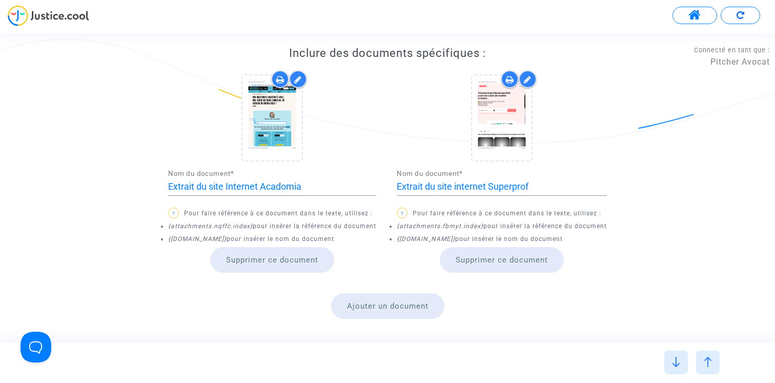
click at [462, 228] on icon "{attachments.fbmyt.index}" at bounding box center [440, 225] width 87 height 7
drag, startPoint x: 481, startPoint y: 226, endPoint x: 397, endPoint y: 227, distance: 84.1
click at [397, 227] on icon "{attachments.fbmyt.index}" at bounding box center [440, 225] width 87 height 7
copy icon "{attachments.fbmyt.index}"
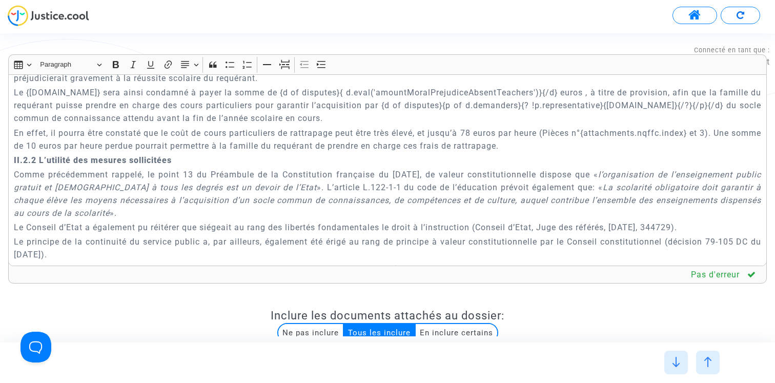
scroll to position [1952, 0]
click at [725, 151] on p "En effet, il pourra être constaté que le coût de cours particuliers de rattrapa…" at bounding box center [388, 139] width 748 height 26
click at [737, 145] on p "En effet, il pourra être constaté que le coût de cours particuliers de rattrapa…" at bounding box center [388, 139] width 748 height 26
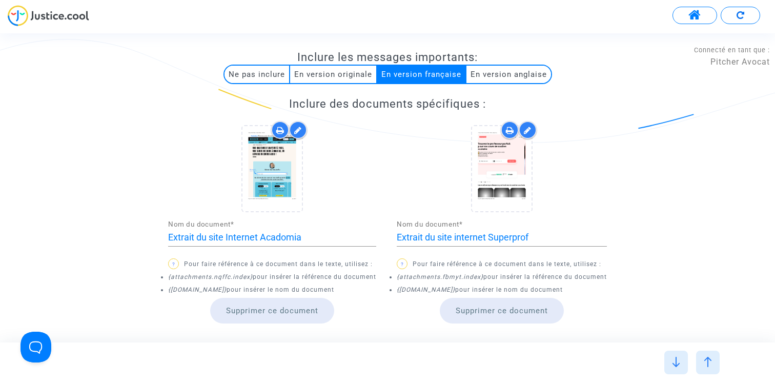
scroll to position [465, 0]
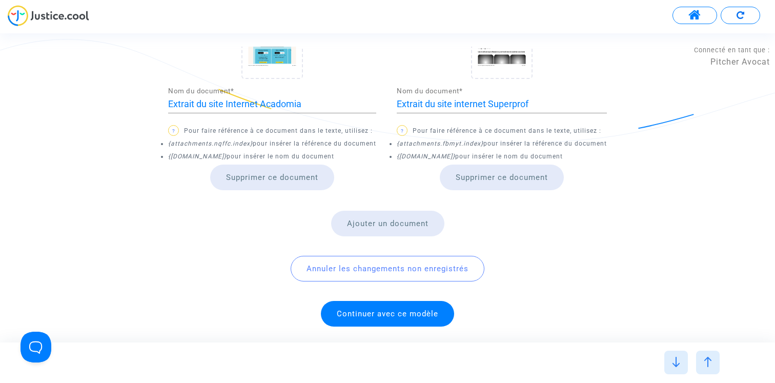
click at [385, 311] on span "Continuer avec ce modèle" at bounding box center [387, 313] width 101 height 9
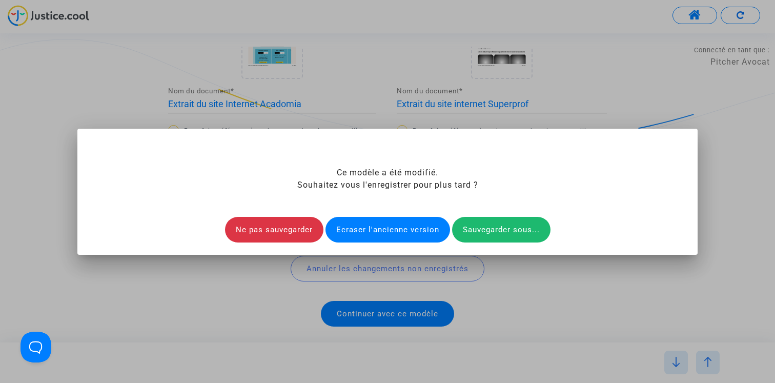
click at [406, 224] on div "Ecraser l'ancienne version" at bounding box center [387, 230] width 125 height 26
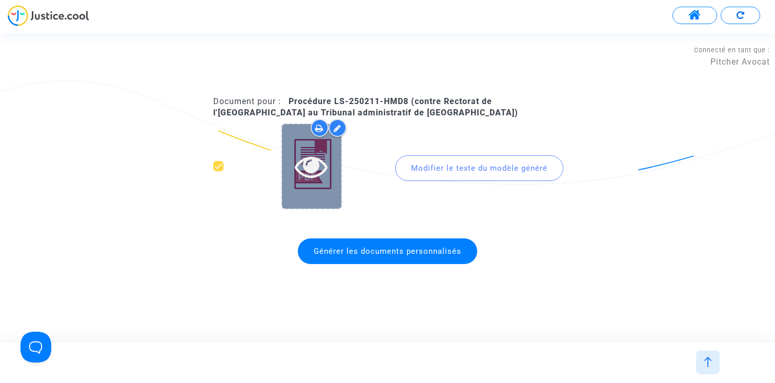
click at [323, 167] on icon at bounding box center [311, 166] width 33 height 33
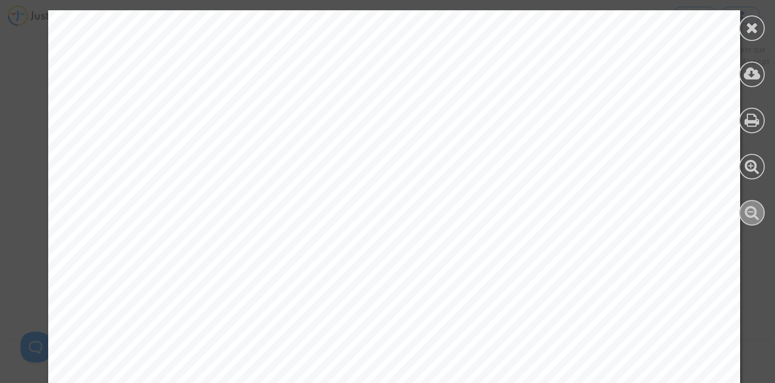
click at [752, 217] on icon at bounding box center [752, 211] width 15 height 15
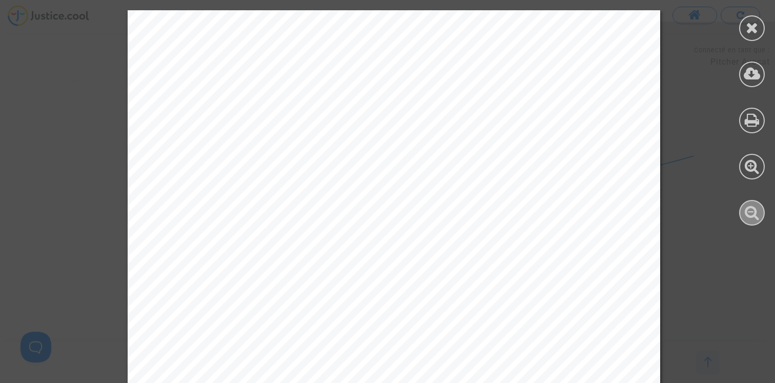
click at [752, 217] on icon at bounding box center [752, 211] width 15 height 15
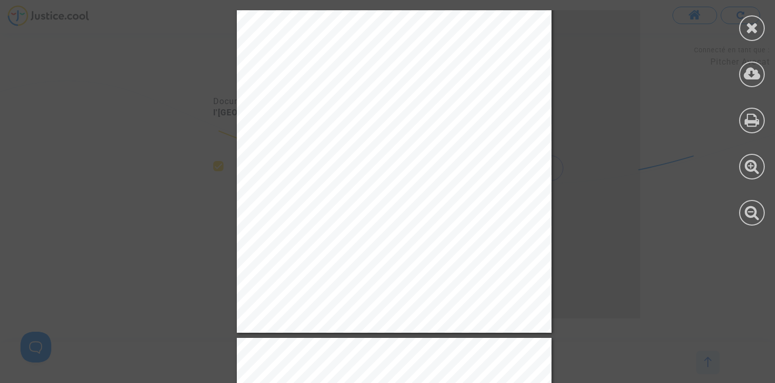
scroll to position [0, 0]
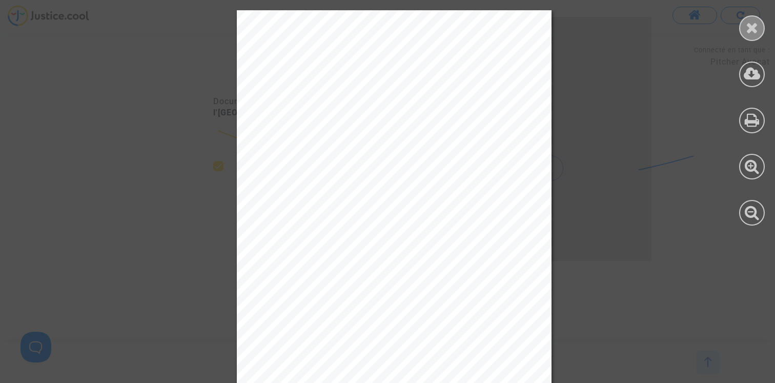
click at [753, 30] on icon at bounding box center [752, 27] width 13 height 15
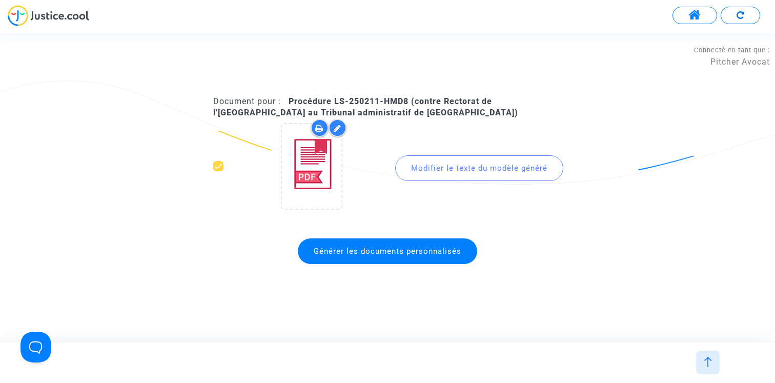
click at [688, 17] on button at bounding box center [694, 15] width 45 height 17
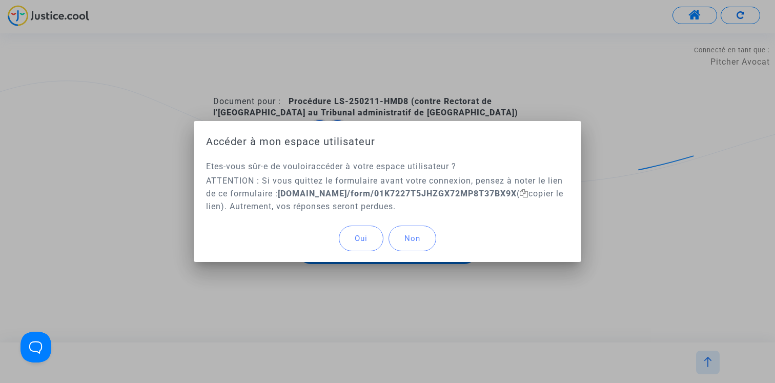
click at [367, 243] on button "Oui" at bounding box center [361, 239] width 45 height 26
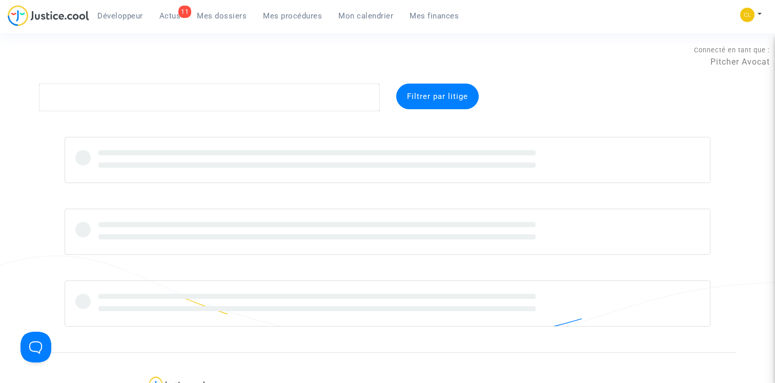
click at [223, 12] on span "Mes dossiers" at bounding box center [222, 15] width 50 height 9
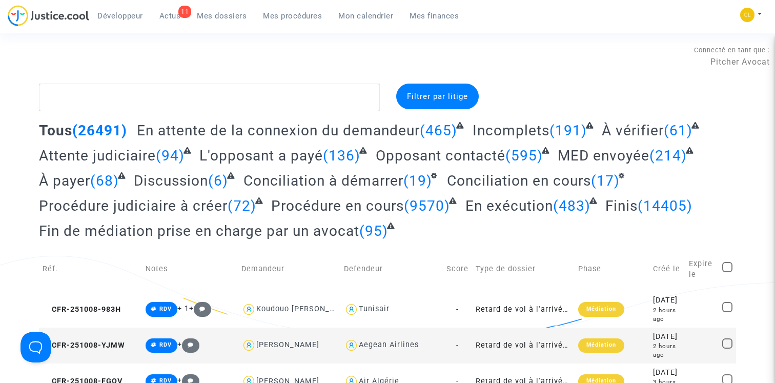
click at [443, 92] on span "Filtrer par litige" at bounding box center [437, 96] width 61 height 9
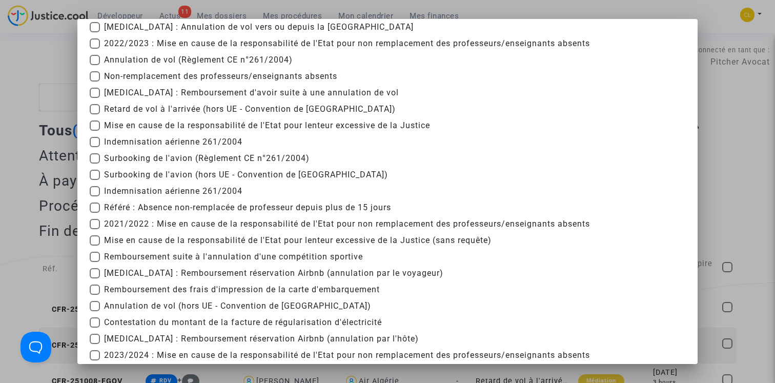
scroll to position [70, 0]
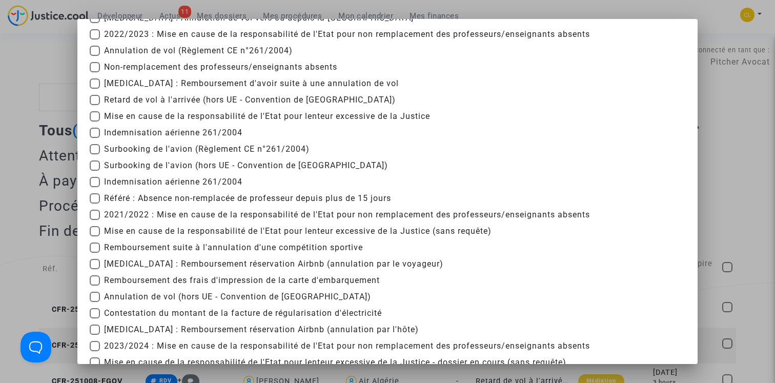
click at [241, 218] on span "2021/2022 : Mise en cause de la responsabilité de l'Etat pour non remplacement …" at bounding box center [347, 215] width 486 height 12
click at [95, 220] on input "2021/2022 : Mise en cause de la responsabilité de l'Etat pour non remplacement …" at bounding box center [94, 220] width 1 height 1
checkbox input "true"
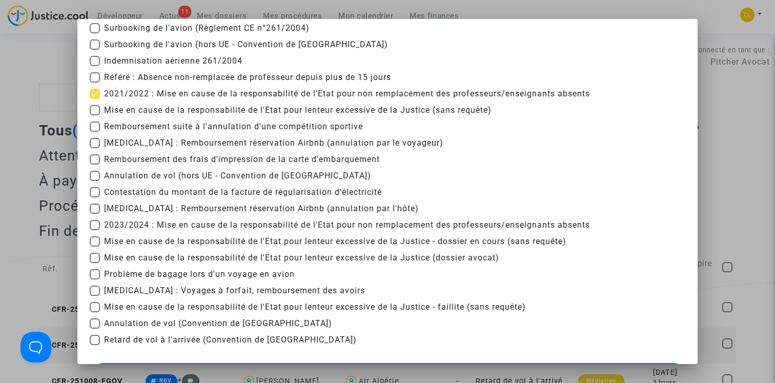
scroll to position [231, 0]
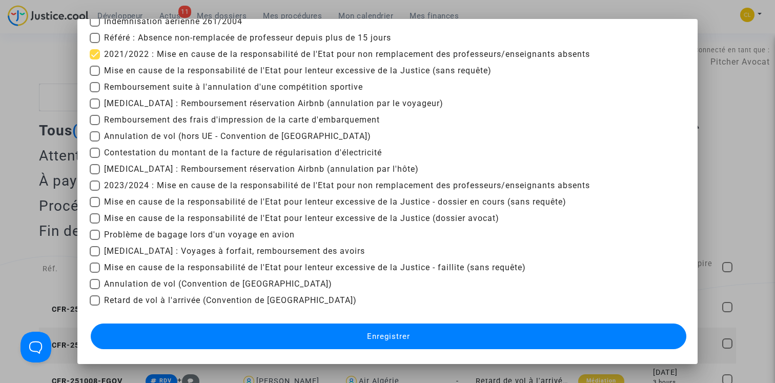
click at [378, 339] on span "Enregistrer" at bounding box center [388, 336] width 43 height 9
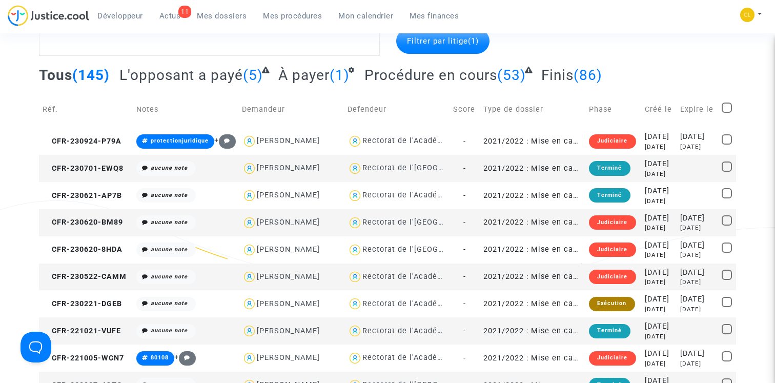
scroll to position [79, 0]
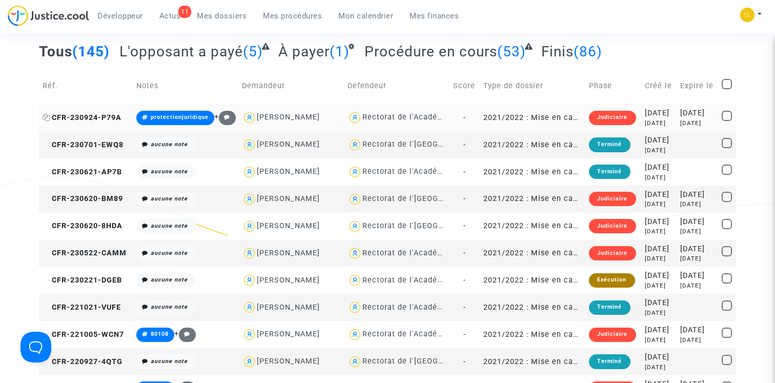
click at [105, 119] on span "CFR-230924-P79A" at bounding box center [82, 117] width 79 height 9
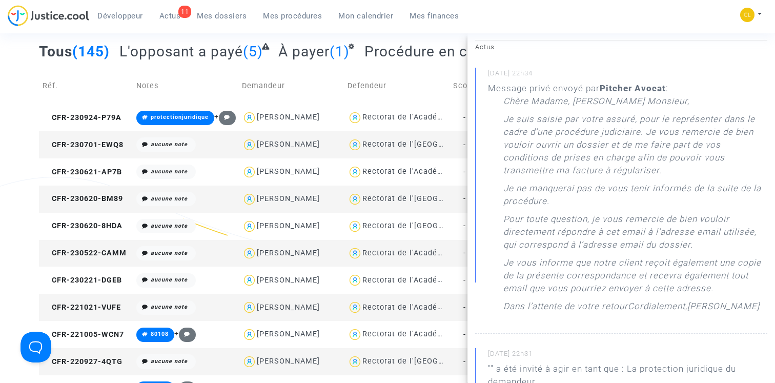
scroll to position [0, 0]
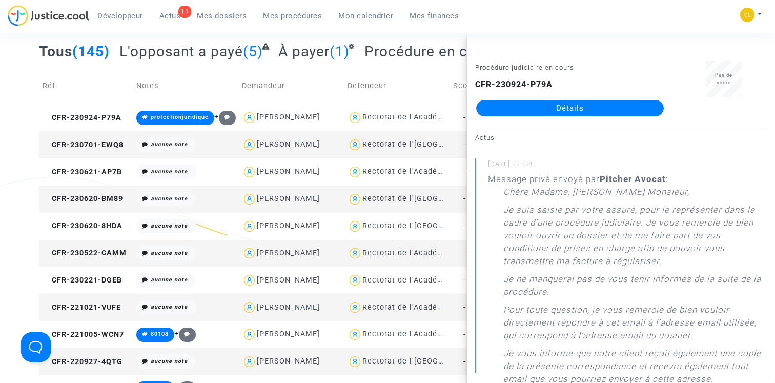
click at [562, 116] on link "Détails" at bounding box center [570, 108] width 188 height 16
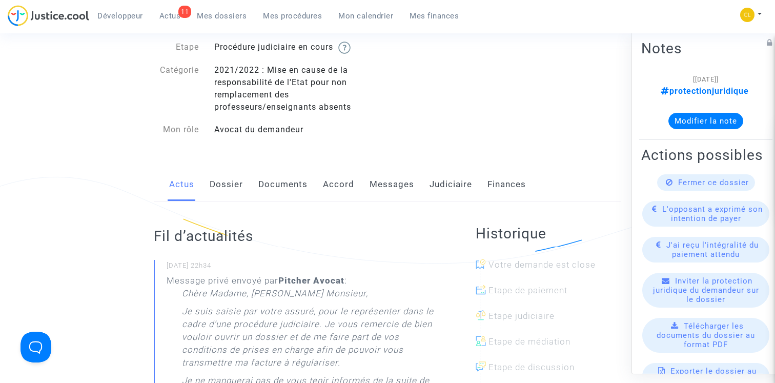
click at [221, 183] on link "Dossier" at bounding box center [226, 185] width 33 height 34
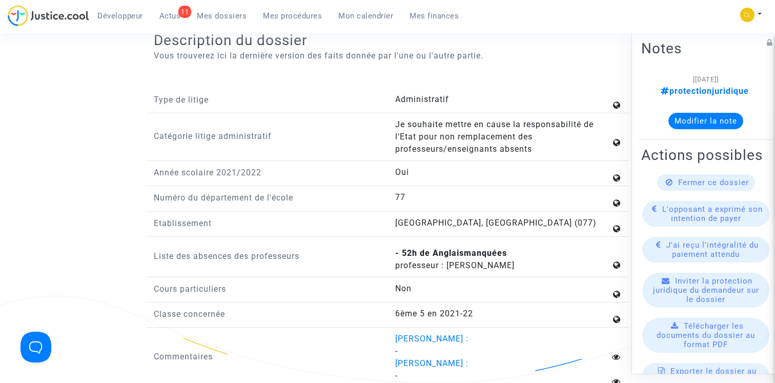
scroll to position [1246, 0]
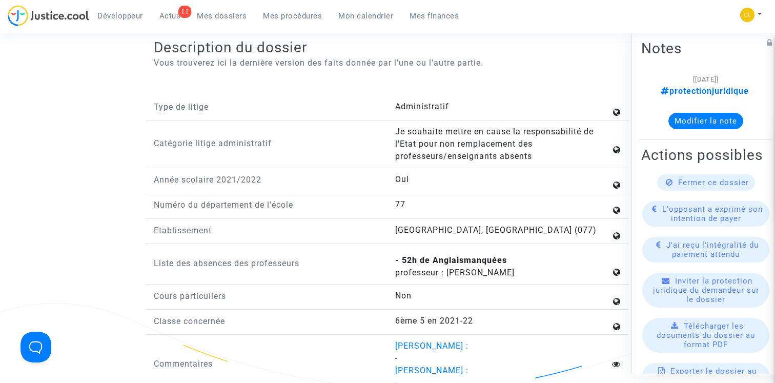
scroll to position [79, 0]
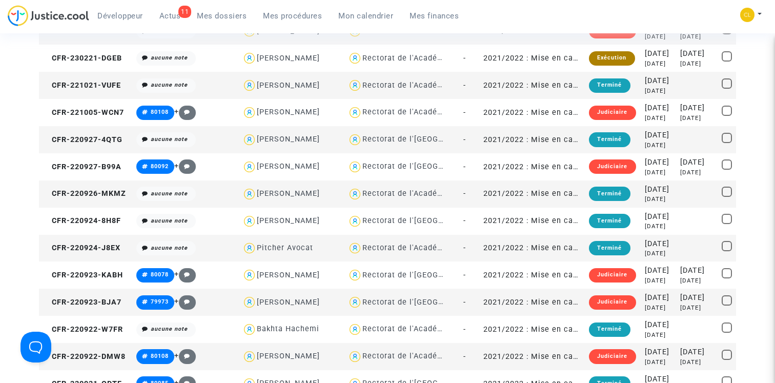
scroll to position [303, 0]
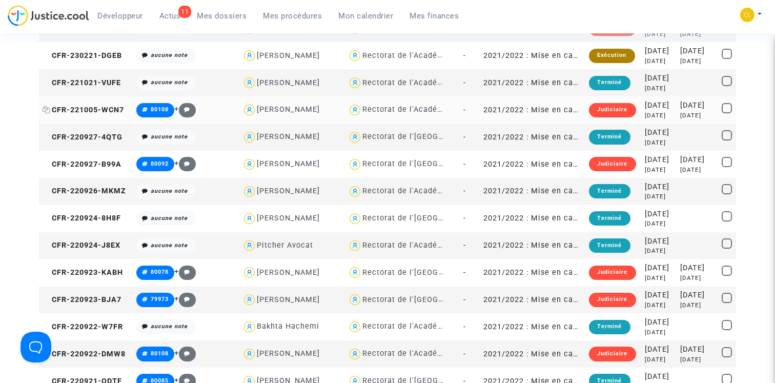
click at [76, 114] on span "CFR-221005-WCN7" at bounding box center [83, 110] width 81 height 9
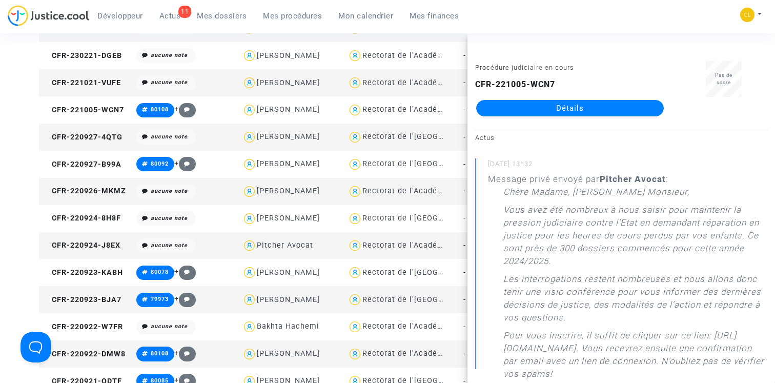
click at [502, 83] on b "CFR-221005-WCN7" at bounding box center [515, 84] width 80 height 10
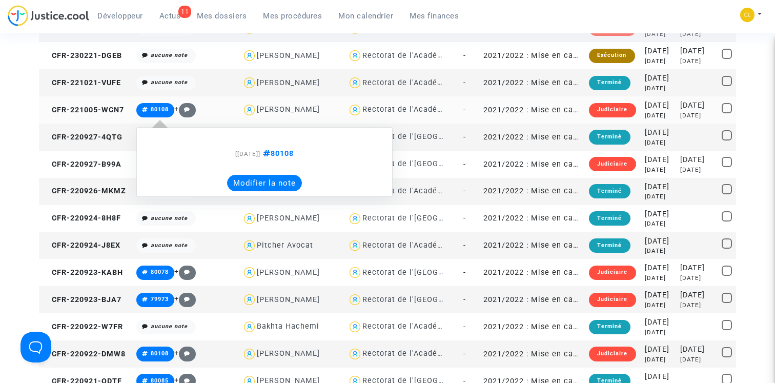
click at [143, 113] on icon at bounding box center [145, 110] width 6 height 6
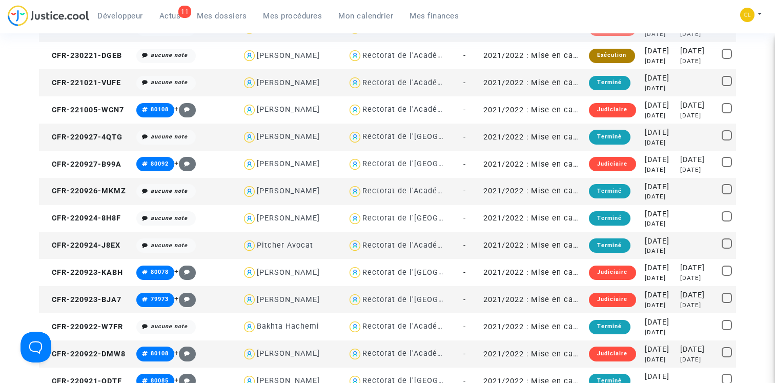
scroll to position [0, 0]
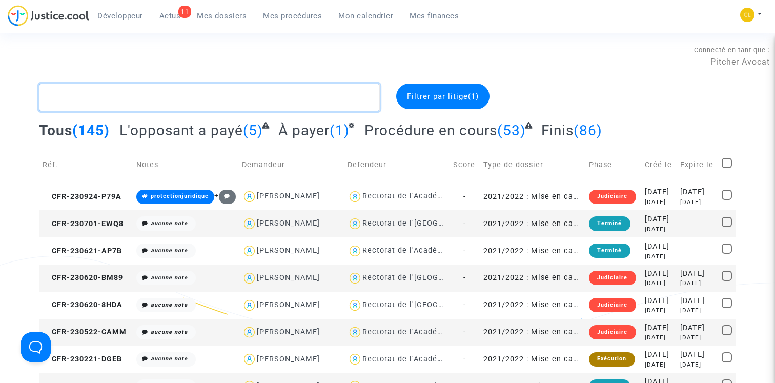
click at [91, 94] on textarea at bounding box center [209, 98] width 341 height 28
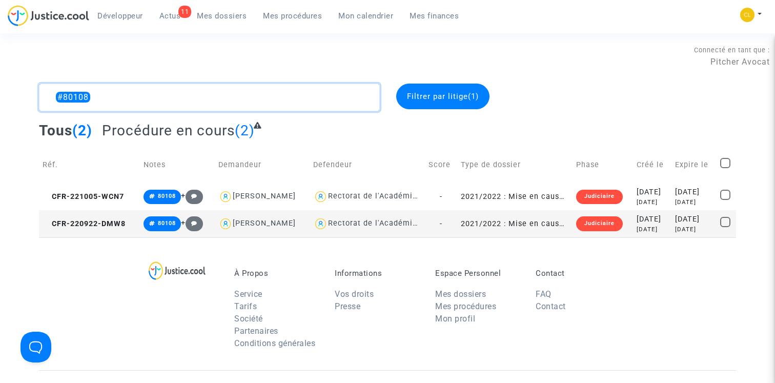
type textarea "#80108"
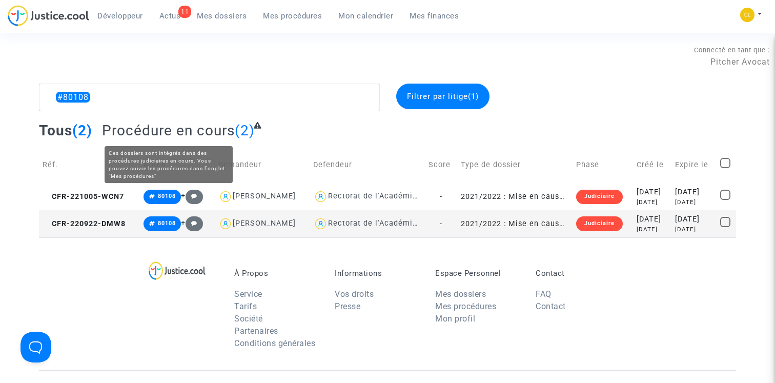
click at [157, 132] on span "Procédure en cours" at bounding box center [168, 130] width 133 height 17
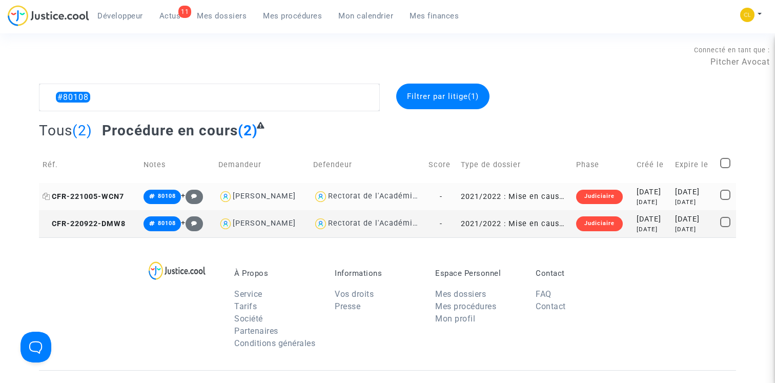
click at [84, 198] on span "CFR-221005-WCN7" at bounding box center [83, 196] width 81 height 9
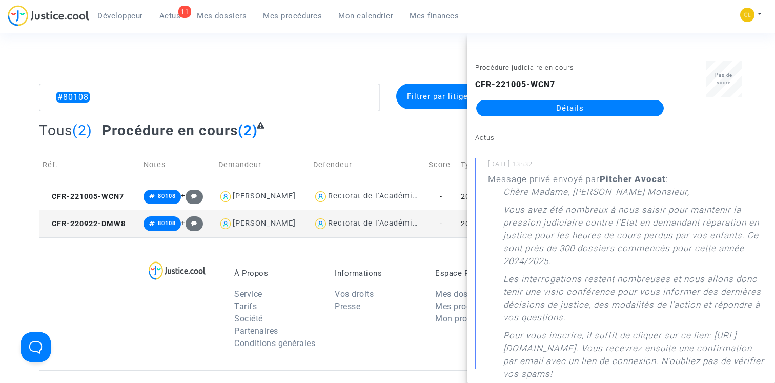
click at [552, 109] on link "Détails" at bounding box center [570, 108] width 188 height 16
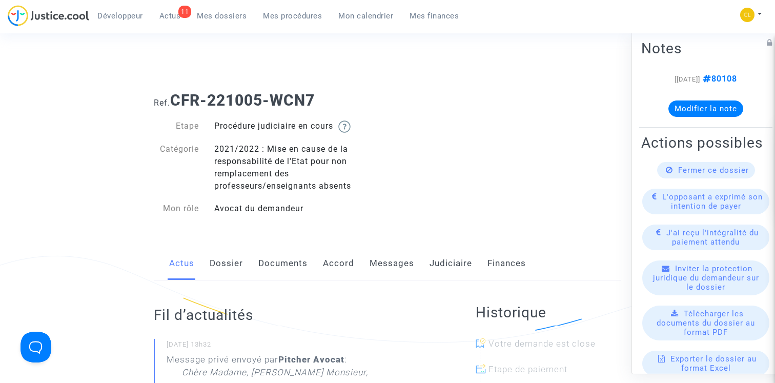
click at [444, 260] on link "Judiciaire" at bounding box center [450, 264] width 43 height 34
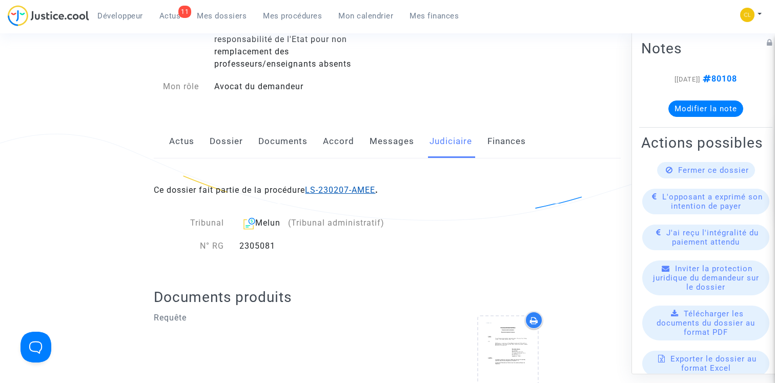
click at [351, 195] on link "LS-230207-AMEE" at bounding box center [340, 190] width 70 height 10
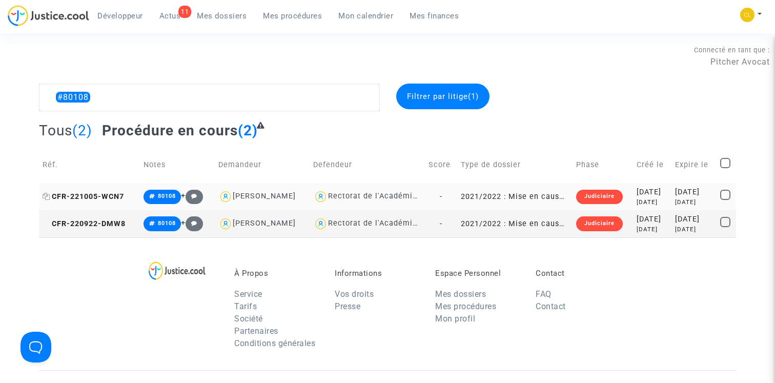
click at [46, 195] on icon at bounding box center [47, 196] width 8 height 7
click at [140, 98] on textarea at bounding box center [209, 98] width 341 height 28
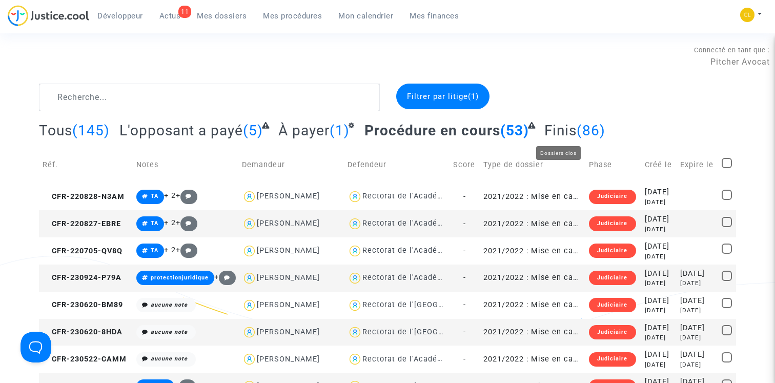
click at [557, 132] on span "Finis" at bounding box center [560, 130] width 32 height 17
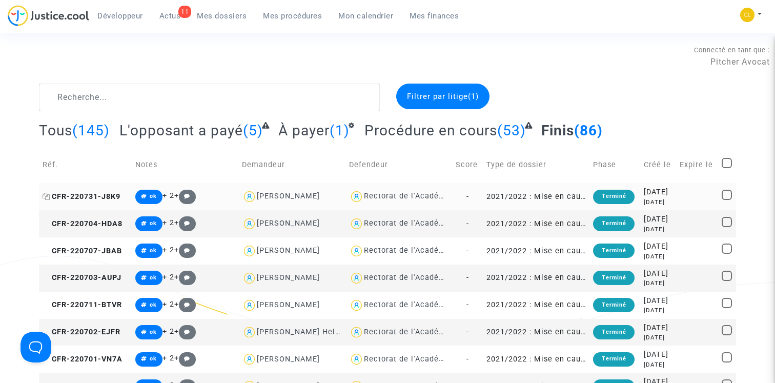
click at [88, 194] on span "CFR-220731-J8K9" at bounding box center [82, 196] width 78 height 9
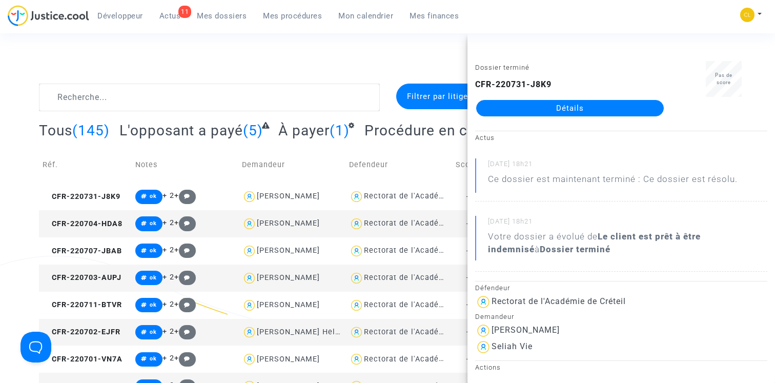
click at [546, 108] on link "Détails" at bounding box center [570, 108] width 188 height 16
click at [546, 111] on link "Détails" at bounding box center [570, 108] width 188 height 16
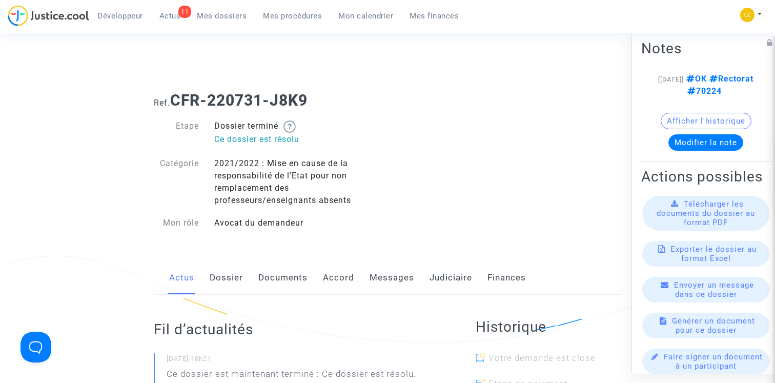
click at [441, 278] on link "Judiciaire" at bounding box center [450, 278] width 43 height 34
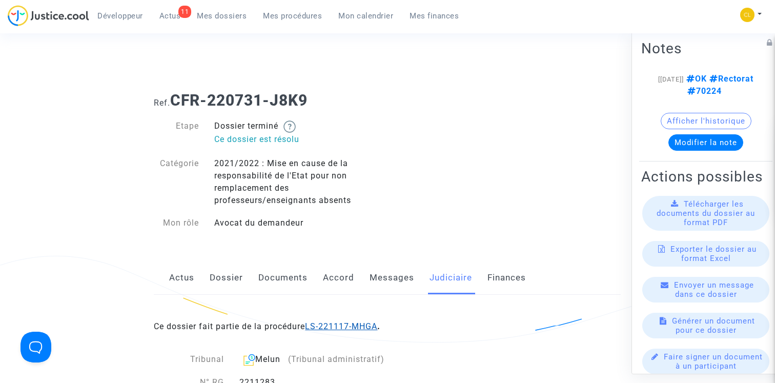
click at [351, 326] on link "LS-221117-MHGA" at bounding box center [341, 326] width 72 height 10
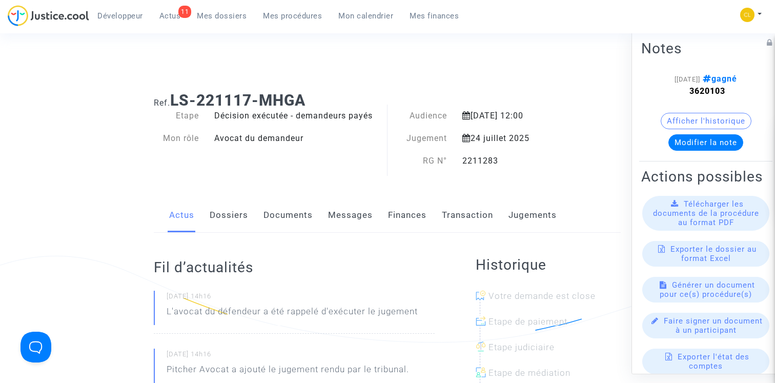
drag, startPoint x: 178, startPoint y: 99, endPoint x: 308, endPoint y: 99, distance: 129.7
click at [308, 99] on h1 "Ref. LS-221117-MHGA" at bounding box center [387, 100] width 467 height 18
copy b "LS-221117-MHGA"
click at [352, 89] on div "Ref. LS-221117-MHGA" at bounding box center [387, 97] width 482 height 26
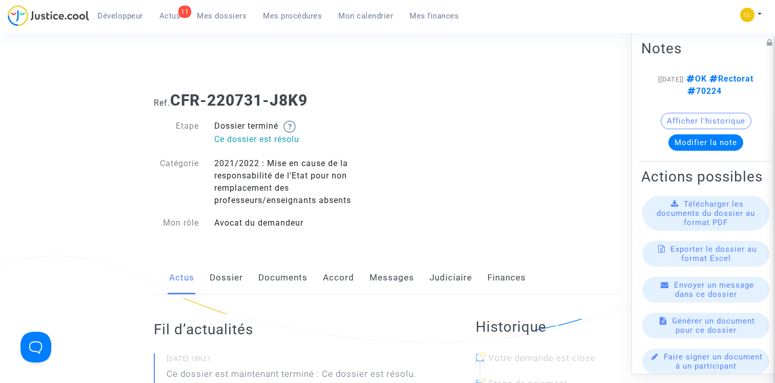
click at [233, 11] on span "Mes dossiers" at bounding box center [222, 15] width 50 height 9
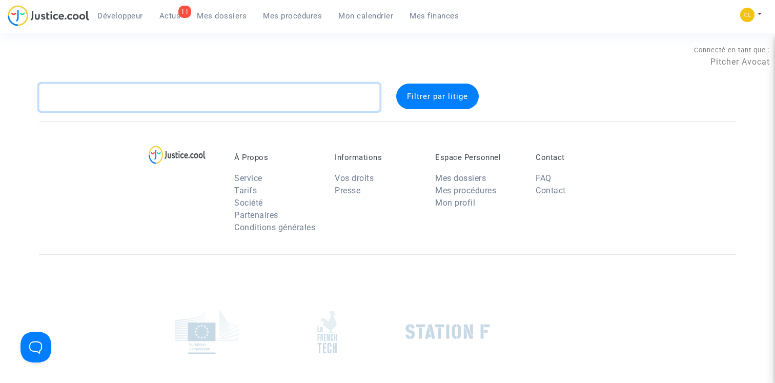
click at [156, 90] on textarea at bounding box center [209, 98] width 341 height 28
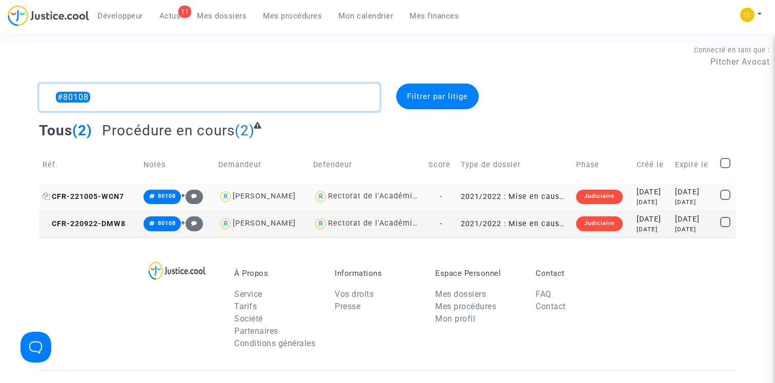
type textarea "#80108"
click at [93, 196] on span "CFR-221005-WCN7" at bounding box center [83, 196] width 81 height 9
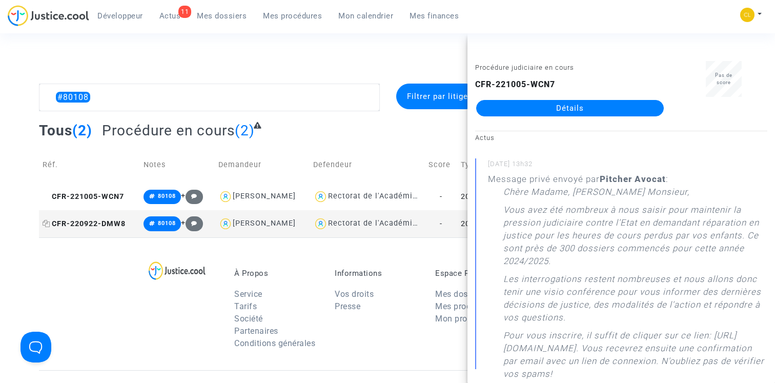
click at [93, 223] on span "CFR-220922-DMW8" at bounding box center [84, 223] width 83 height 9
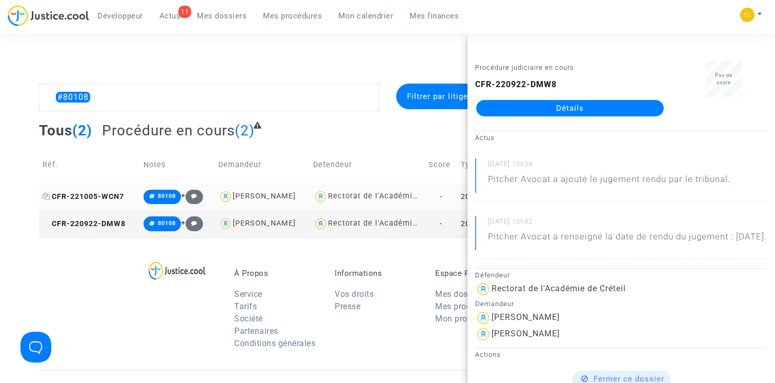
click at [105, 200] on span "CFR-221005-WCN7" at bounding box center [83, 196] width 81 height 9
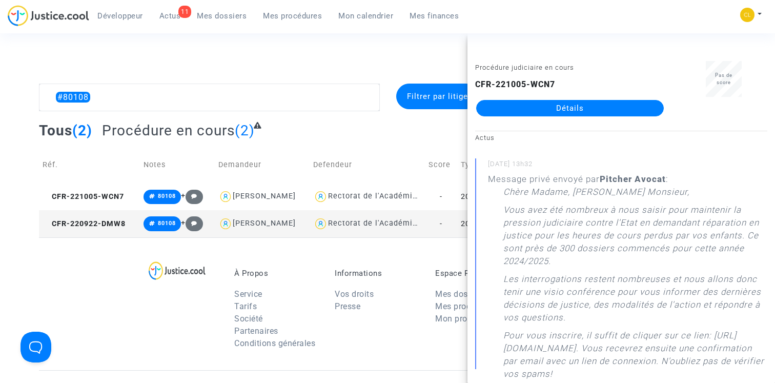
click at [220, 74] on div "Connecté en tant que : Pitcher Avocat" at bounding box center [385, 71] width 770 height 25
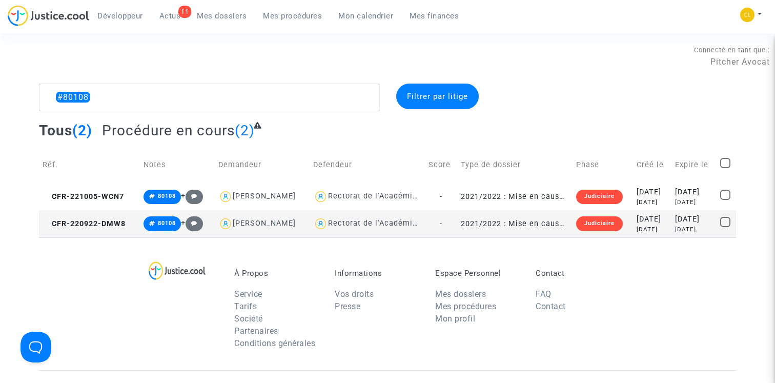
click at [223, 16] on span "Mes dossiers" at bounding box center [222, 15] width 50 height 9
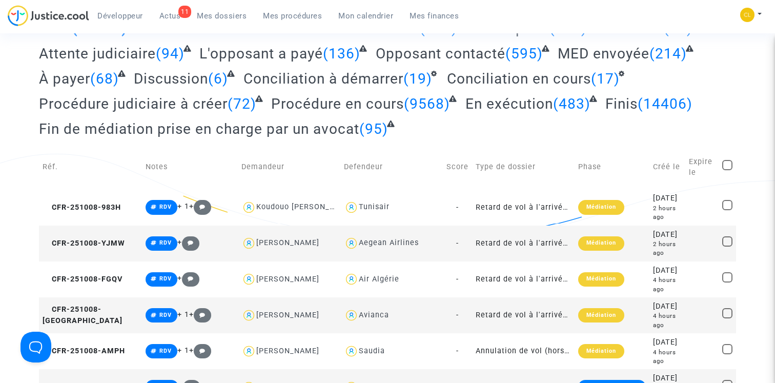
scroll to position [78, 0]
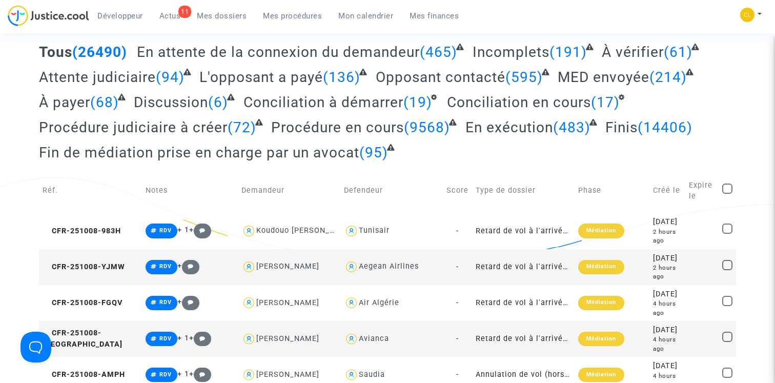
type textarea "#80108"
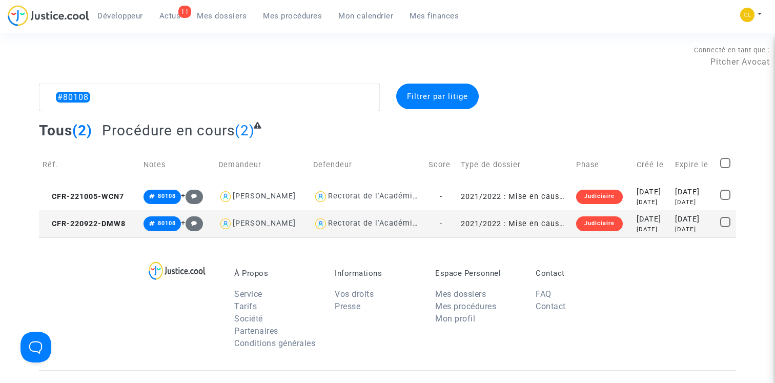
click at [118, 12] on span "Développeur" at bounding box center [120, 15] width 46 height 9
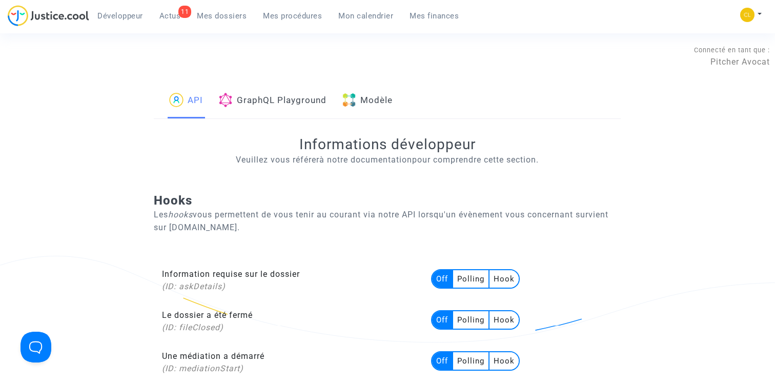
click at [379, 100] on link "Modèle" at bounding box center [367, 101] width 51 height 35
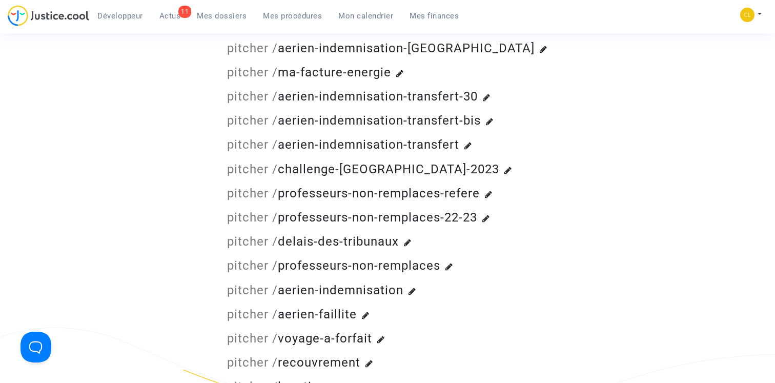
scroll to position [331, 0]
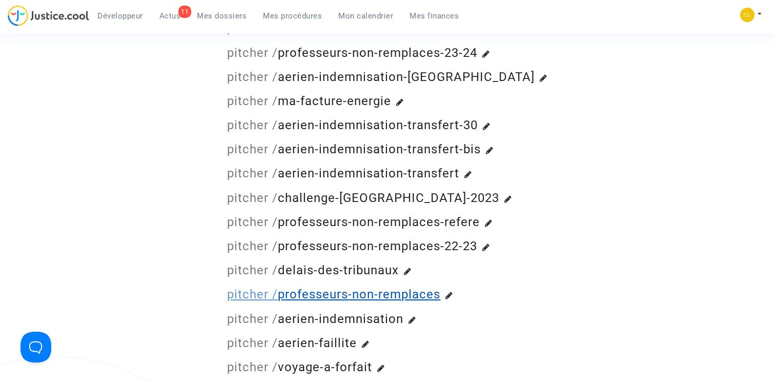
click at [362, 295] on link "pitcher / professeurs-non-remplaces" at bounding box center [333, 294] width 213 height 14
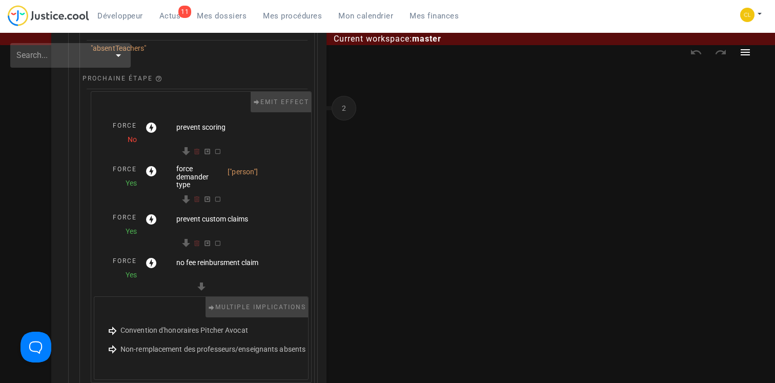
scroll to position [315, 0]
click at [177, 332] on span "Convention d'honoraires Pitcher Avocat" at bounding box center [184, 329] width 128 height 8
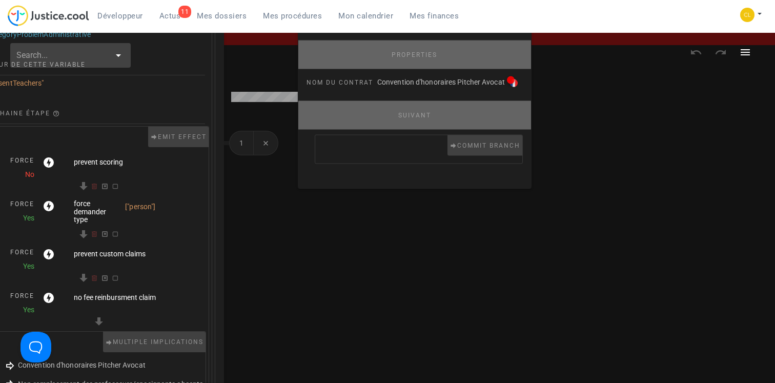
scroll to position [212, 103]
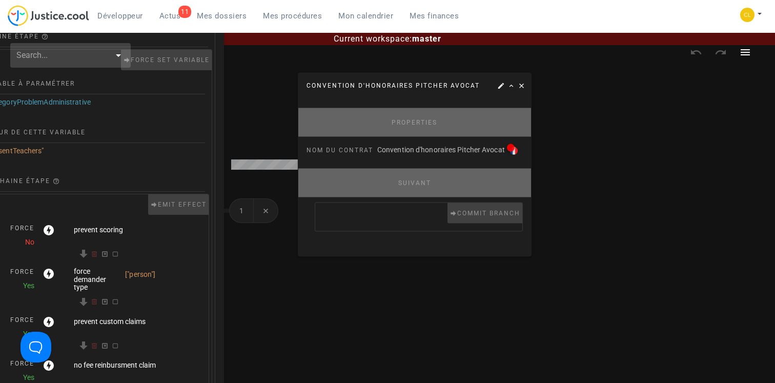
click at [419, 149] on span "Convention d'honoraires Pitcher Avocat" at bounding box center [441, 150] width 128 height 8
copy span "Convention d'honoraires Pitcher Avocat"
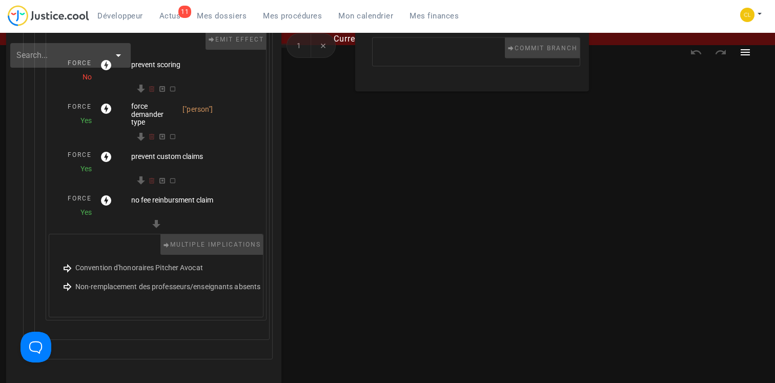
scroll to position [377, 0]
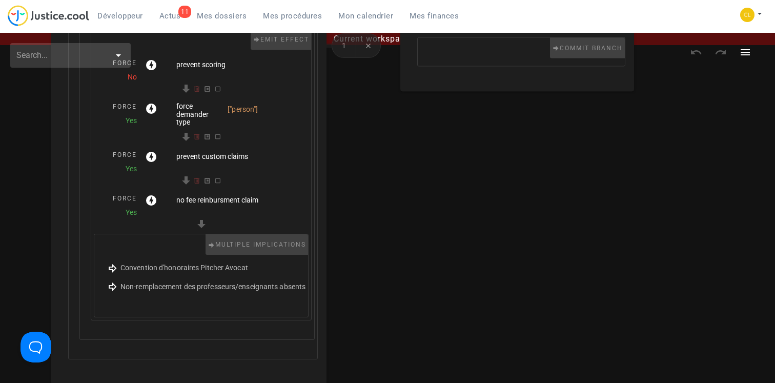
click at [231, 289] on span "Non-remplacement des professeurs/enseignants absents" at bounding box center [212, 286] width 185 height 8
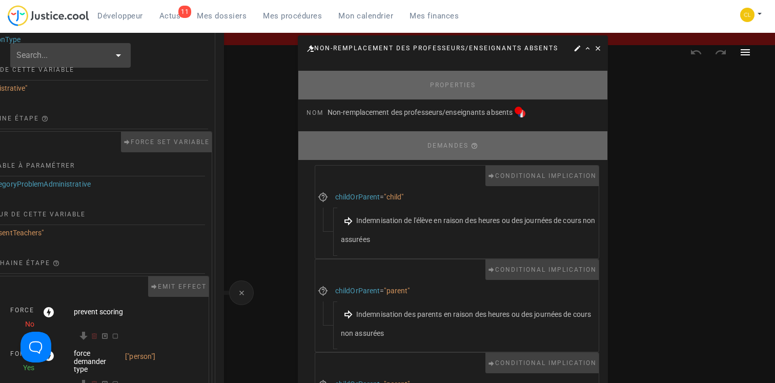
scroll to position [150, 103]
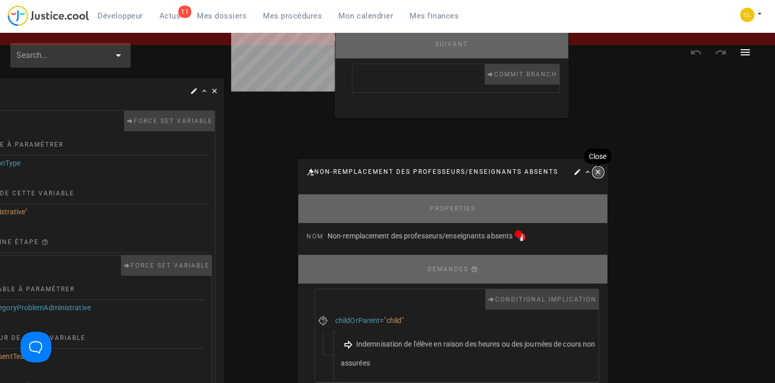
click at [600, 168] on icon "button" at bounding box center [598, 172] width 9 height 9
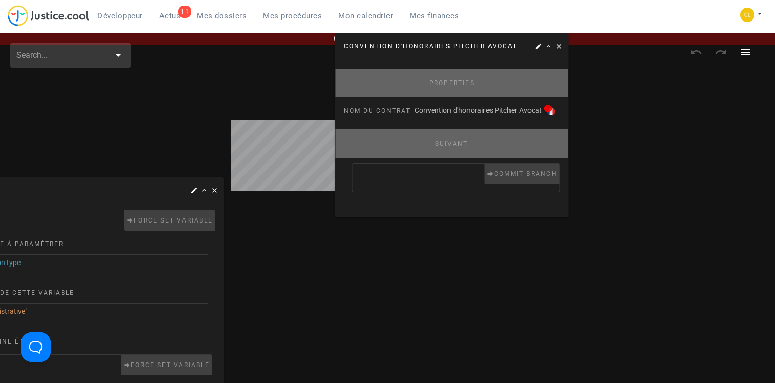
scroll to position [0, 103]
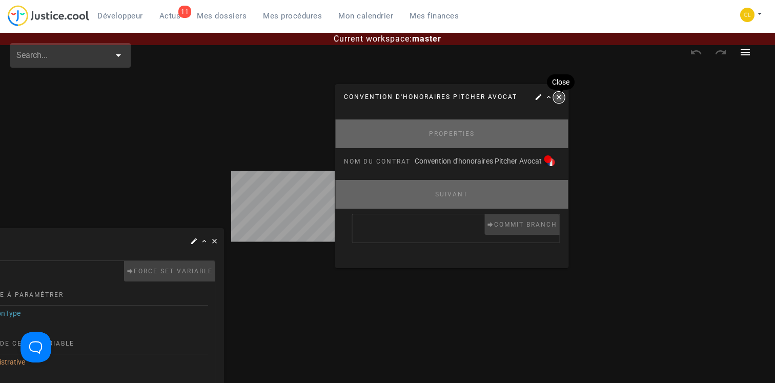
click at [563, 98] on icon "button" at bounding box center [558, 97] width 9 height 9
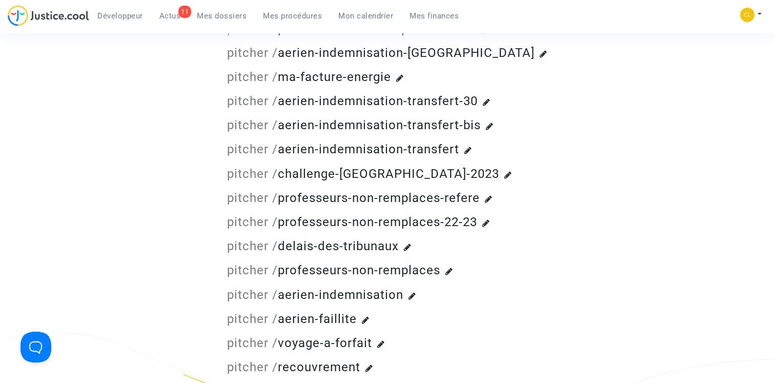
scroll to position [335, 0]
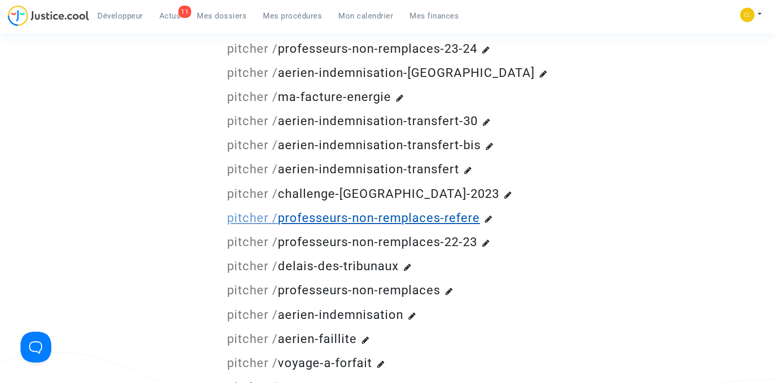
click at [341, 219] on link "pitcher / professeurs-non-remplaces-refere" at bounding box center [353, 218] width 253 height 14
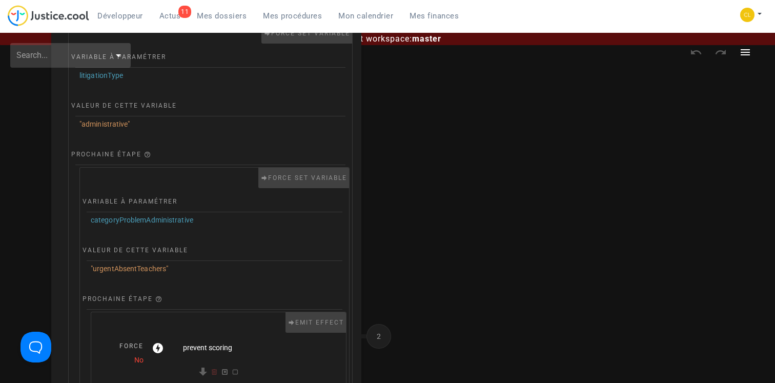
scroll to position [96, 0]
click at [117, 268] on span ""urgentAbsentTeachers"" at bounding box center [129, 266] width 77 height 8
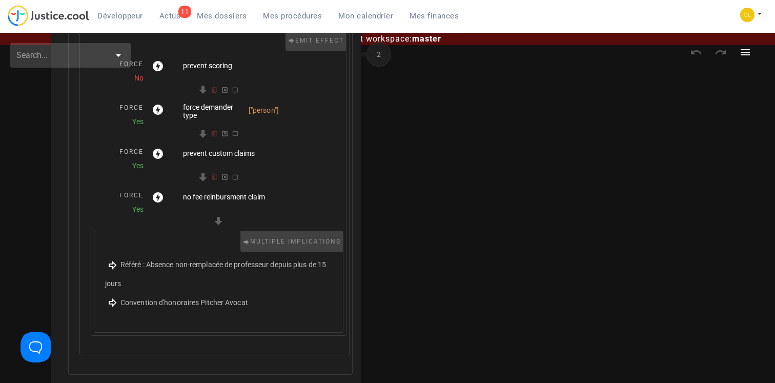
scroll to position [377, 0]
click at [206, 298] on span "Convention d'honoraires Pitcher Avocat" at bounding box center [184, 301] width 128 height 8
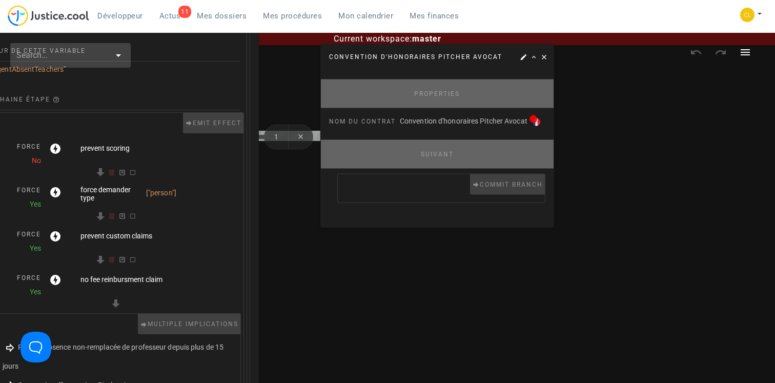
scroll to position [291, 103]
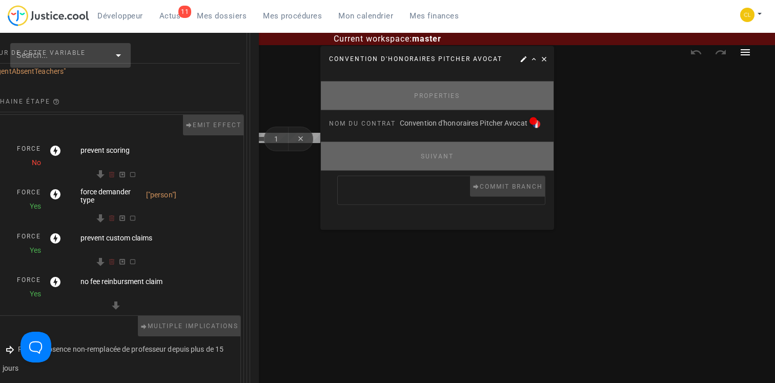
click at [428, 126] on span "Convention d'honoraires Pitcher Avocat" at bounding box center [464, 123] width 128 height 8
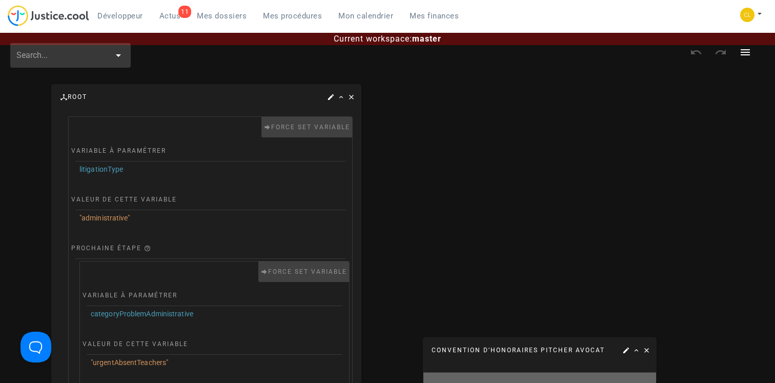
scroll to position [254, 0]
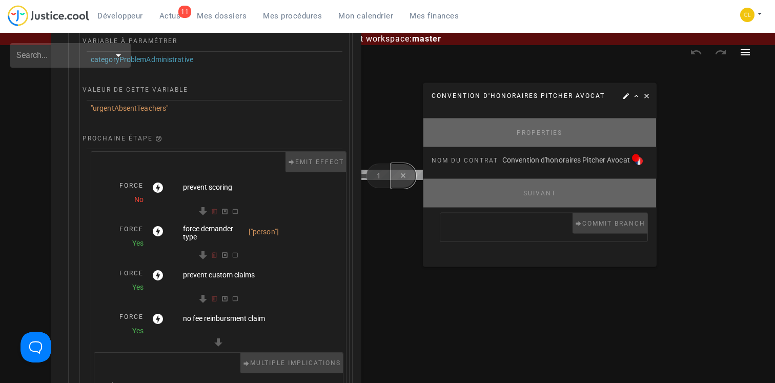
click at [403, 175] on icon "button" at bounding box center [403, 176] width 8 height 8
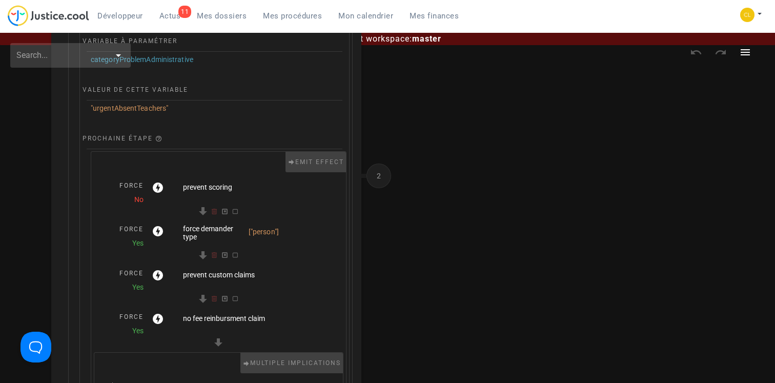
scroll to position [0, 0]
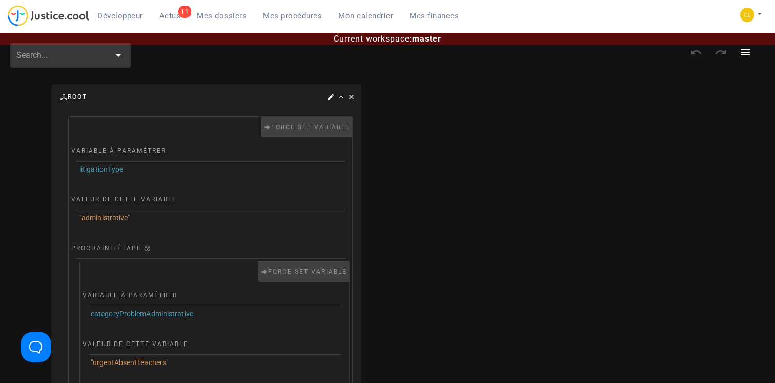
click at [232, 19] on span "Mes dossiers" at bounding box center [222, 15] width 50 height 9
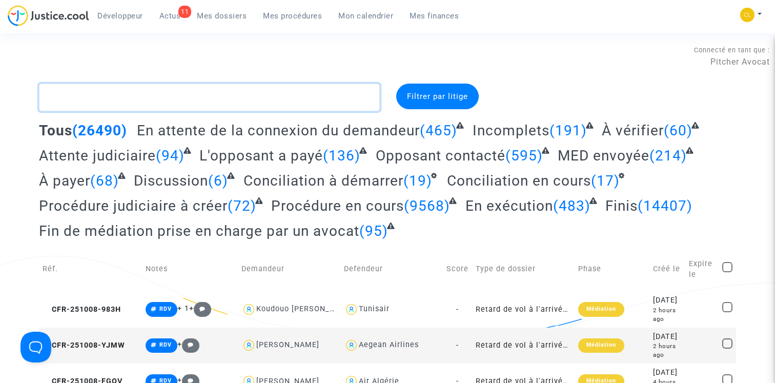
click at [287, 100] on textarea at bounding box center [209, 98] width 341 height 28
click at [447, 94] on span "Filtrer par litige" at bounding box center [437, 96] width 61 height 9
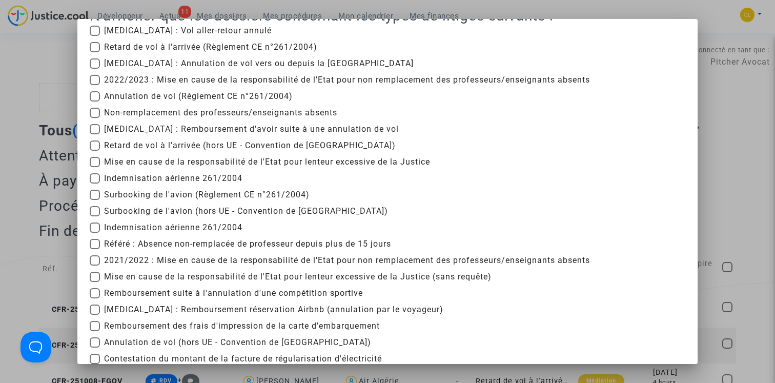
scroll to position [27, 0]
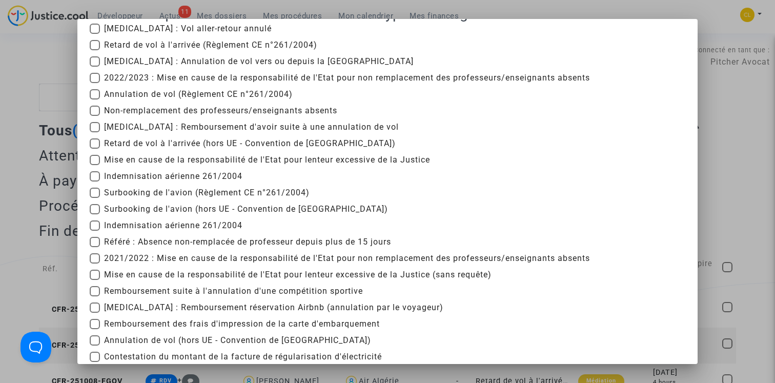
click at [201, 254] on span "2021/2022 : Mise en cause de la responsabilité de l'Etat pour non remplacement …" at bounding box center [347, 258] width 486 height 12
click at [95, 263] on input "2021/2022 : Mise en cause de la responsabilité de l'Etat pour non remplacement …" at bounding box center [94, 263] width 1 height 1
checkbox input "true"
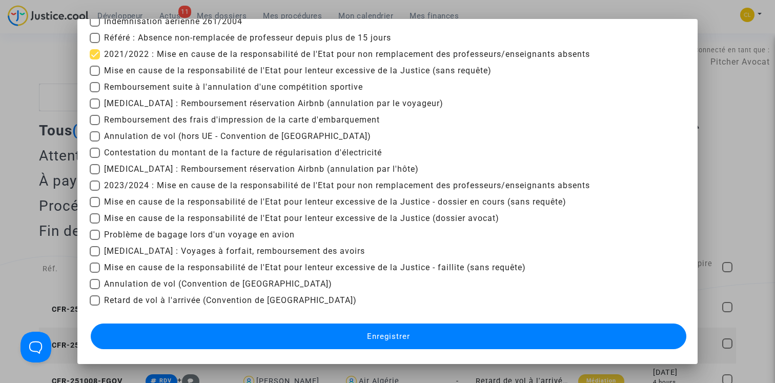
click at [465, 330] on button "Enregistrer" at bounding box center [389, 336] width 596 height 26
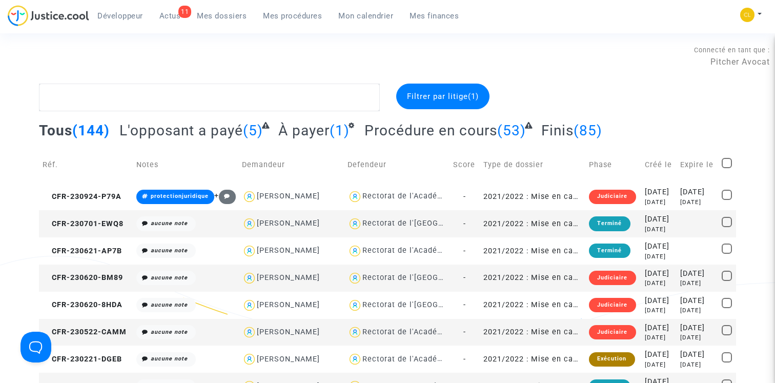
drag, startPoint x: 547, startPoint y: 130, endPoint x: 498, endPoint y: 130, distance: 49.2
click at [547, 130] on span "Finis" at bounding box center [557, 130] width 32 height 17
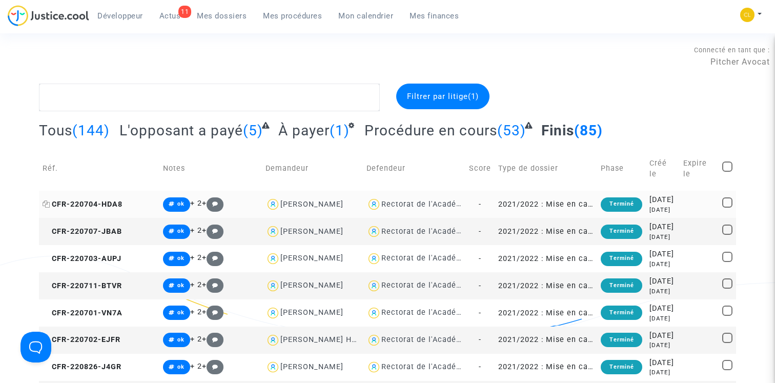
click at [96, 200] on span "CFR-220704-HDA8" at bounding box center [83, 204] width 80 height 9
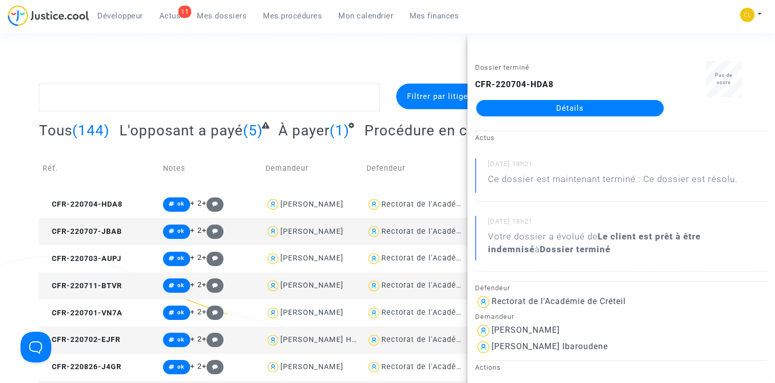
click at [576, 106] on link "Détails" at bounding box center [570, 108] width 188 height 16
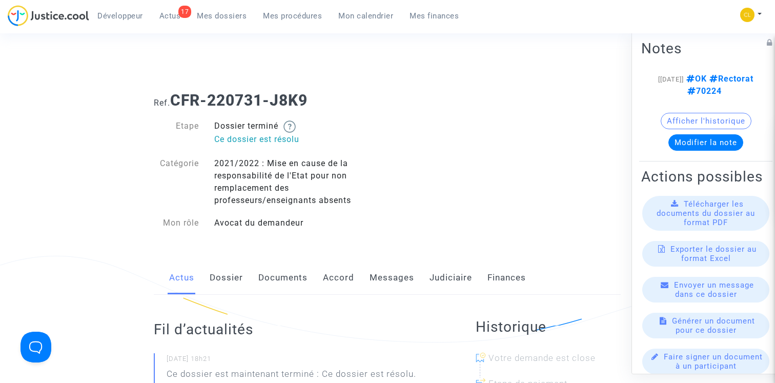
click at [429, 274] on link "Judiciaire" at bounding box center [450, 278] width 43 height 34
drag, startPoint x: 174, startPoint y: 97, endPoint x: 336, endPoint y: 97, distance: 162.5
click at [336, 97] on h1 "Ref. CFR-220731-J8K9" at bounding box center [387, 100] width 467 height 18
copy b "CFR-220731-J8K9"
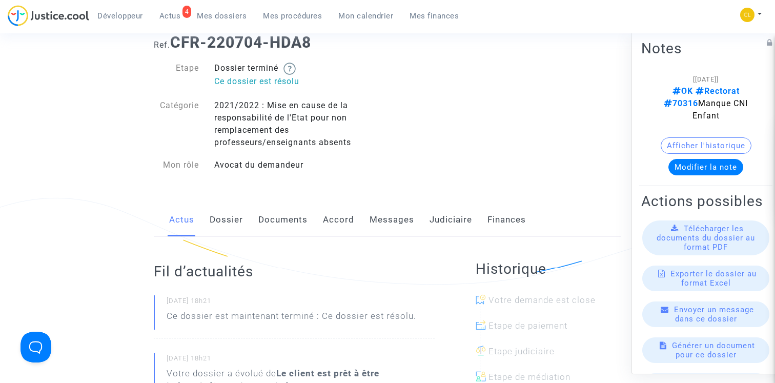
scroll to position [88, 0]
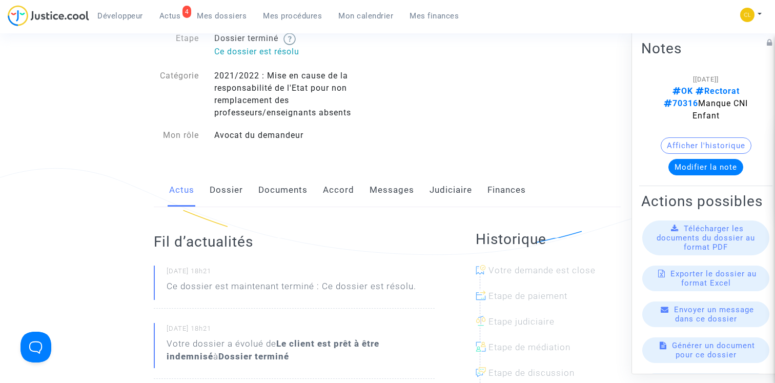
click at [458, 183] on link "Judiciaire" at bounding box center [450, 190] width 43 height 34
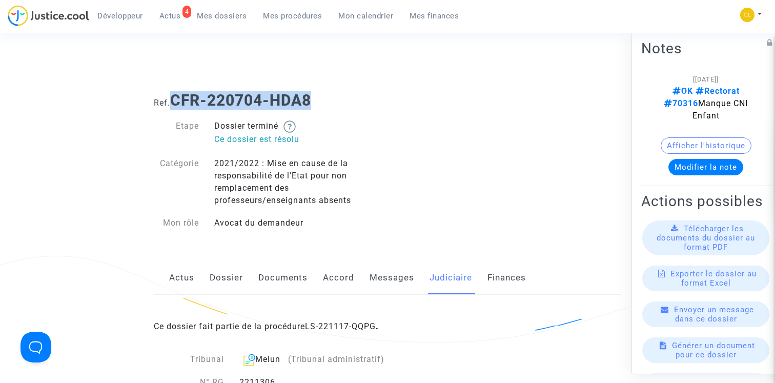
drag, startPoint x: 175, startPoint y: 97, endPoint x: 328, endPoint y: 103, distance: 153.4
click at [328, 103] on h1 "Ref. CFR-220704-HDA8" at bounding box center [387, 100] width 467 height 18
copy b "CFR-220704-HDA8"
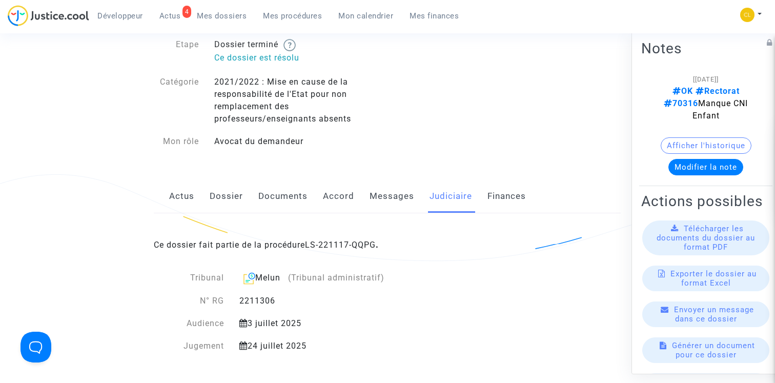
scroll to position [84, 0]
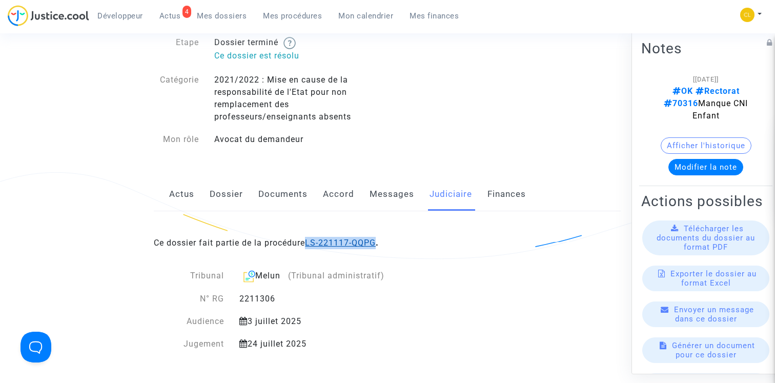
copy link "LS-221117-QQPG"
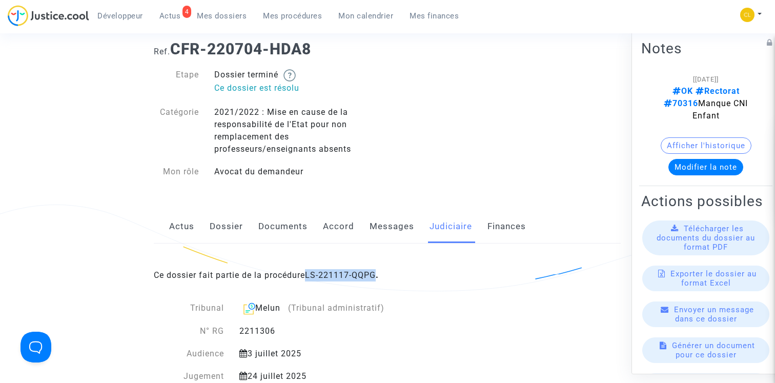
scroll to position [0, 0]
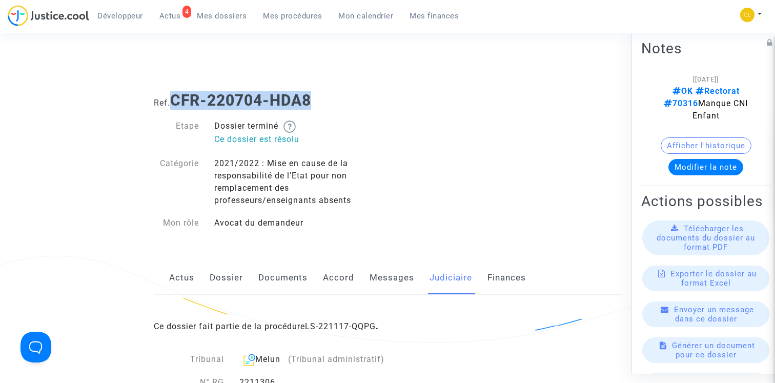
drag, startPoint x: 176, startPoint y: 100, endPoint x: 363, endPoint y: 100, distance: 186.6
click at [363, 100] on h1 "Ref. CFR-220704-HDA8" at bounding box center [387, 100] width 467 height 18
copy b "CFR-220704-HDA8"
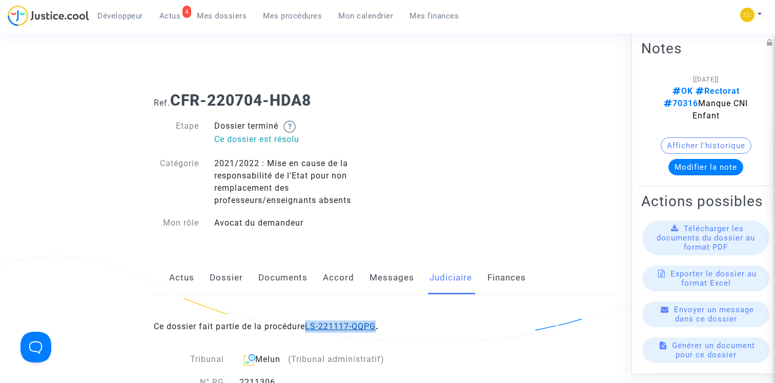
copy link "LS-221117-QQPG"
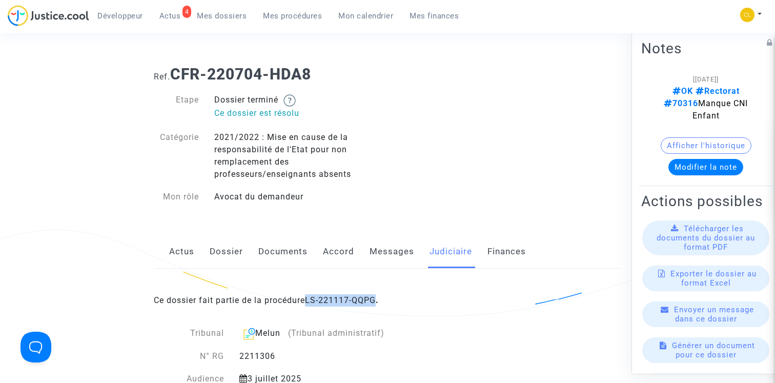
scroll to position [29, 0]
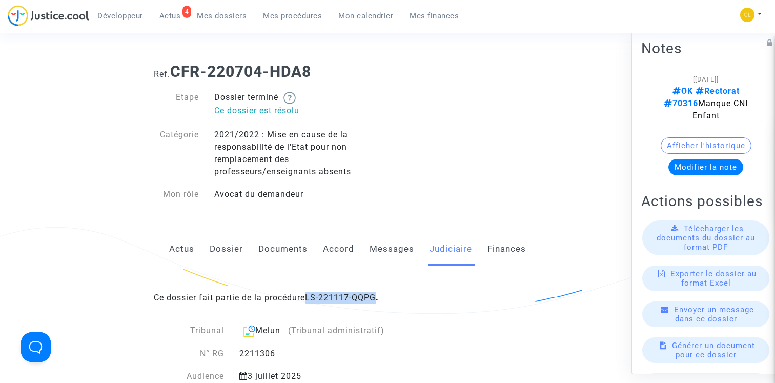
click at [229, 13] on span "Mes dossiers" at bounding box center [222, 15] width 50 height 9
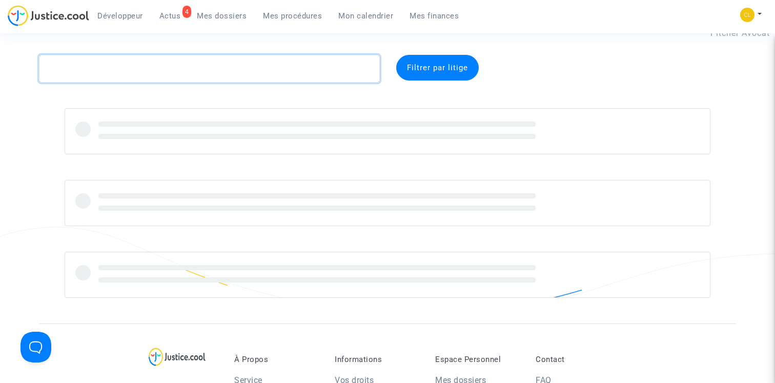
click at [234, 66] on textarea at bounding box center [209, 69] width 341 height 28
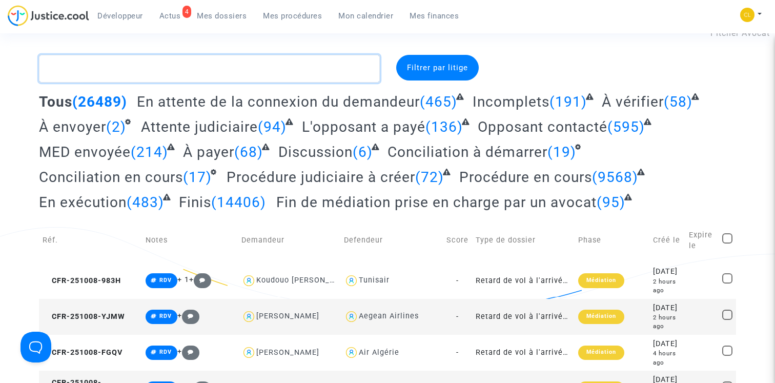
type textarea "#"
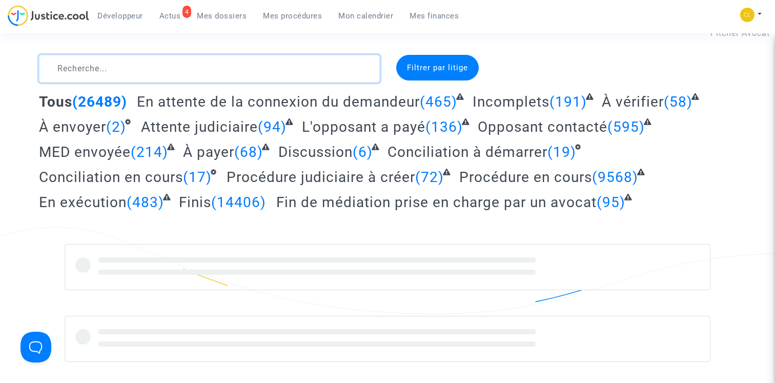
type textarea "3210855"
click at [84, 69] on textarea at bounding box center [209, 69] width 341 height 28
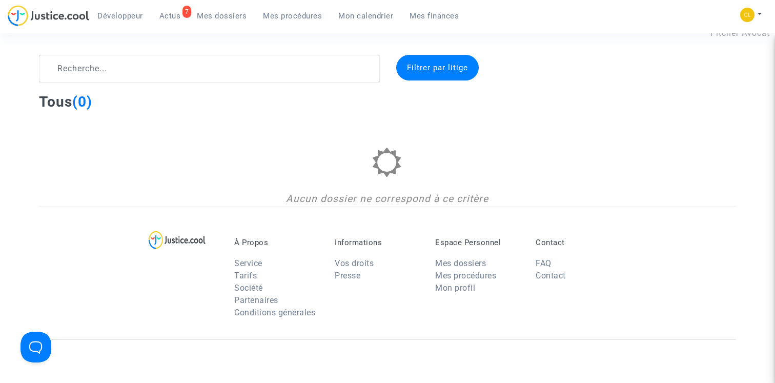
click at [223, 15] on span "Mes dossiers" at bounding box center [222, 15] width 50 height 9
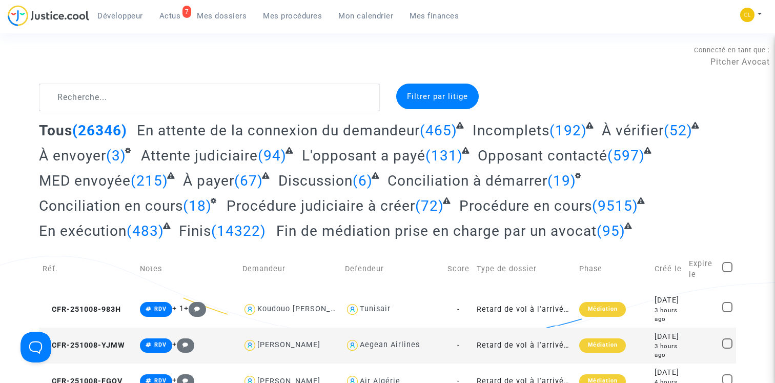
click at [406, 90] on div "Filtrer par litige" at bounding box center [437, 97] width 83 height 26
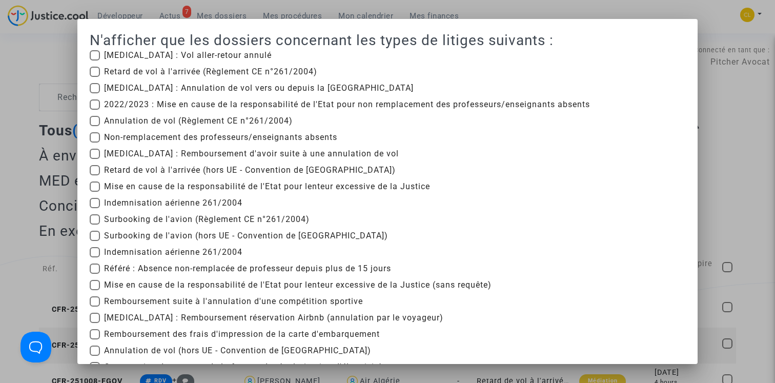
click at [229, 105] on span "2022/2023 : Mise en cause de la responsabilité de l'Etat pour non remplacement …" at bounding box center [347, 104] width 486 height 12
click at [95, 110] on input "2022/2023 : Mise en cause de la responsabilité de l'Etat pour non remplacement …" at bounding box center [94, 110] width 1 height 1
checkbox input "true"
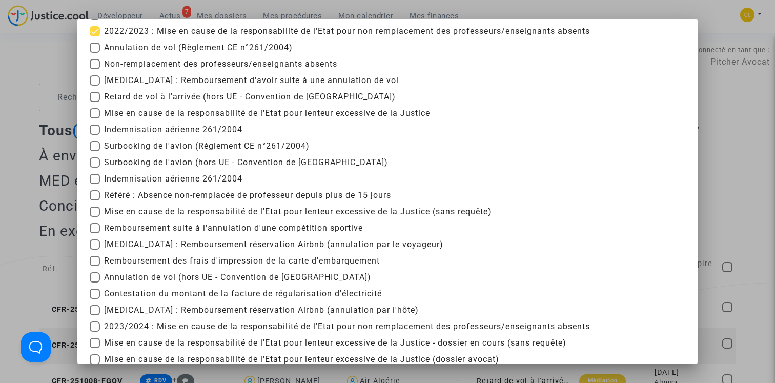
scroll to position [214, 0]
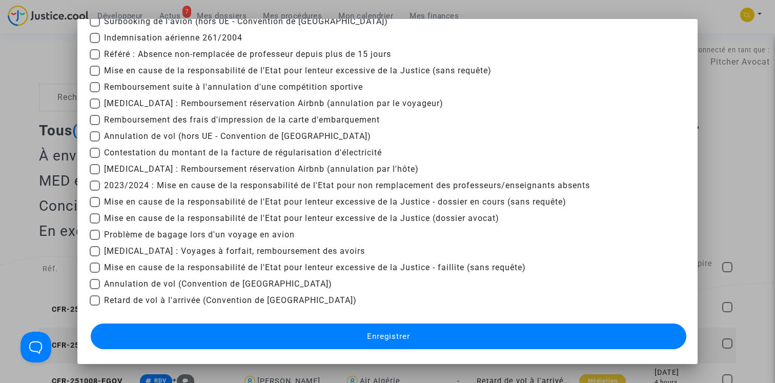
click at [337, 335] on button "Enregistrer" at bounding box center [389, 336] width 596 height 26
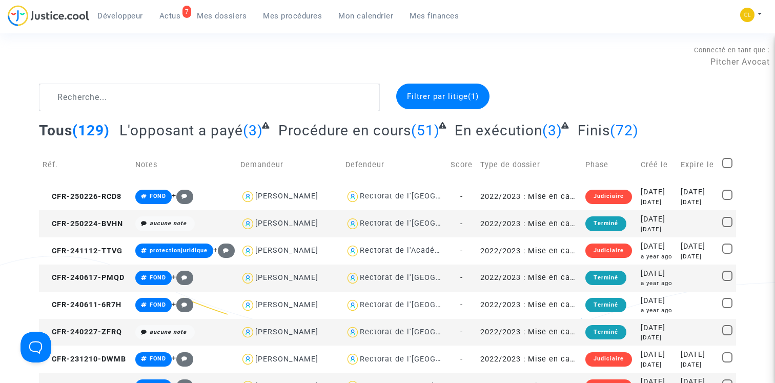
click at [432, 90] on div "Filtrer par litige (1)" at bounding box center [442, 97] width 93 height 26
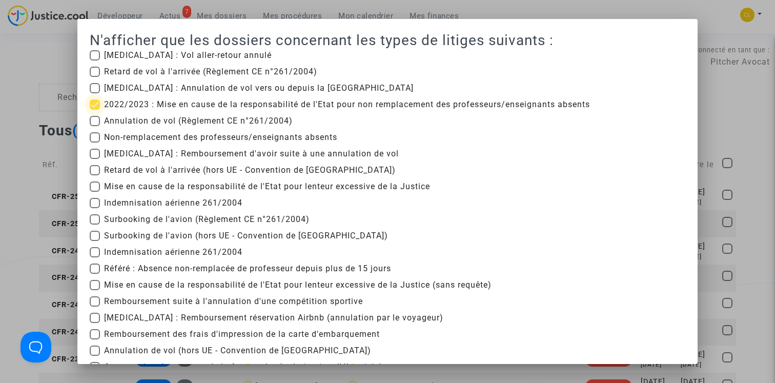
click at [239, 100] on span "2022/2023 : Mise en cause de la responsabilité de l'Etat pour non remplacement …" at bounding box center [347, 104] width 486 height 12
click at [95, 110] on input "2022/2023 : Mise en cause de la responsabilité de l'Etat pour non remplacement …" at bounding box center [94, 110] width 1 height 1
checkbox input "false"
click at [721, 114] on div at bounding box center [387, 191] width 775 height 383
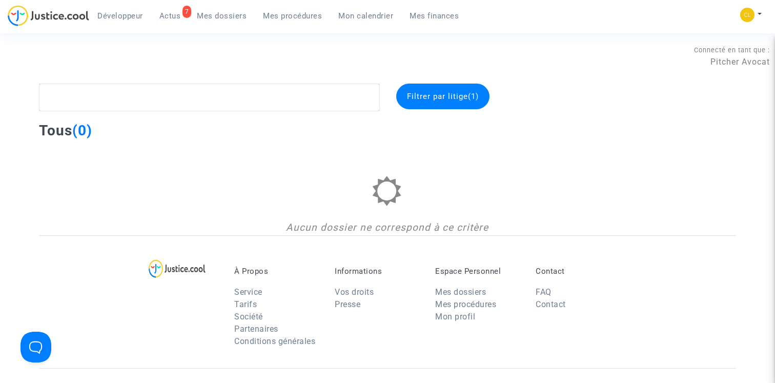
click at [224, 23] on link "Mes dossiers" at bounding box center [222, 15] width 66 height 15
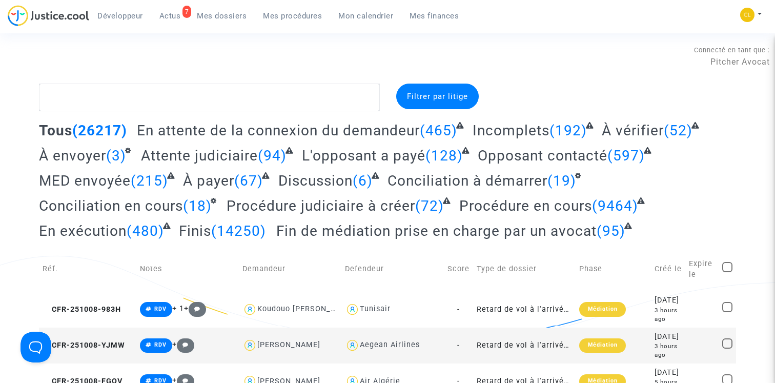
click at [453, 95] on span "Filtrer par litige" at bounding box center [437, 96] width 61 height 9
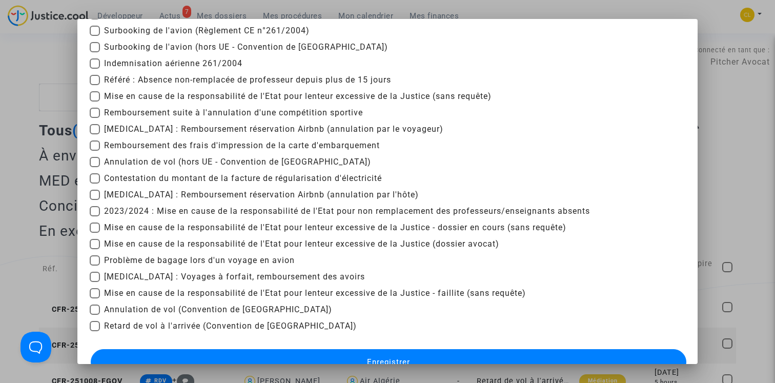
scroll to position [214, 0]
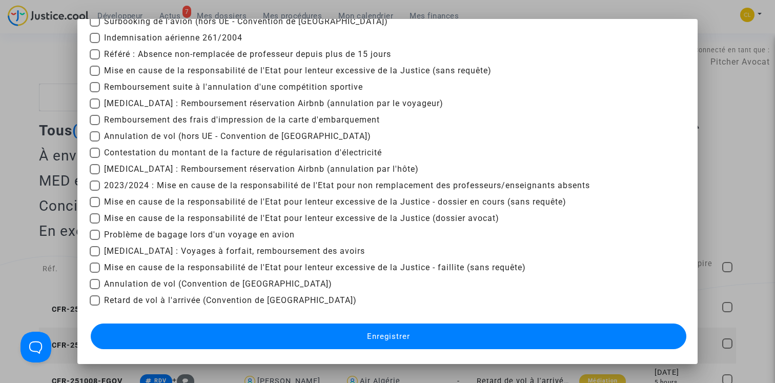
click at [712, 113] on div at bounding box center [387, 191] width 775 height 383
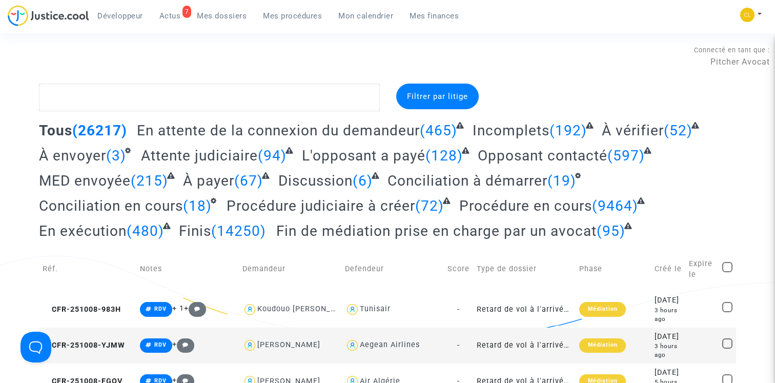
click at [446, 94] on span "Filtrer par litige" at bounding box center [437, 96] width 61 height 9
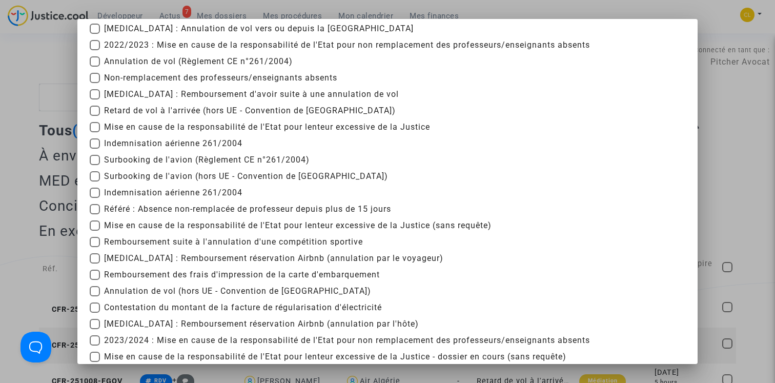
scroll to position [57, 0]
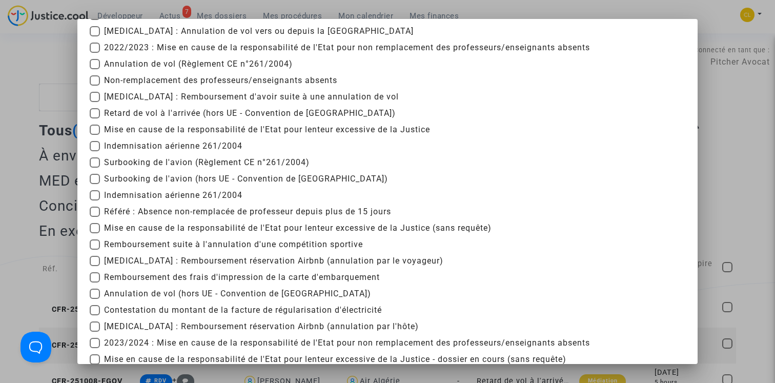
click at [721, 112] on div at bounding box center [387, 191] width 775 height 383
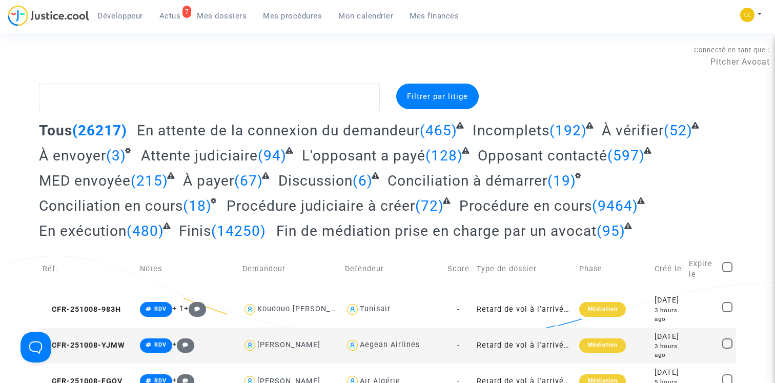
click at [276, 15] on span "Mes procédures" at bounding box center [292, 15] width 59 height 9
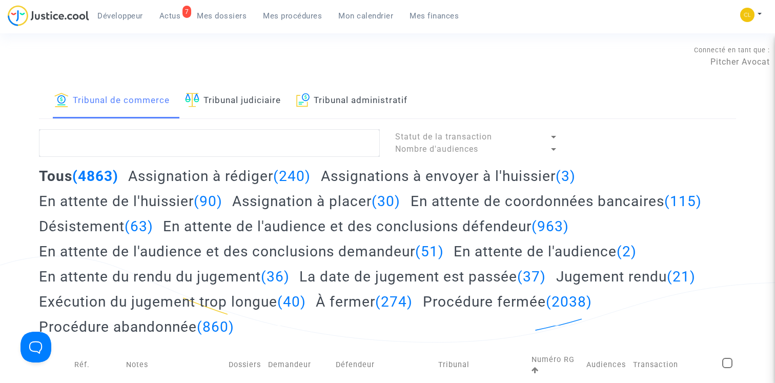
click at [224, 91] on link "Tribunal judiciaire" at bounding box center [233, 101] width 96 height 35
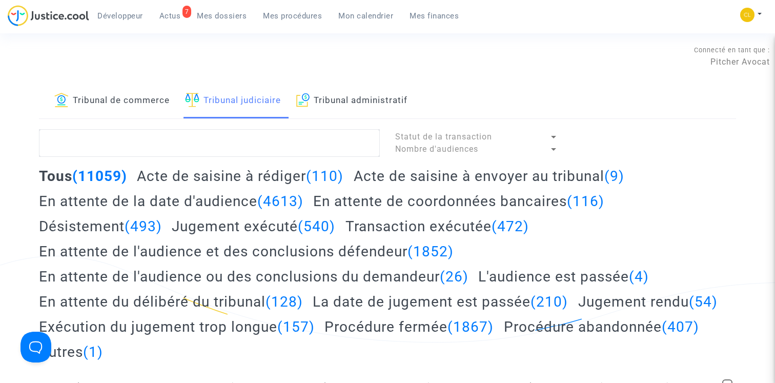
click at [141, 100] on link "Tribunal de commerce" at bounding box center [111, 101] width 115 height 35
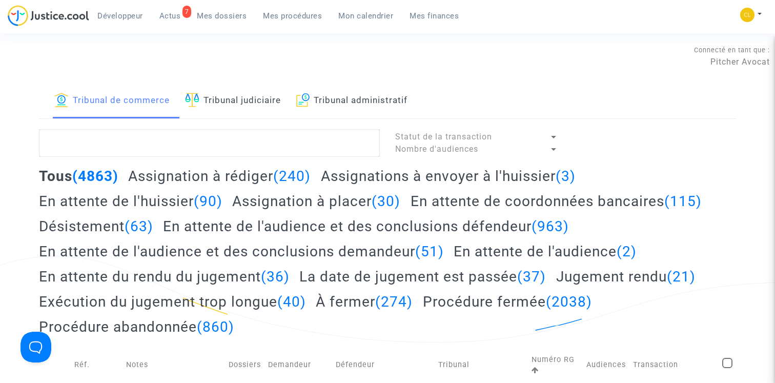
click at [217, 13] on span "Mes dossiers" at bounding box center [222, 15] width 50 height 9
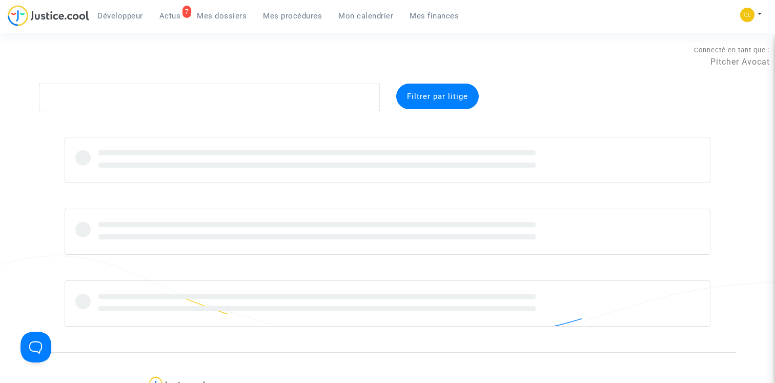
click at [160, 14] on span "Actus" at bounding box center [170, 15] width 22 height 9
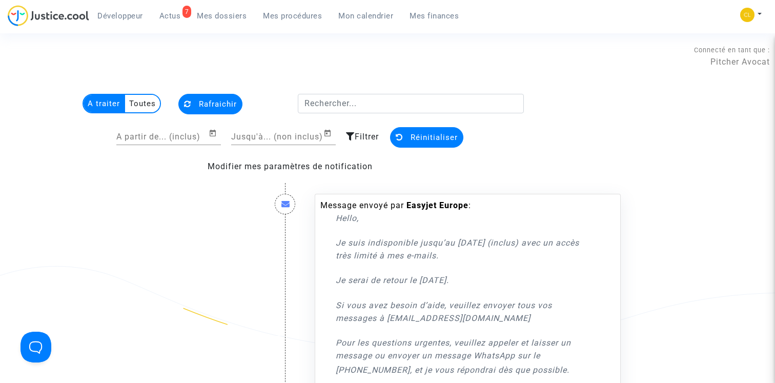
click at [236, 19] on span "Mes dossiers" at bounding box center [222, 15] width 50 height 9
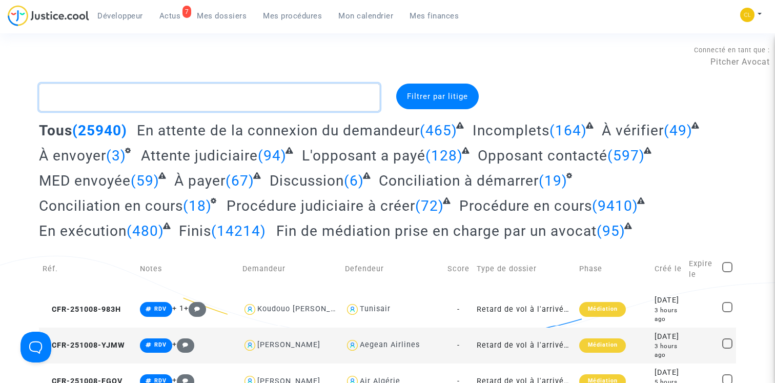
click at [262, 97] on textarea at bounding box center [209, 98] width 341 height 28
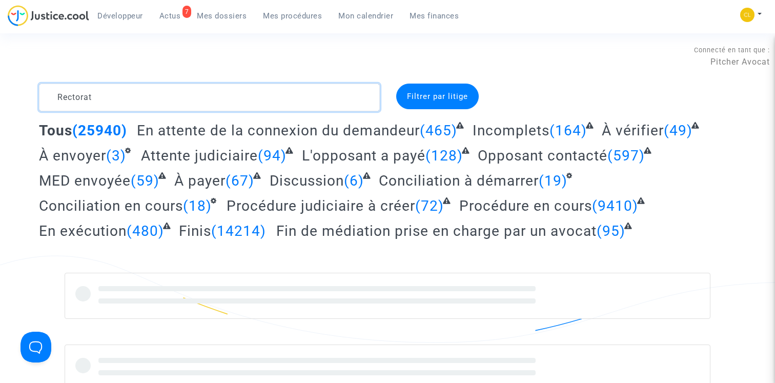
type textarea "Rectorat"
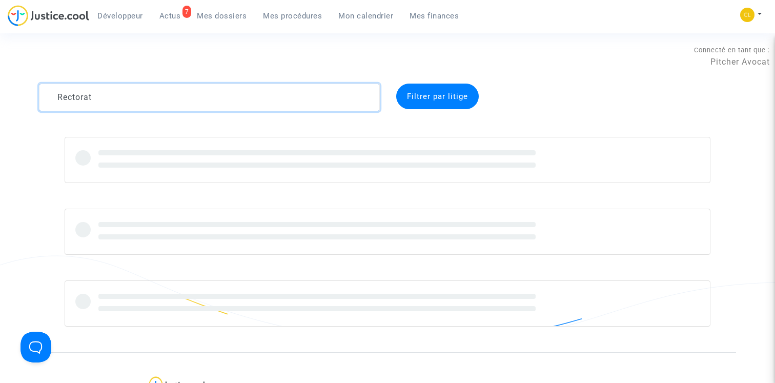
click at [163, 98] on textarea at bounding box center [209, 98] width 341 height 28
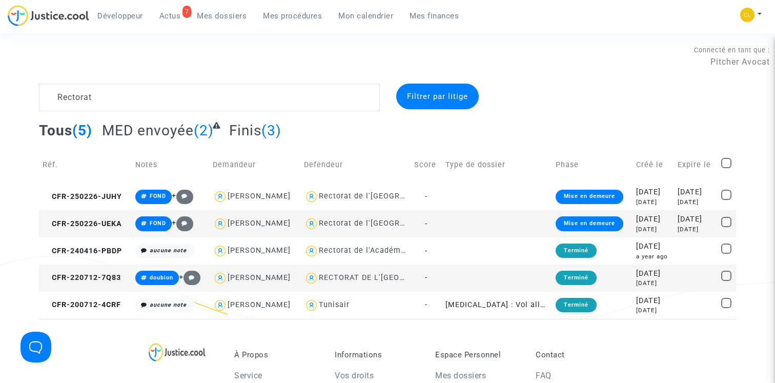
click at [12, 187] on div "Rectorat Filtrer par litige Tous (5) MED envoyée (2) Finis (3) Réf. Notes Deman…" at bounding box center [387, 201] width 775 height 235
click at [48, 197] on icon at bounding box center [47, 196] width 8 height 7
click at [47, 222] on icon at bounding box center [47, 223] width 8 height 7
click at [51, 251] on span "CFR-240416-PBDP" at bounding box center [82, 251] width 79 height 9
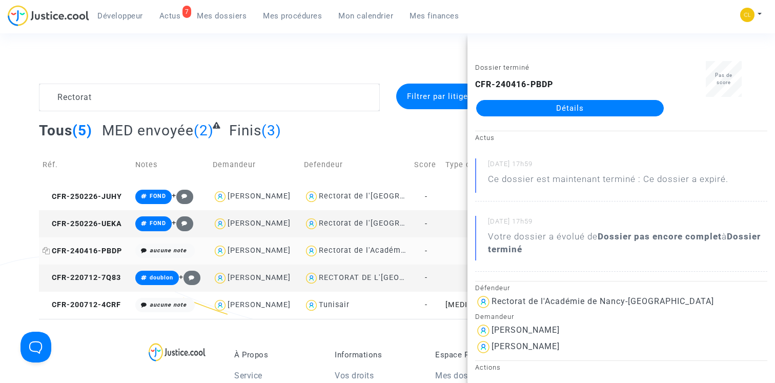
click at [46, 251] on icon at bounding box center [47, 250] width 8 height 7
click at [23, 244] on div "Rectorat Filtrer par litige Tous (5) MED envoyée (2) Finis (3) Réf. Notes Deman…" at bounding box center [387, 201] width 775 height 235
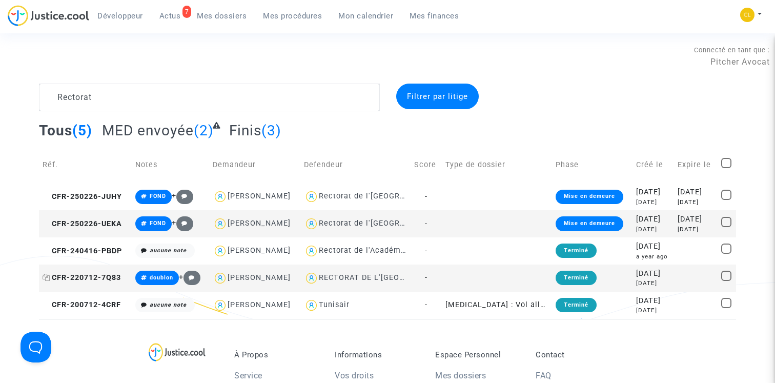
click at [44, 279] on icon at bounding box center [47, 277] width 8 height 7
click at [756, 15] on button at bounding box center [751, 14] width 23 height 15
click at [708, 79] on link "Déconnexion" at bounding box center [710, 85] width 104 height 16
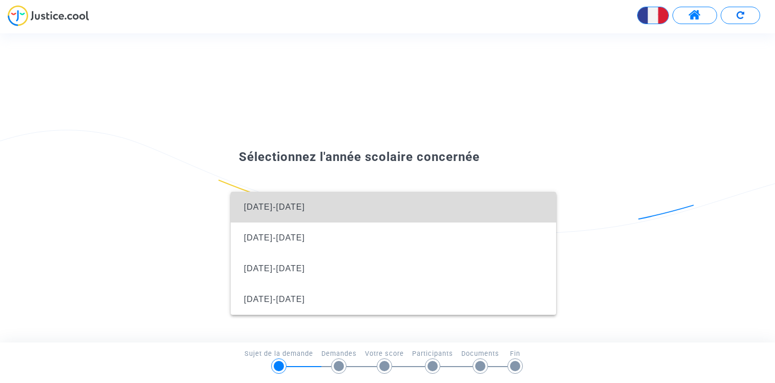
click at [382, 202] on span "[DATE]-[DATE]" at bounding box center [393, 207] width 309 height 31
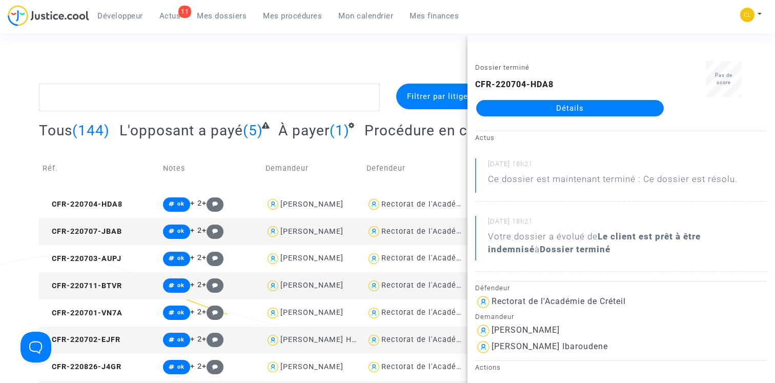
click at [298, 72] on div "Connecté en tant que : Pitcher Avocat" at bounding box center [385, 71] width 770 height 25
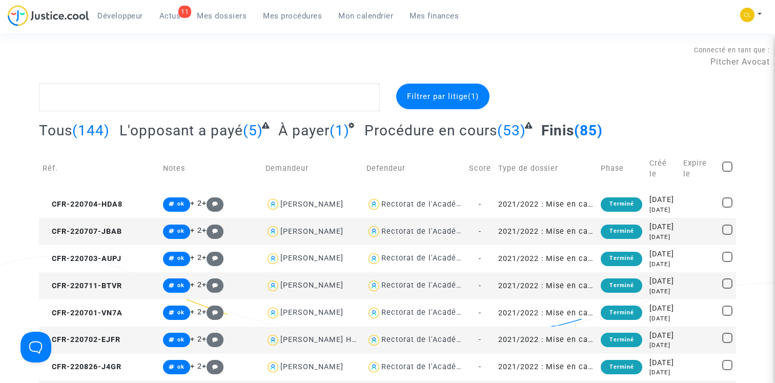
click at [224, 21] on link "Mes dossiers" at bounding box center [222, 15] width 66 height 15
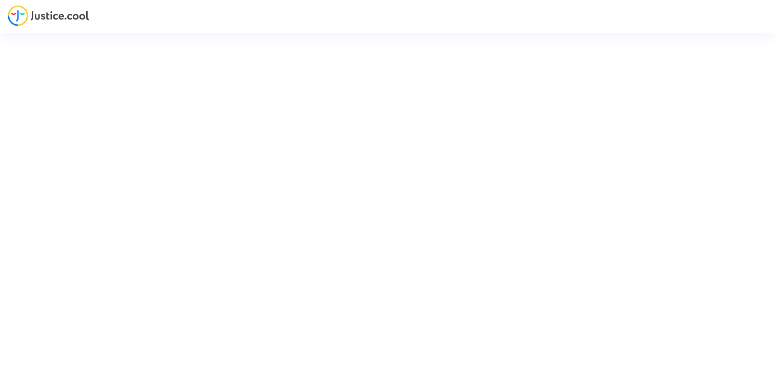
type input "[PERSON_NAME][EMAIL_ADDRESS][DOMAIN_NAME]"
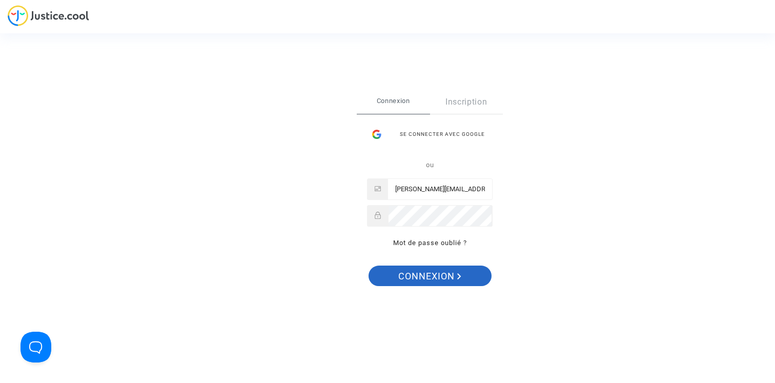
click at [434, 271] on span "Connexion" at bounding box center [429, 276] width 63 height 22
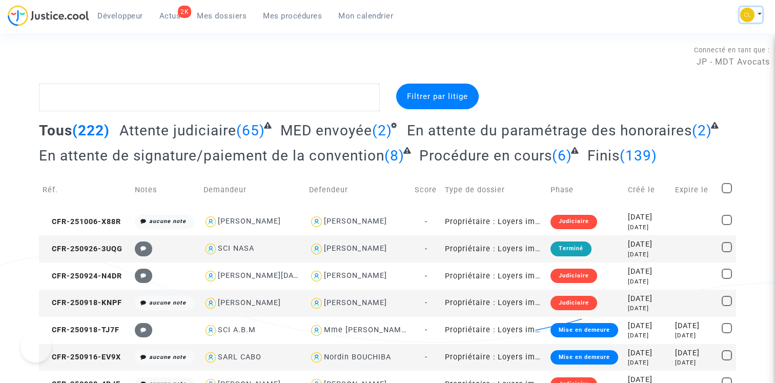
click at [750, 15] on img at bounding box center [747, 15] width 14 height 14
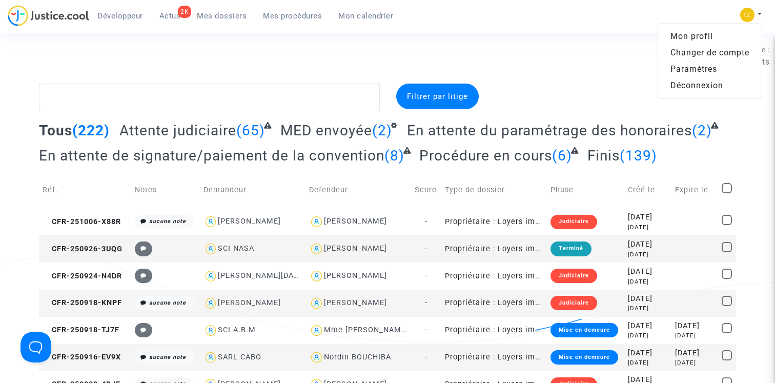
click at [707, 54] on link "Changer de compte" at bounding box center [710, 53] width 104 height 16
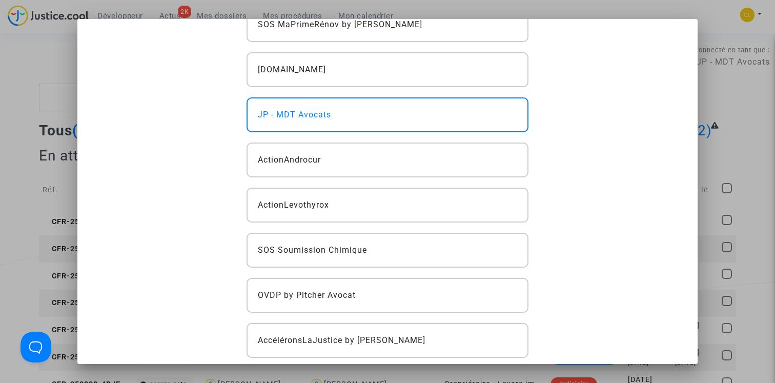
scroll to position [250, 0]
